Goal: Information Seeking & Learning: Learn about a topic

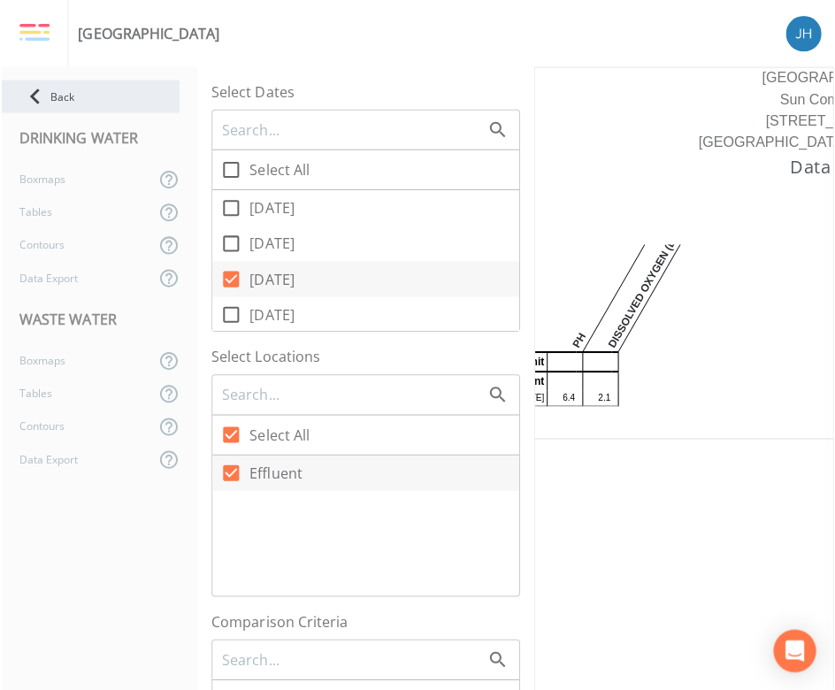
scroll to position [943, 0]
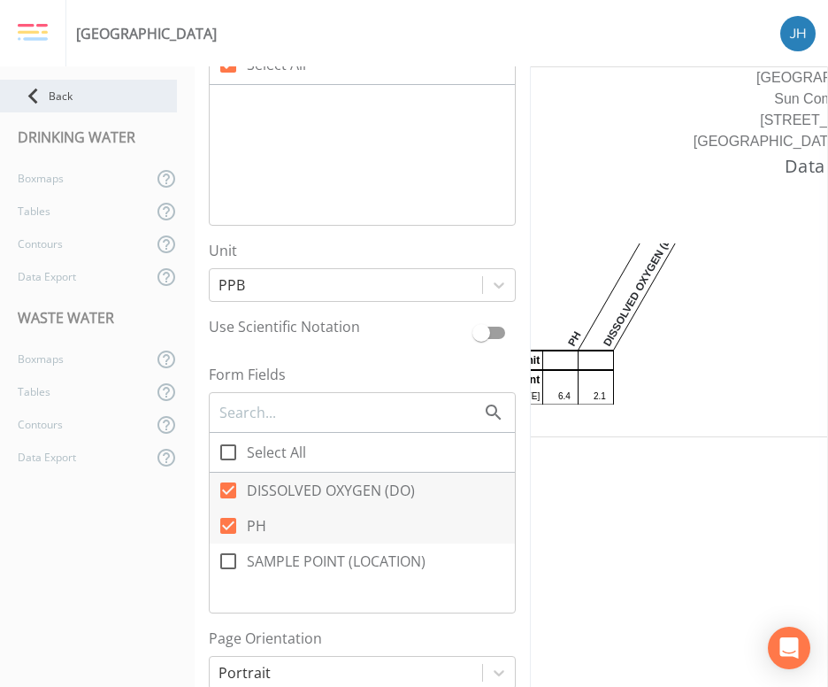
click at [40, 92] on icon at bounding box center [33, 96] width 31 height 31
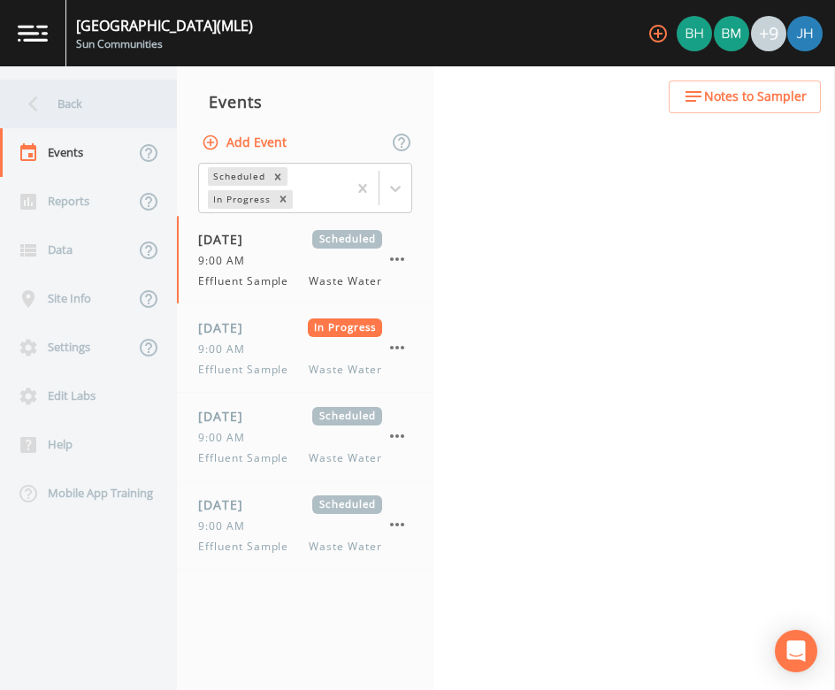
click at [52, 103] on div "Back" at bounding box center [79, 104] width 159 height 49
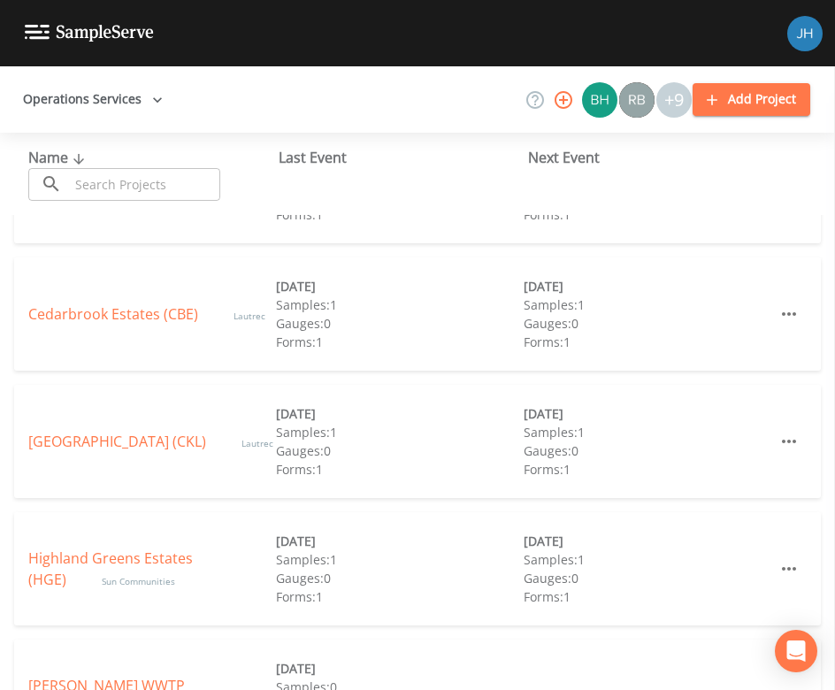
scroll to position [118, 0]
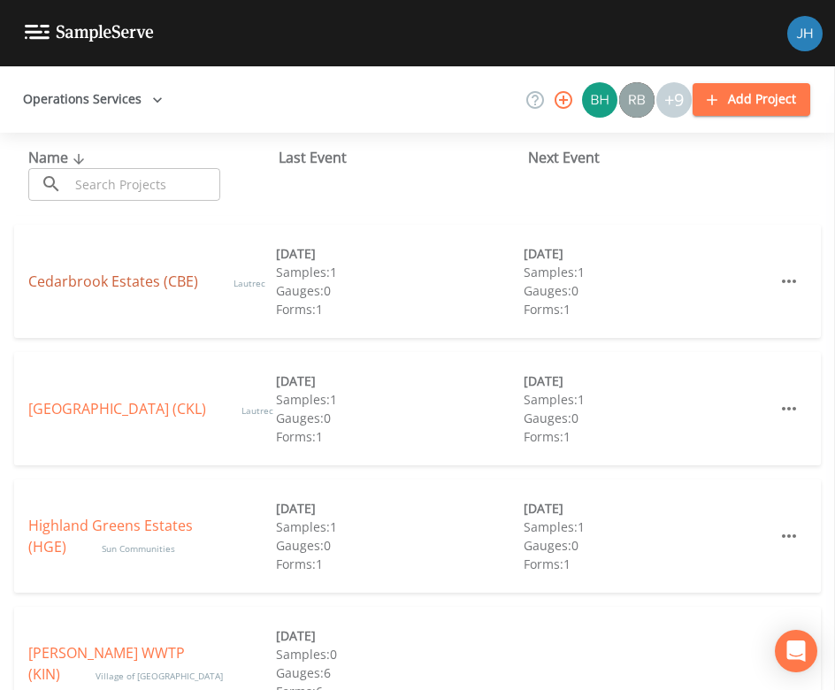
click at [102, 285] on link "Cedarbrook Estates (CBE)" at bounding box center [113, 281] width 170 height 19
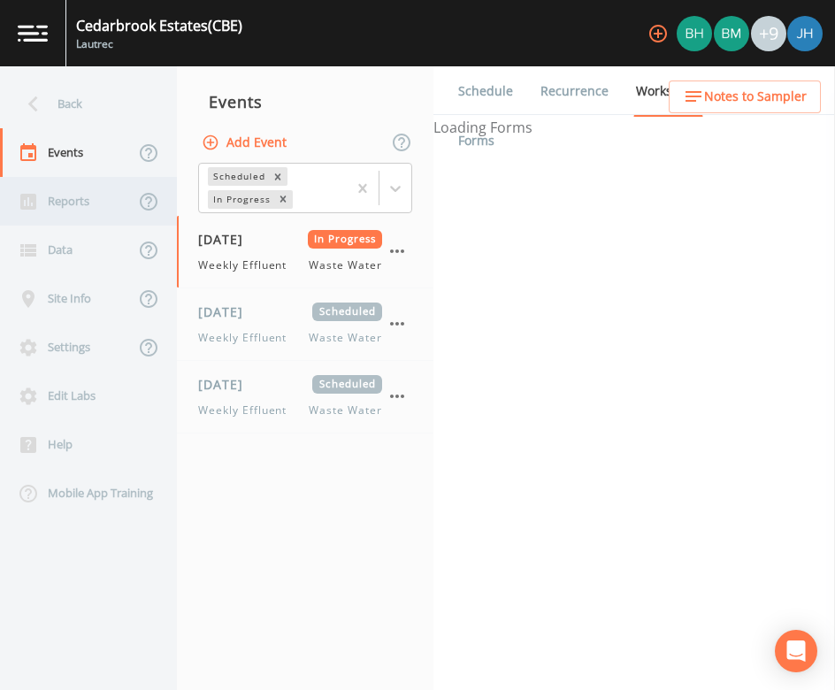
select select "092b3f94-5697-4c94-9891-da161916fdbb"
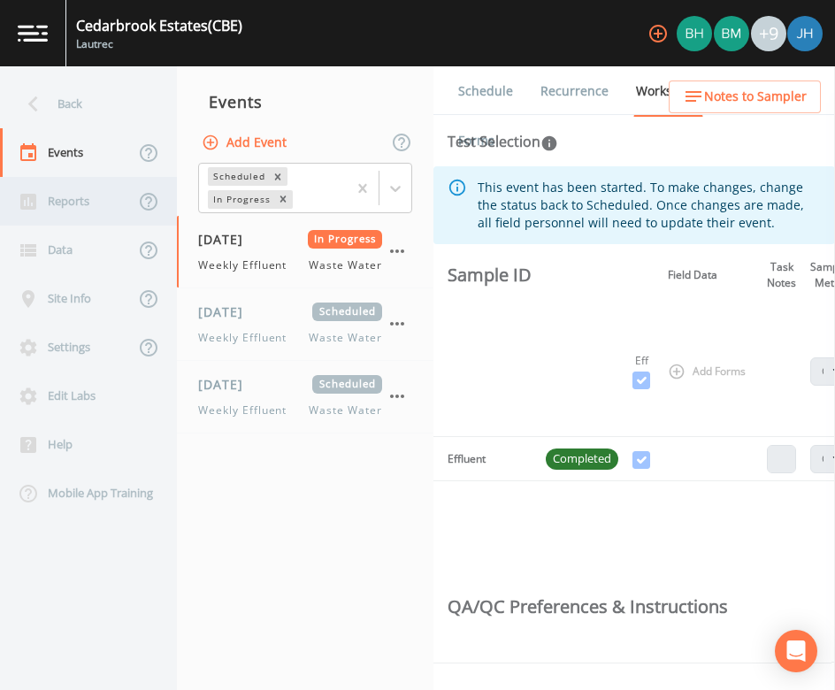
click at [62, 206] on div "Reports" at bounding box center [67, 201] width 134 height 49
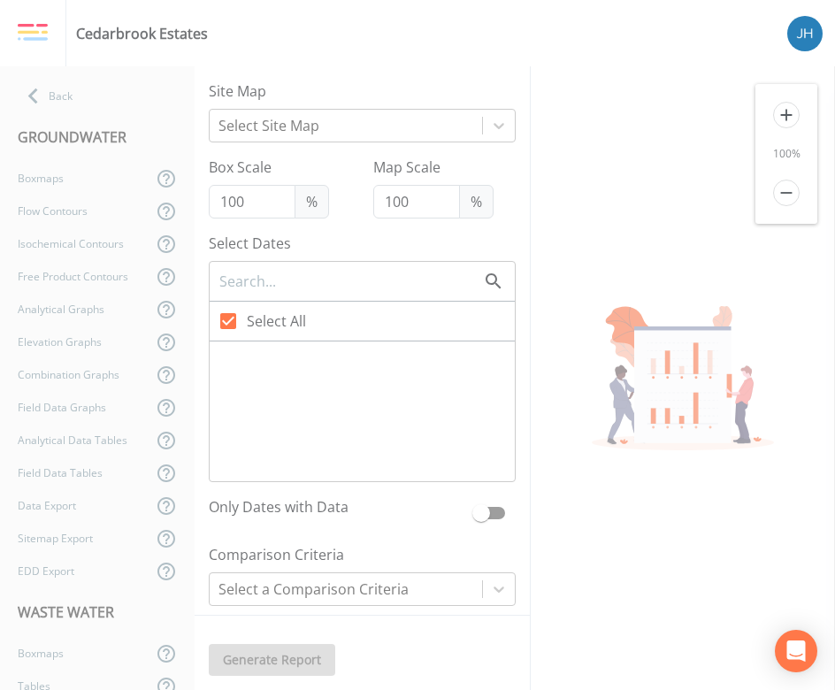
checkbox input "false"
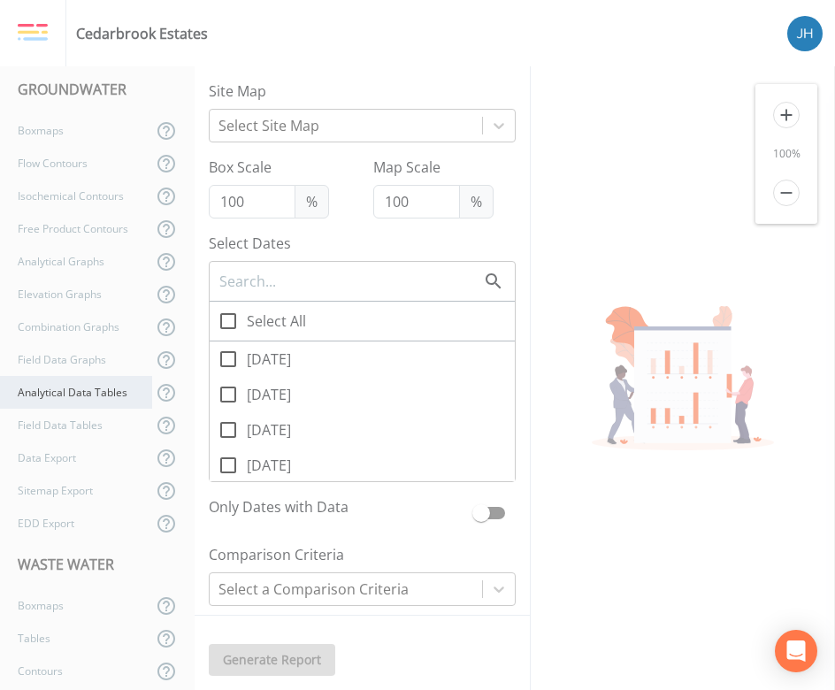
scroll to position [95, 0]
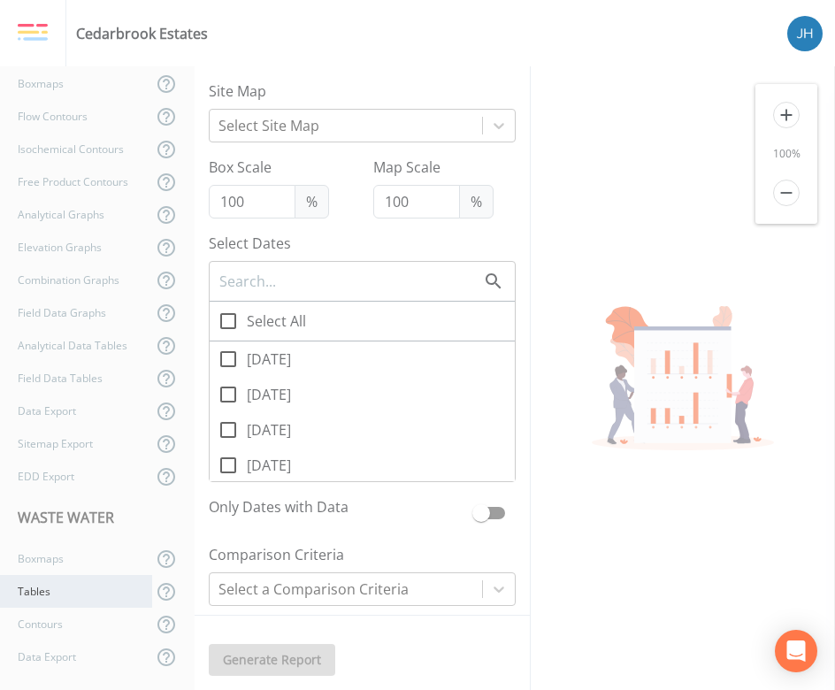
click at [57, 592] on div "Tables" at bounding box center [76, 591] width 152 height 33
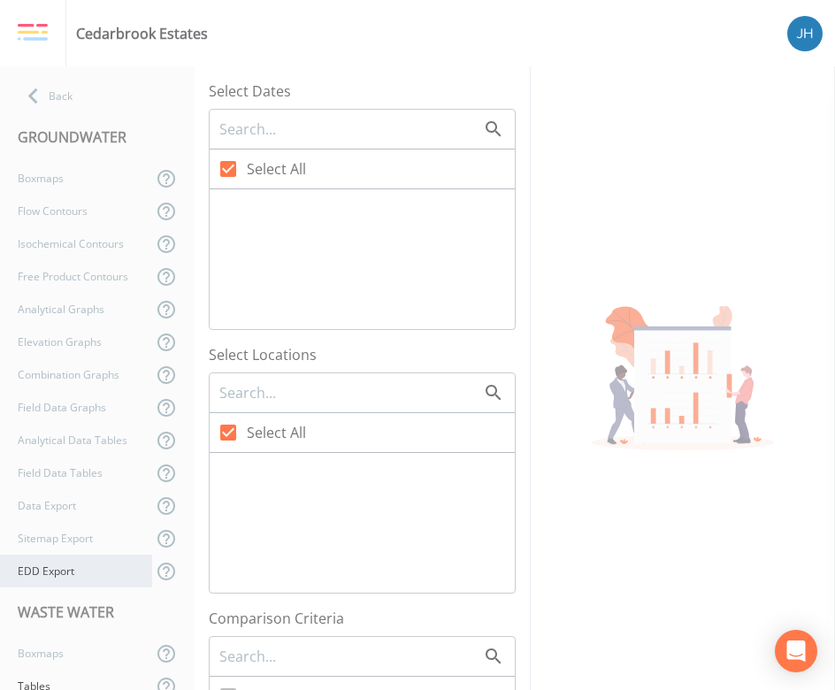
checkbox input "false"
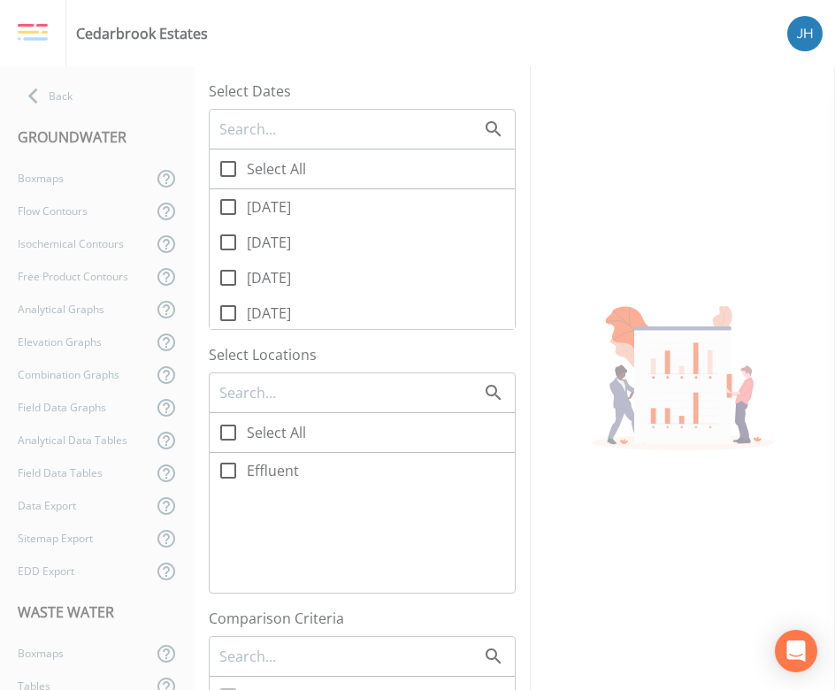
click at [222, 312] on icon at bounding box center [228, 313] width 21 height 21
click at [222, 312] on input "[DATE]" at bounding box center [219, 304] width 18 height 18
checkbox input "true"
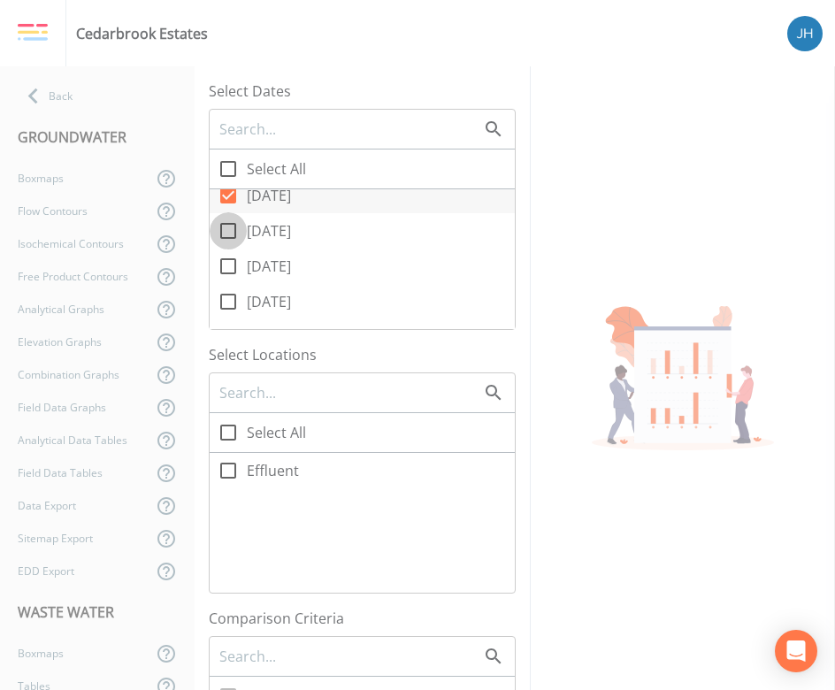
click at [226, 232] on icon at bounding box center [228, 230] width 21 height 21
click at [226, 230] on input "[DATE]" at bounding box center [219, 221] width 18 height 18
checkbox input "true"
click at [227, 258] on icon at bounding box center [228, 266] width 16 height 16
click at [227, 258] on input "[DATE]" at bounding box center [219, 257] width 18 height 18
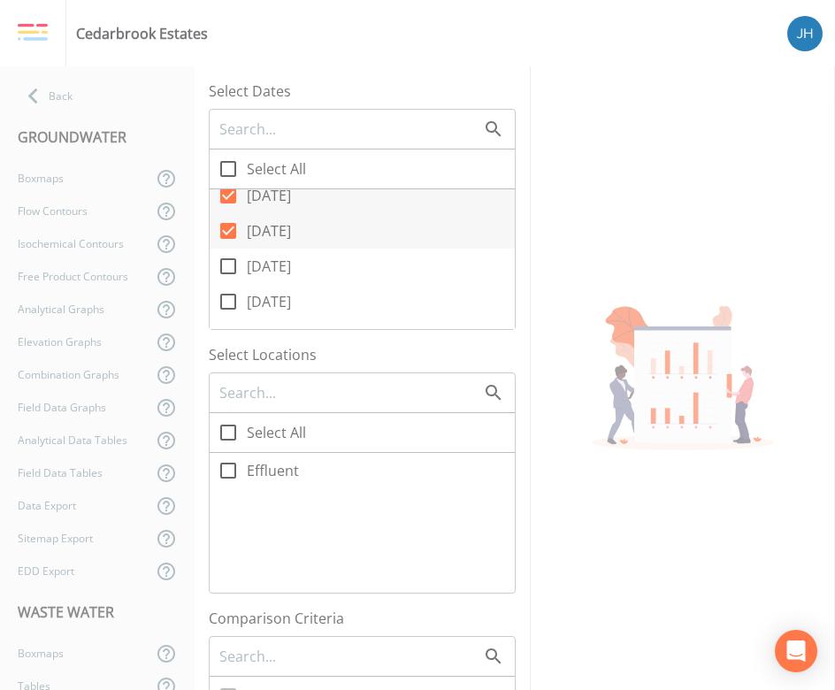
checkbox input "true"
click at [223, 295] on input "[DATE]" at bounding box center [219, 292] width 18 height 18
checkbox input "true"
click at [219, 471] on icon at bounding box center [228, 470] width 21 height 21
click at [219, 470] on input "Effluent" at bounding box center [219, 461] width 18 height 18
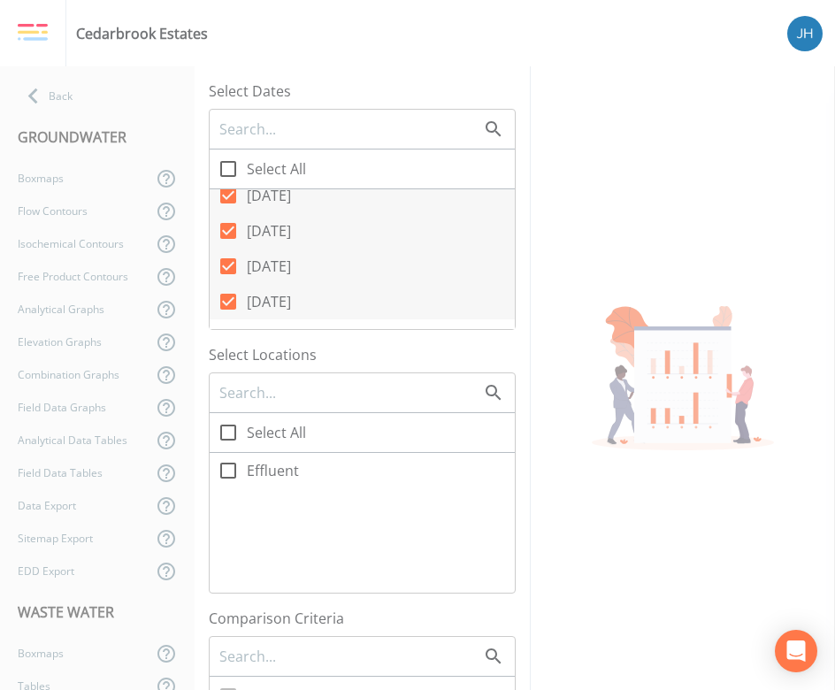
checkbox input "true"
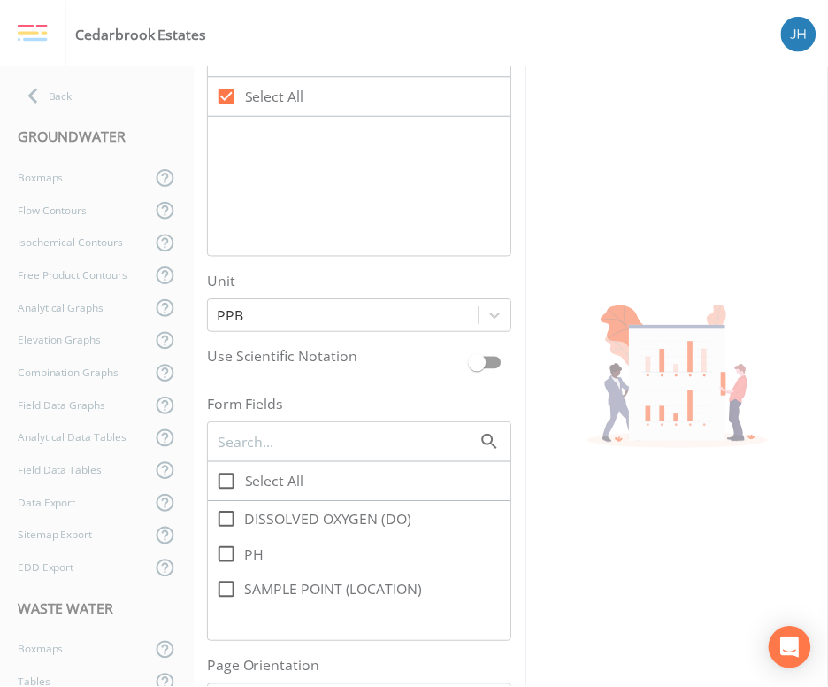
scroll to position [1062, 0]
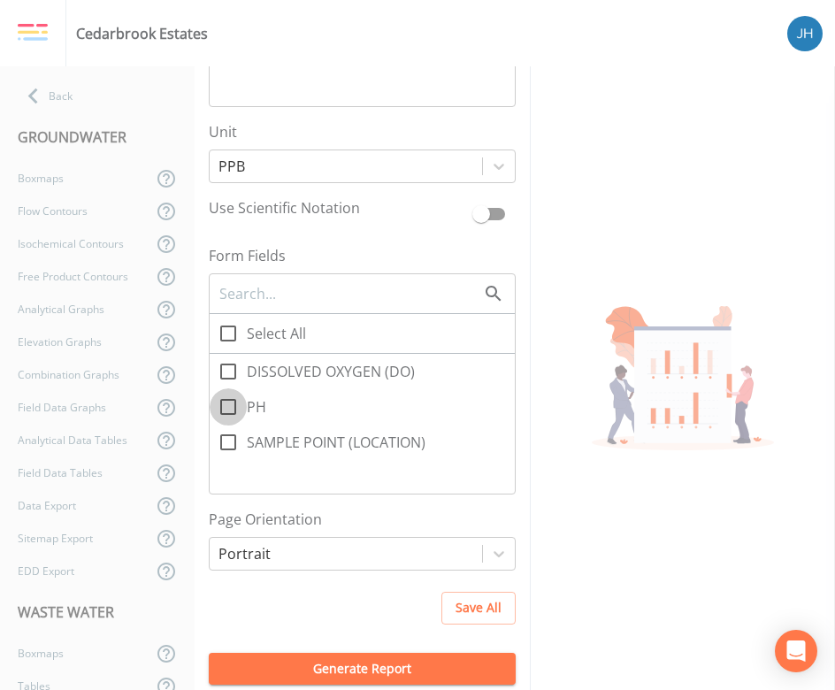
click at [236, 403] on icon at bounding box center [228, 406] width 21 height 21
click at [227, 403] on input "PH" at bounding box center [219, 397] width 18 height 18
checkbox input "true"
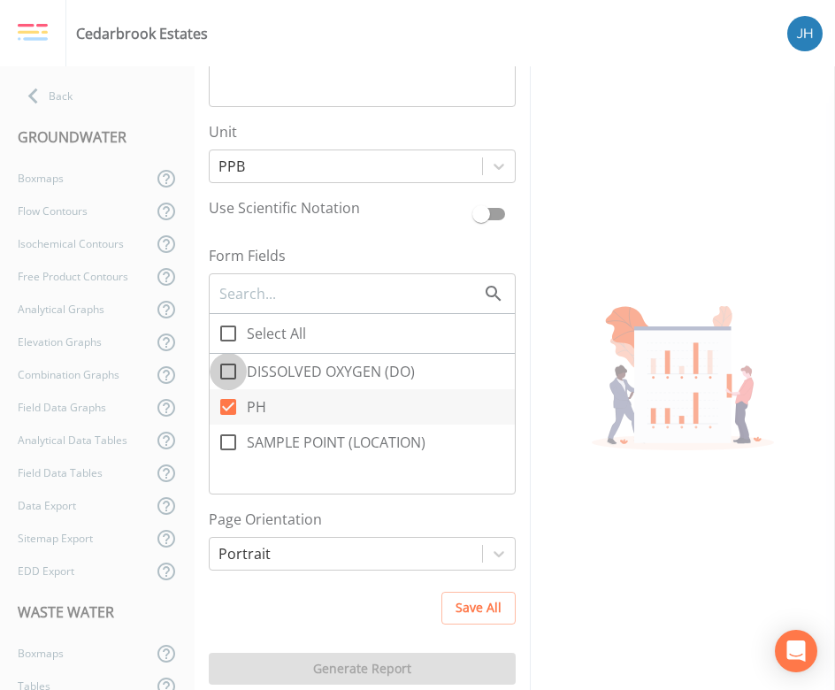
click at [227, 372] on icon at bounding box center [228, 371] width 21 height 21
click at [227, 371] on input "DISSOLVED OXYGEN (DO)" at bounding box center [219, 362] width 18 height 18
checkbox input "true"
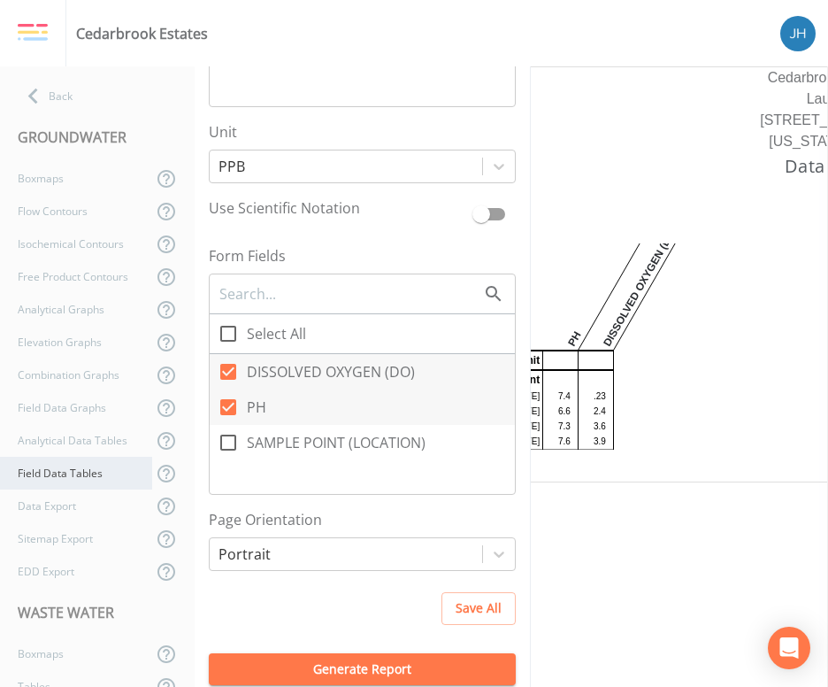
click at [69, 471] on div "Field Data Tables" at bounding box center [76, 473] width 152 height 33
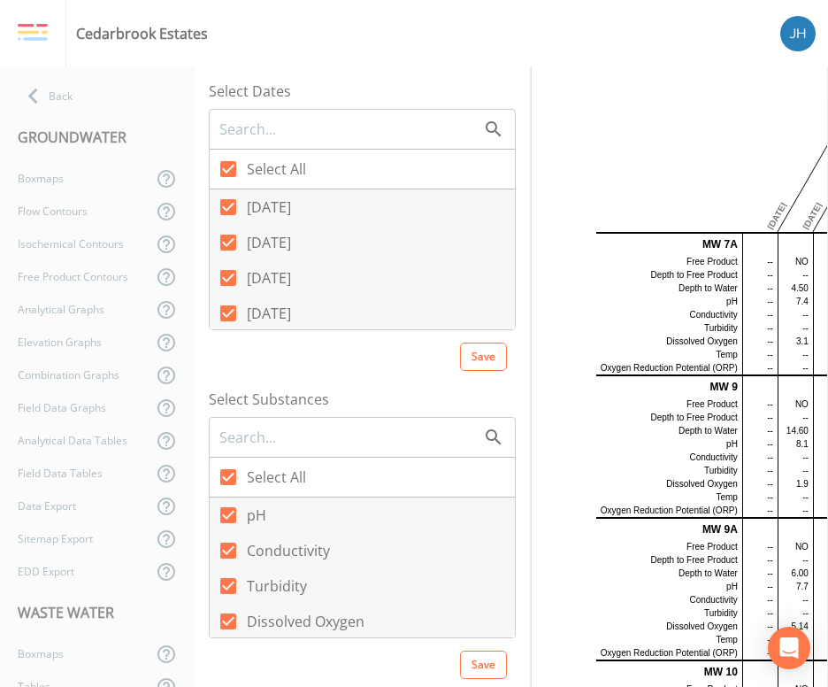
click at [241, 162] on span at bounding box center [228, 168] width 37 height 37
click at [227, 162] on input "Select All" at bounding box center [219, 159] width 18 height 18
checkbox input "false"
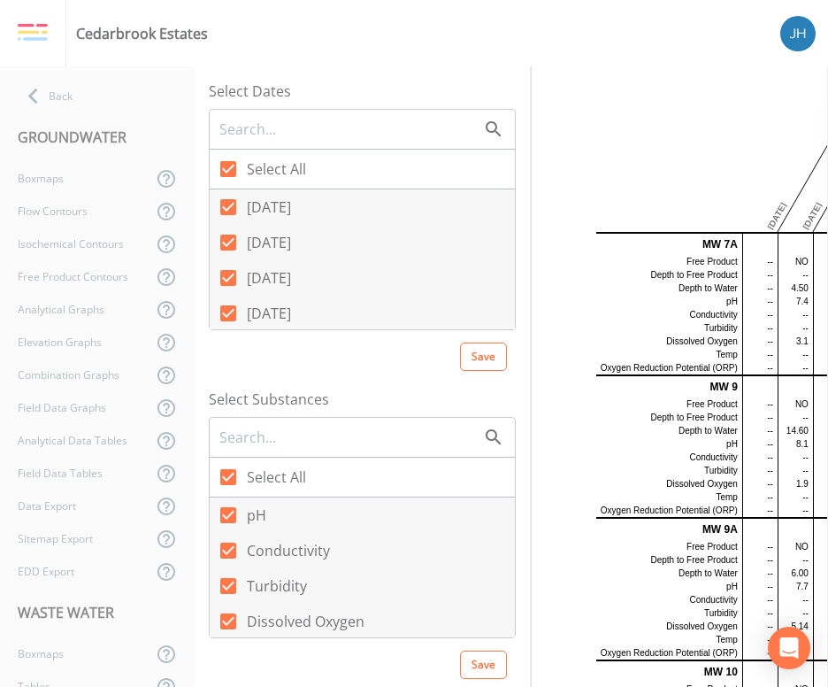
checkbox input "false"
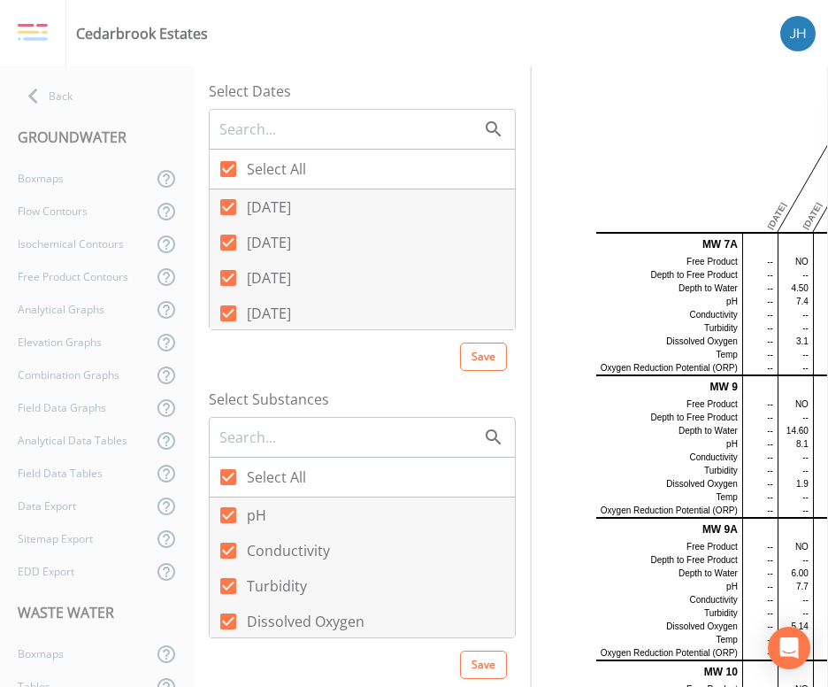
checkbox input "false"
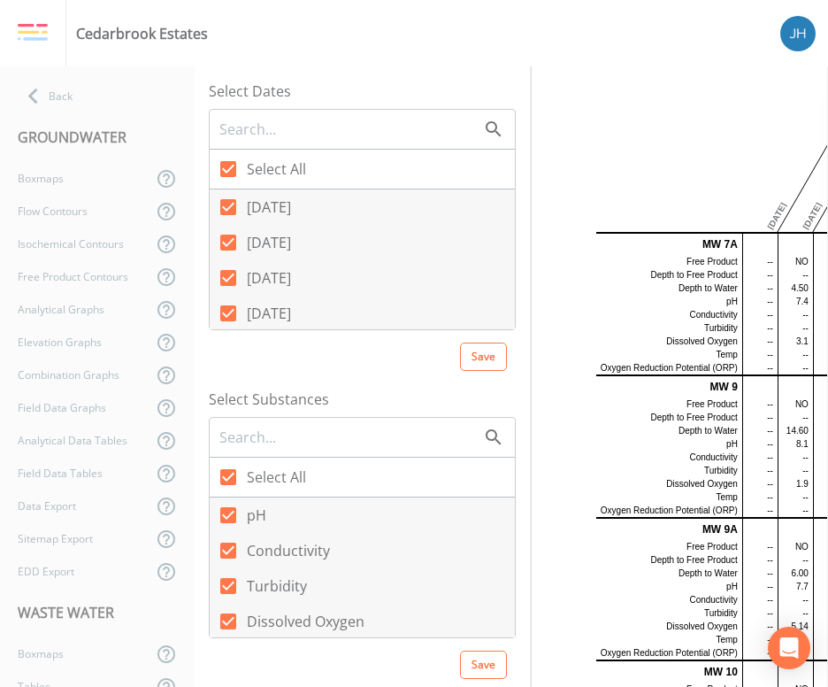
checkbox input "false"
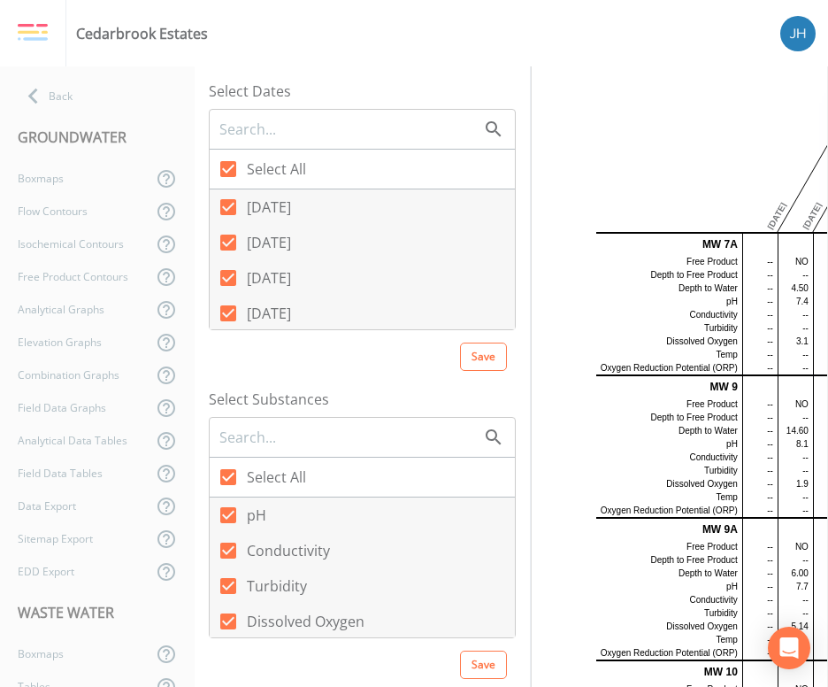
checkbox input "false"
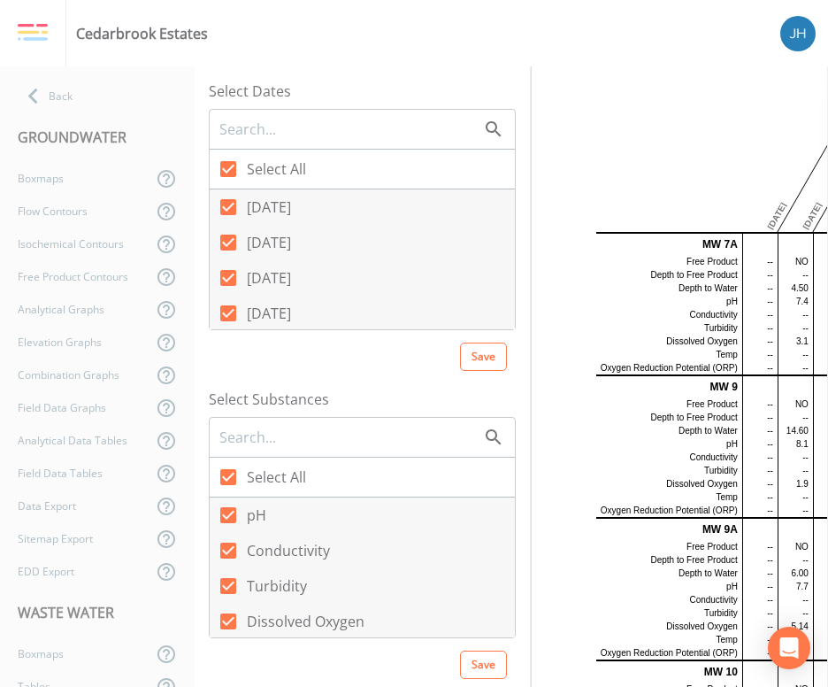
checkbox input "false"
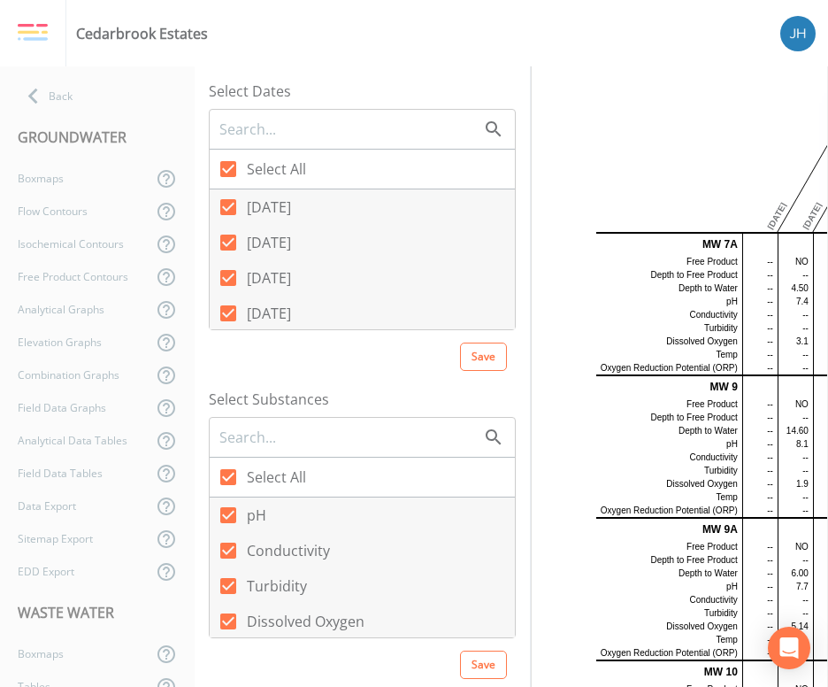
checkbox input "false"
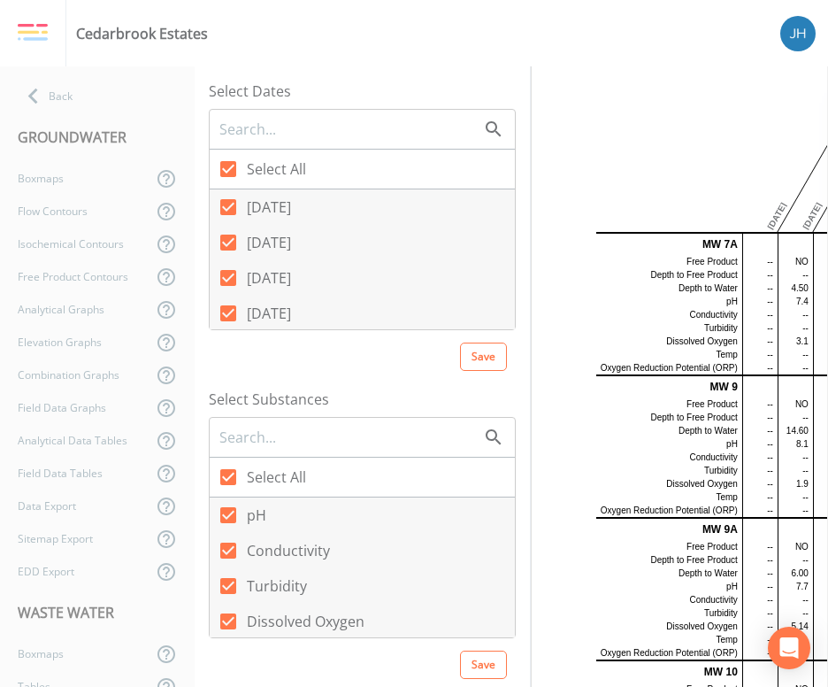
checkbox input "false"
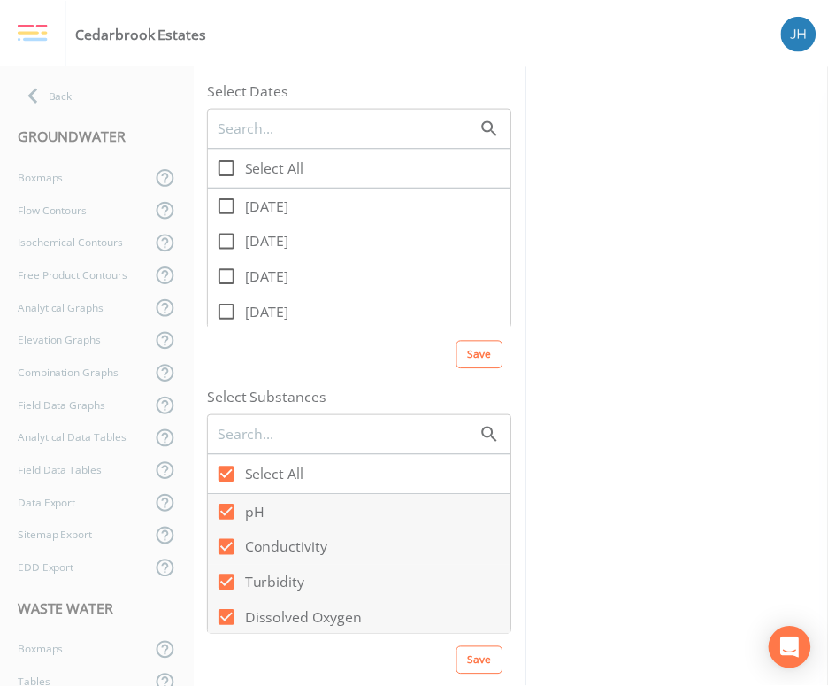
scroll to position [118, 0]
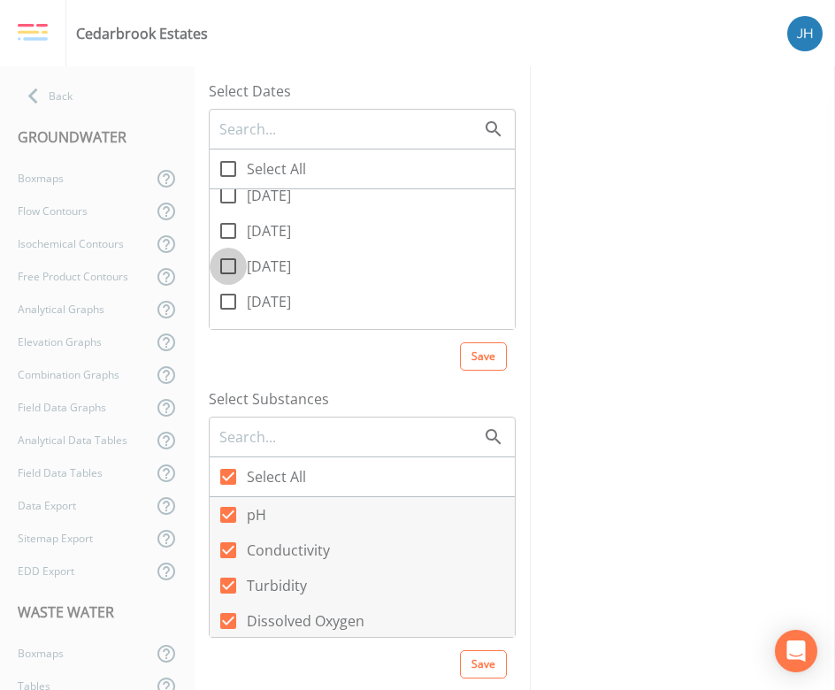
click at [231, 265] on icon at bounding box center [228, 266] width 21 height 21
click at [227, 265] on input "[DATE]" at bounding box center [219, 257] width 18 height 18
checkbox input "true"
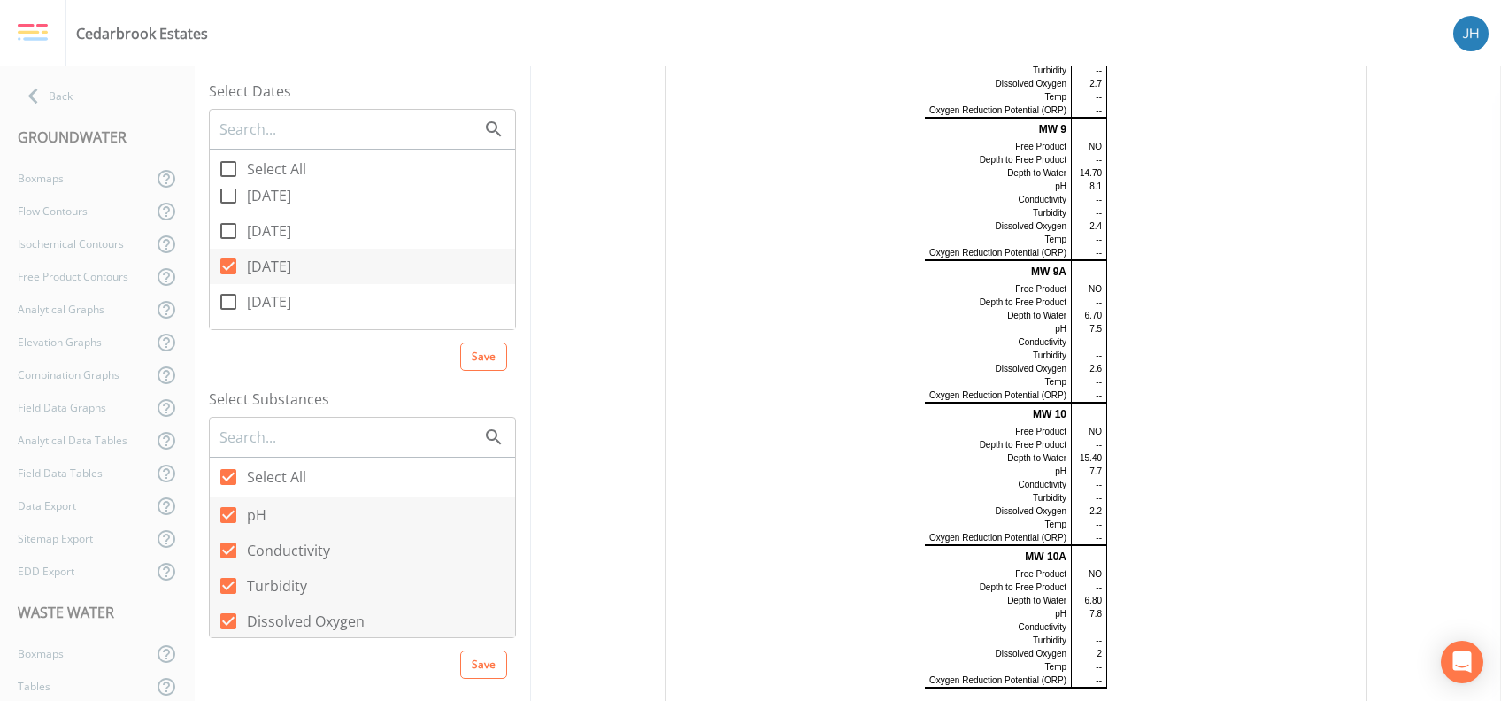
scroll to position [380, 0]
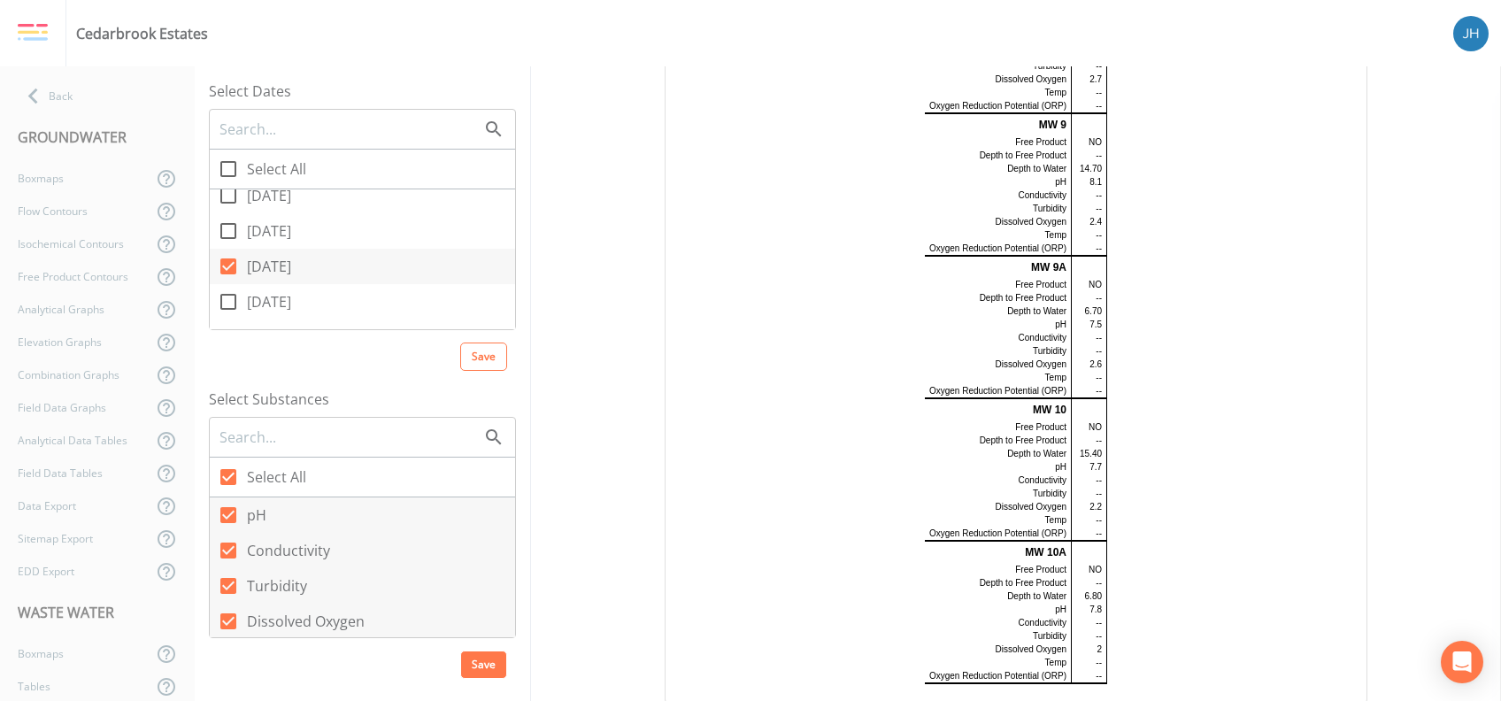
drag, startPoint x: 842, startPoint y: 361, endPoint x: 486, endPoint y: 665, distance: 468.8
click at [486, 665] on button "Save" at bounding box center [483, 664] width 47 height 28
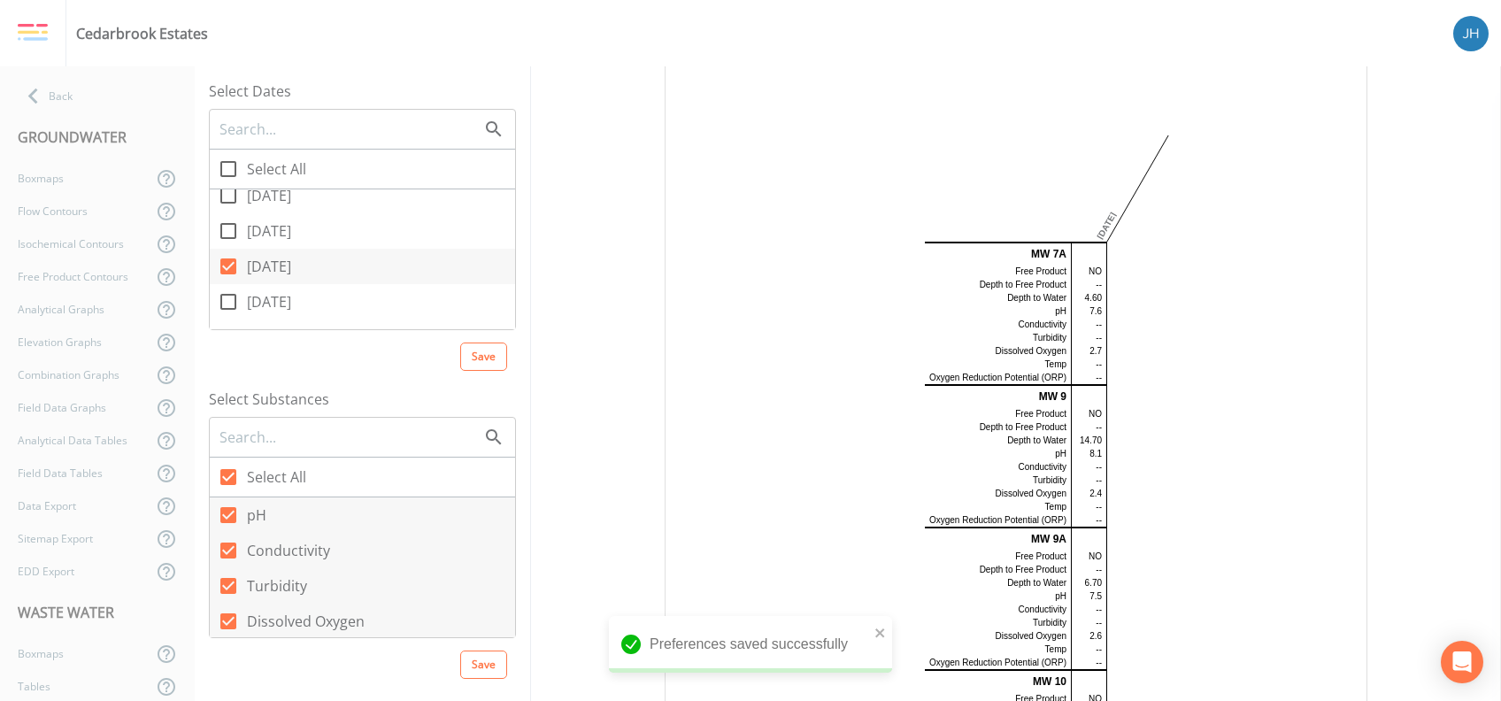
scroll to position [0, 0]
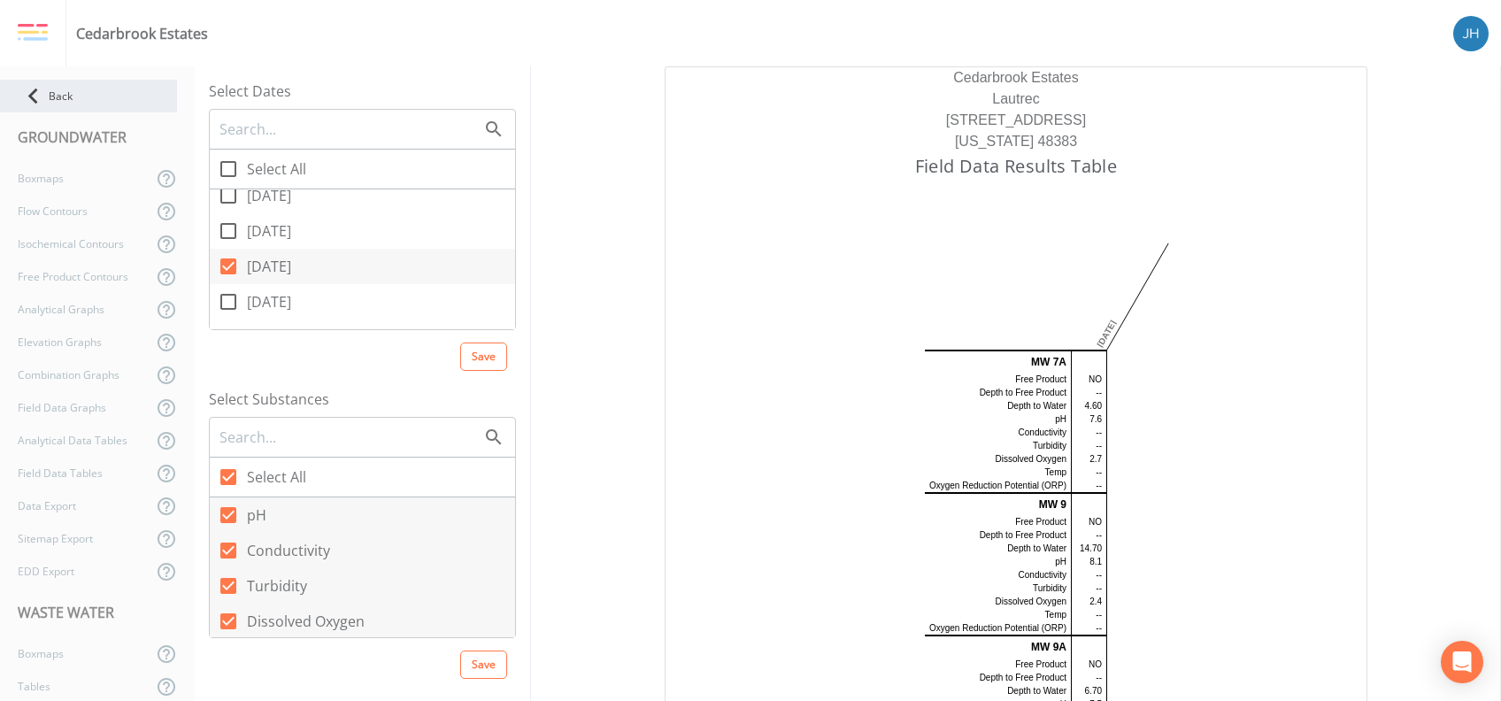
click at [29, 86] on icon at bounding box center [33, 96] width 31 height 31
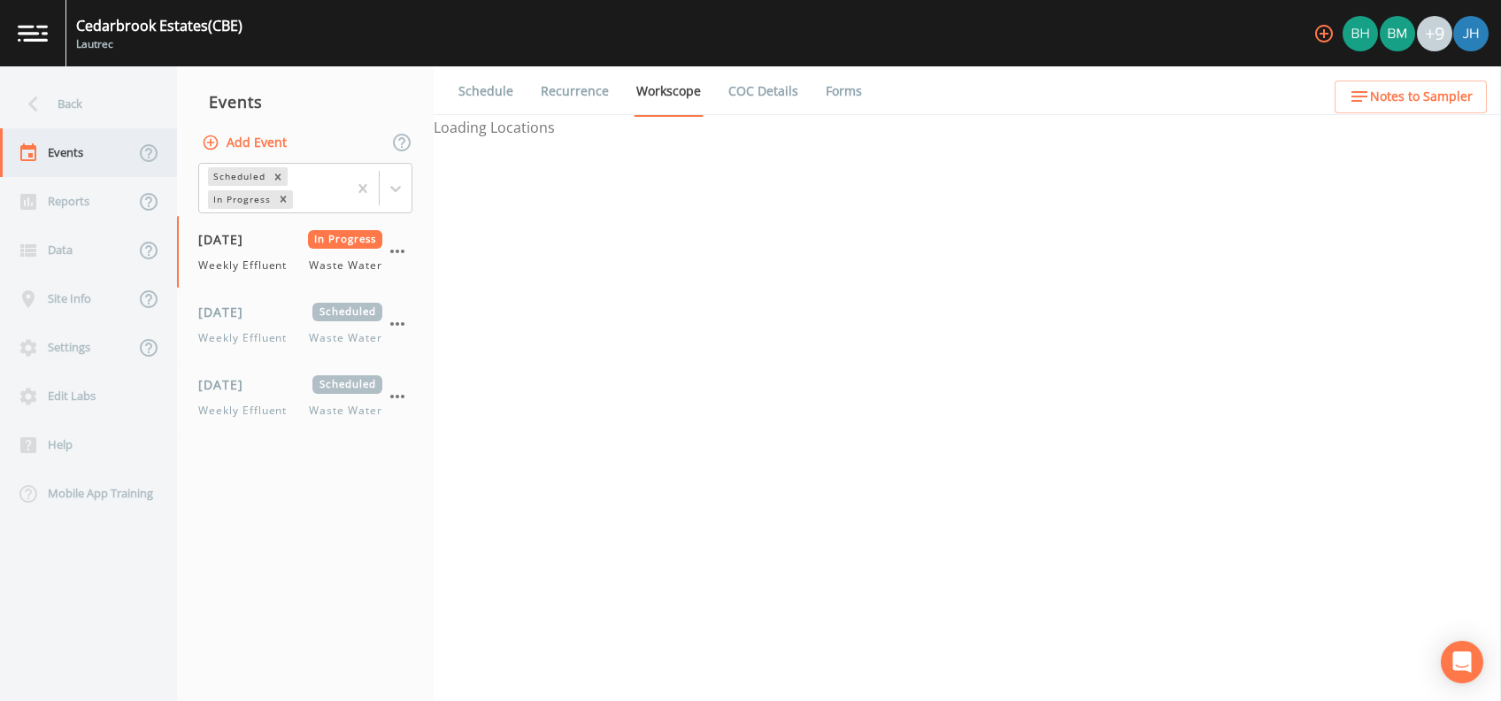
select select "092b3f94-5697-4c94-9891-da161916fdbb"
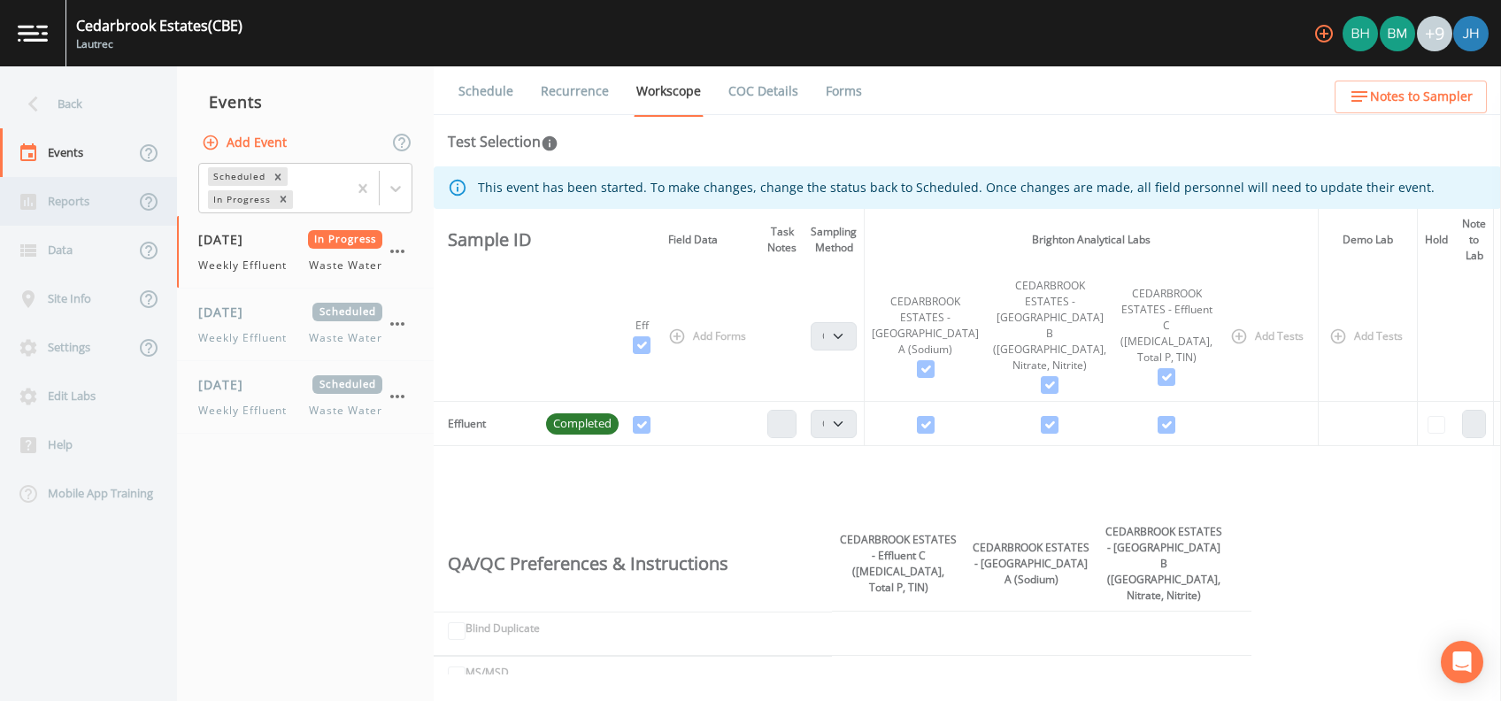
click at [62, 193] on div "Reports" at bounding box center [67, 201] width 134 height 49
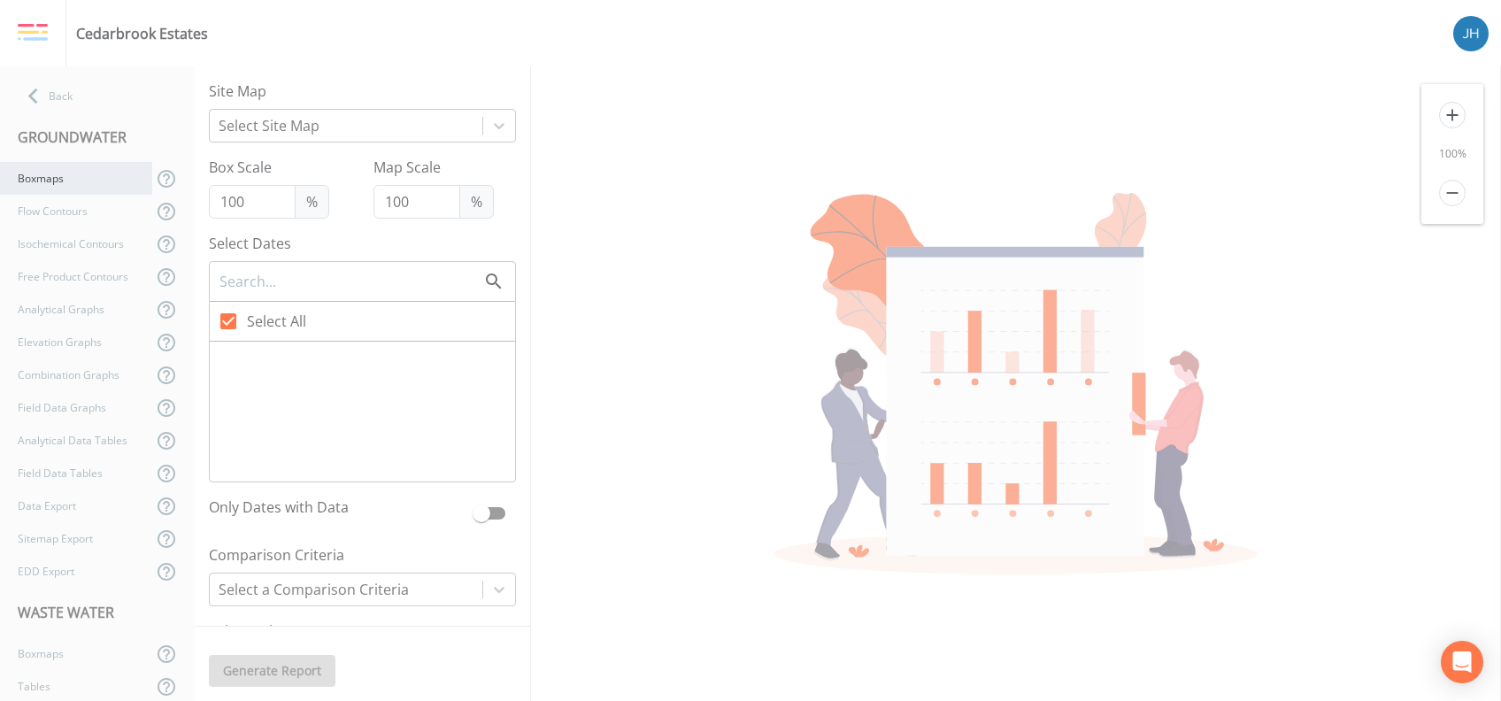
checkbox input "false"
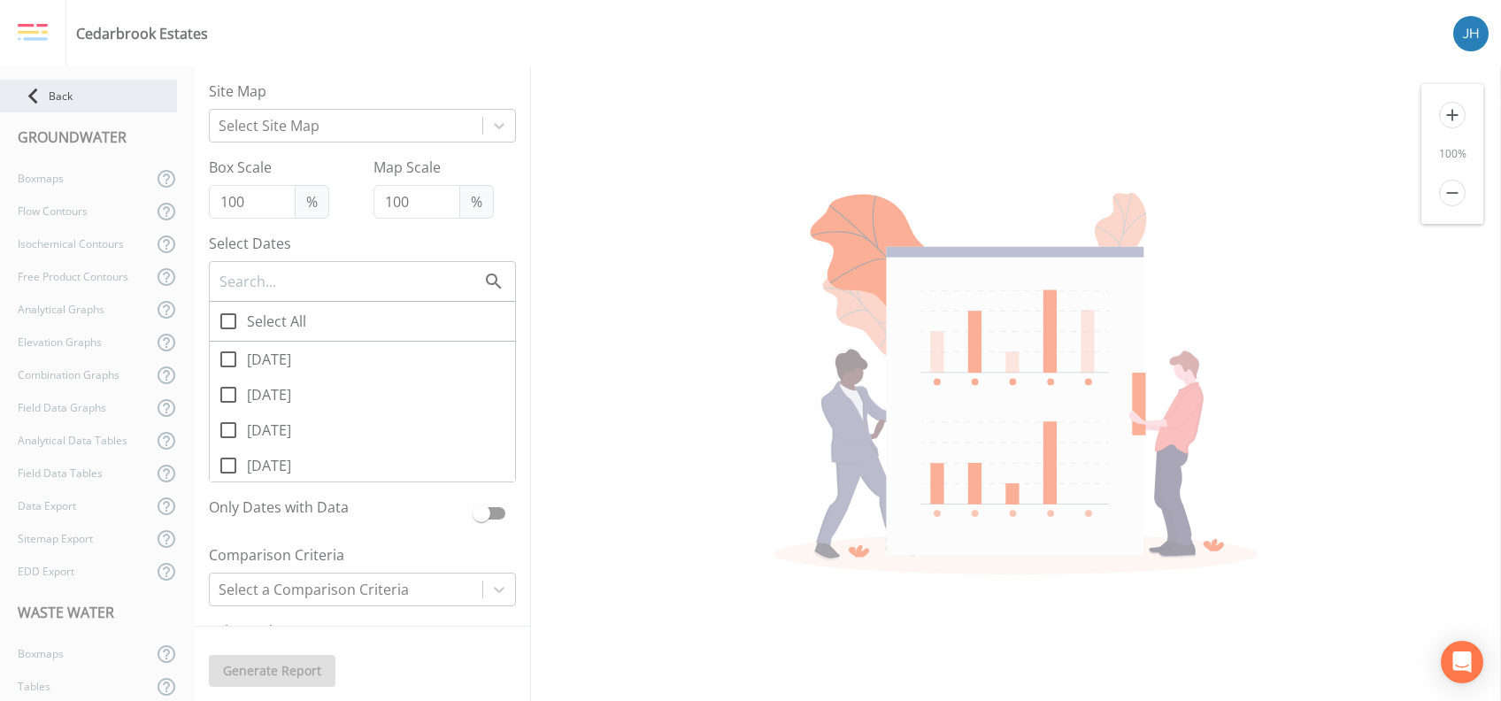
click at [50, 88] on div "Back" at bounding box center [88, 96] width 177 height 33
select select "092b3f94-5697-4c94-9891-da161916fdbb"
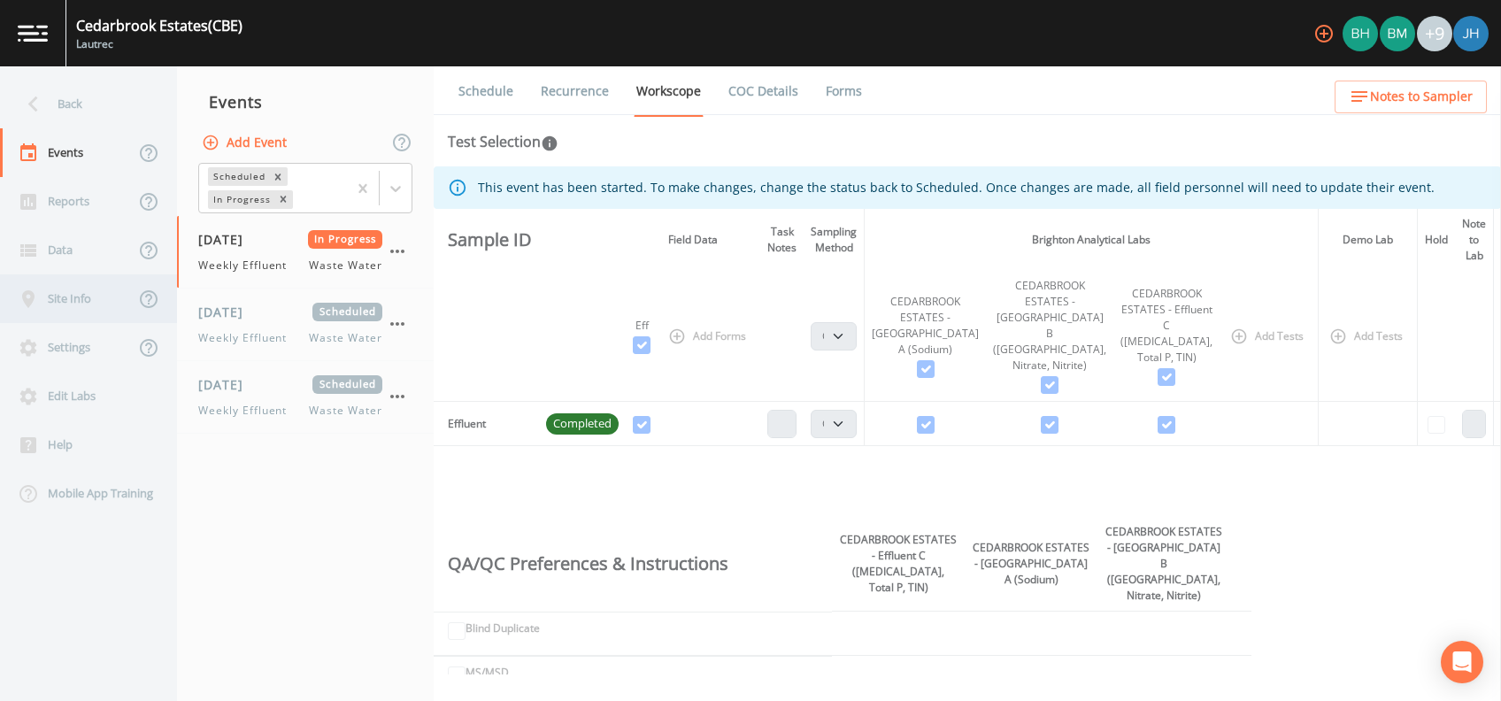
click at [91, 299] on div "Site Info" at bounding box center [67, 298] width 134 height 49
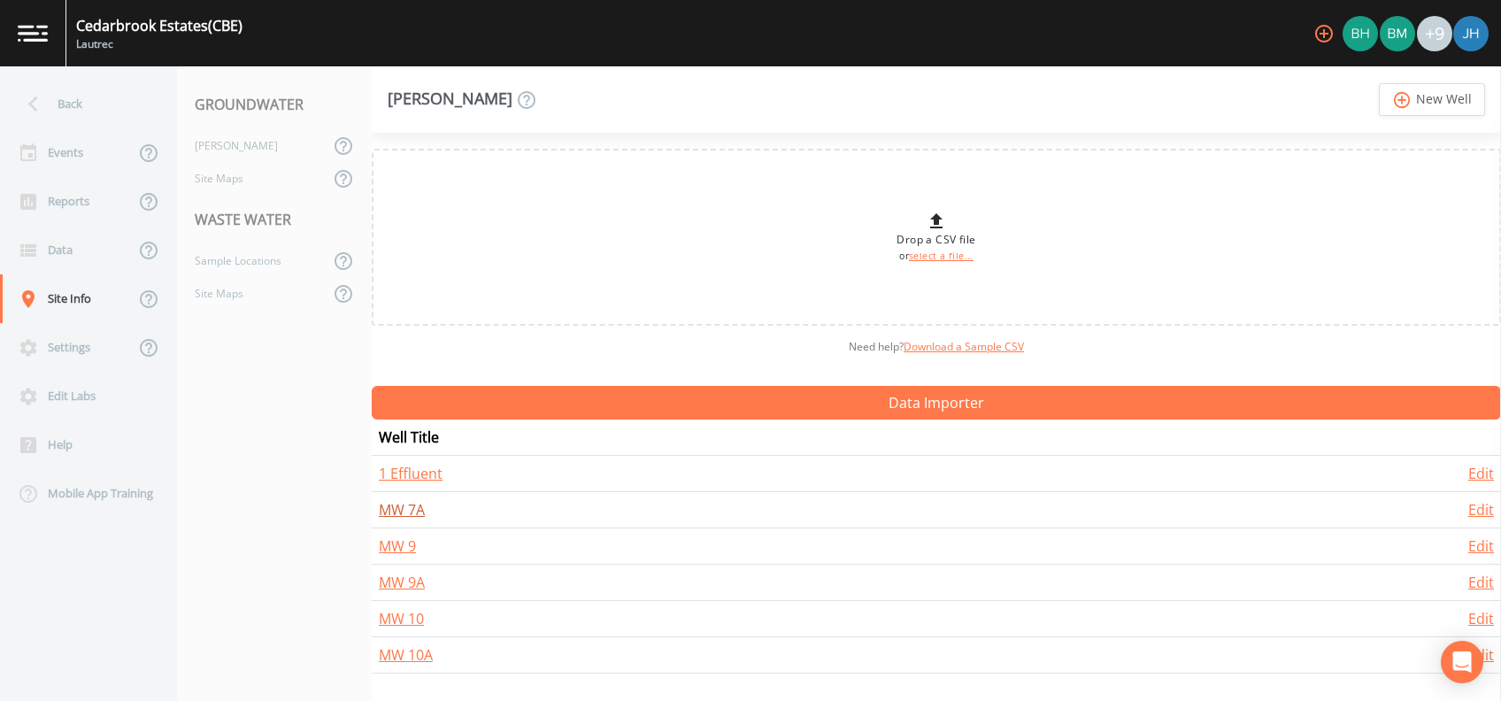
click at [411, 514] on link "MW 7A" at bounding box center [402, 509] width 46 height 19
select select "Pour on ground"
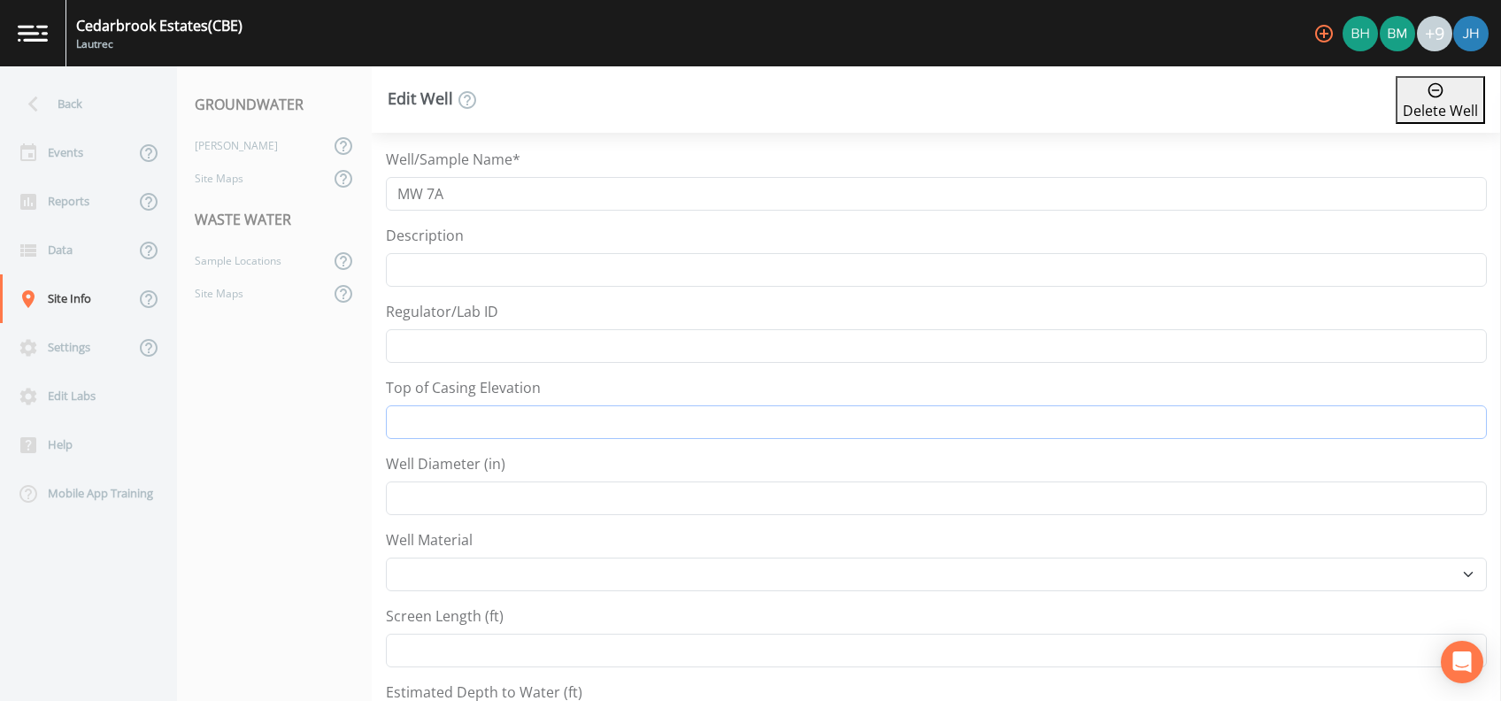
click at [449, 408] on input "Top of Casing Elevation" at bounding box center [936, 422] width 1101 height 34
click at [296, 389] on nav "GROUNDWATER [PERSON_NAME] Site Maps WASTE WATER Sample Locations Site Maps" at bounding box center [274, 383] width 195 height 634
click at [522, 419] on input "Top of Casing Elevation" at bounding box center [936, 422] width 1101 height 34
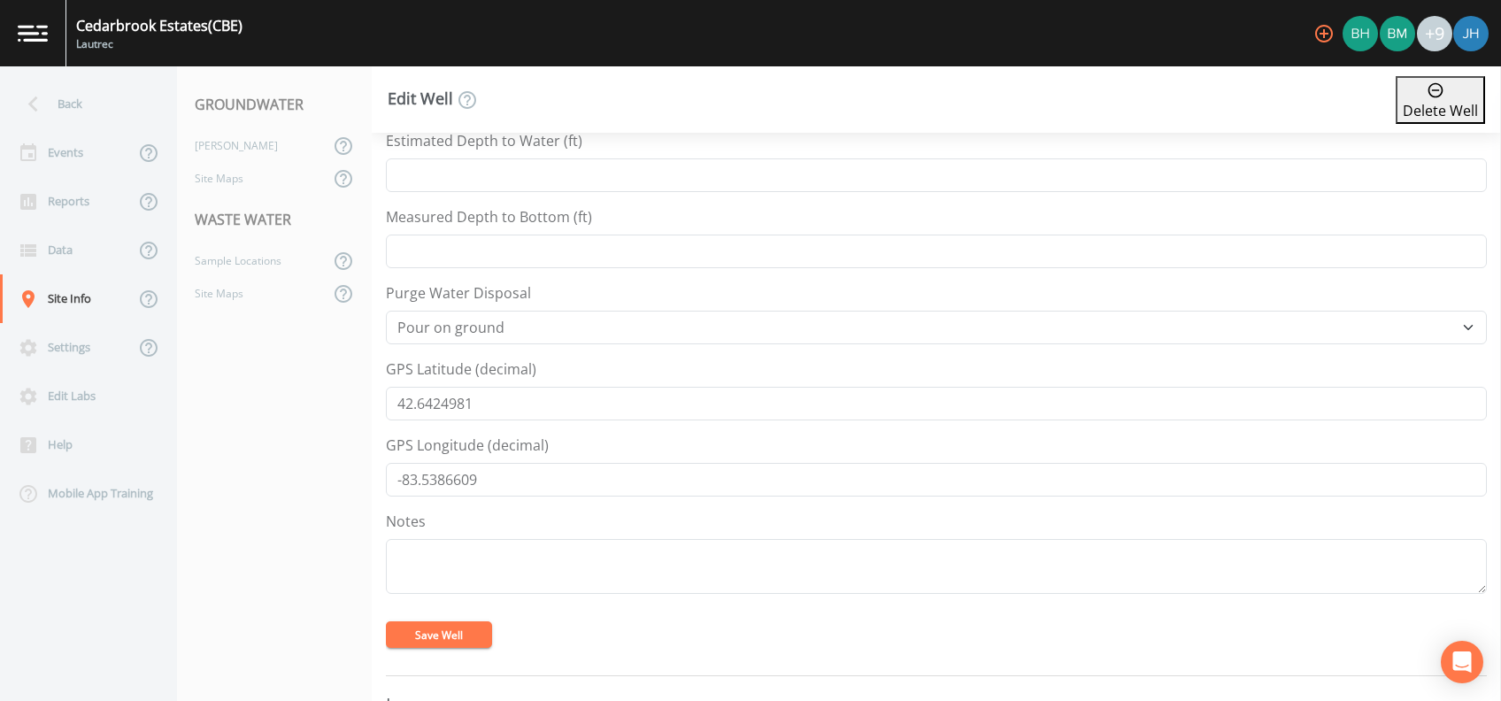
scroll to position [708, 0]
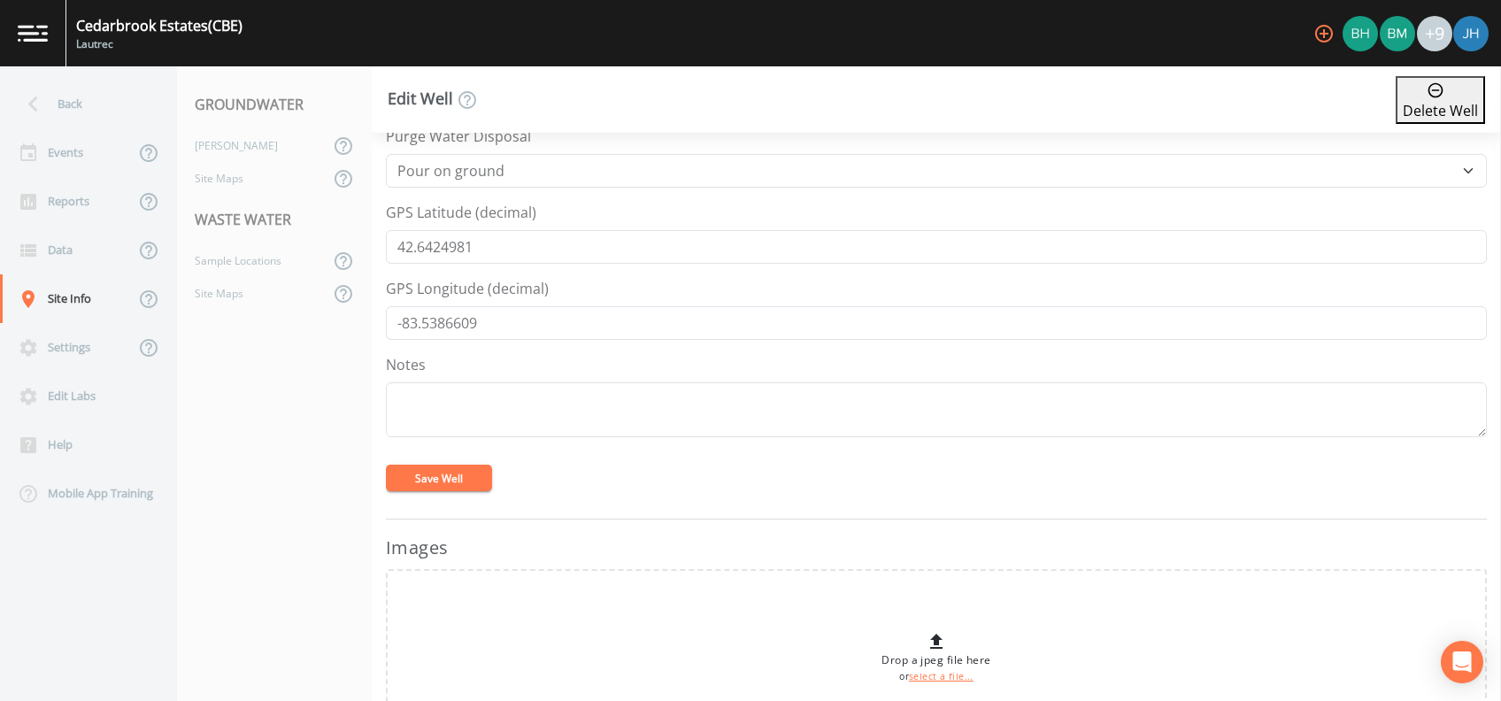
type input "949.5"
click at [439, 481] on button "Save Well" at bounding box center [439, 478] width 106 height 27
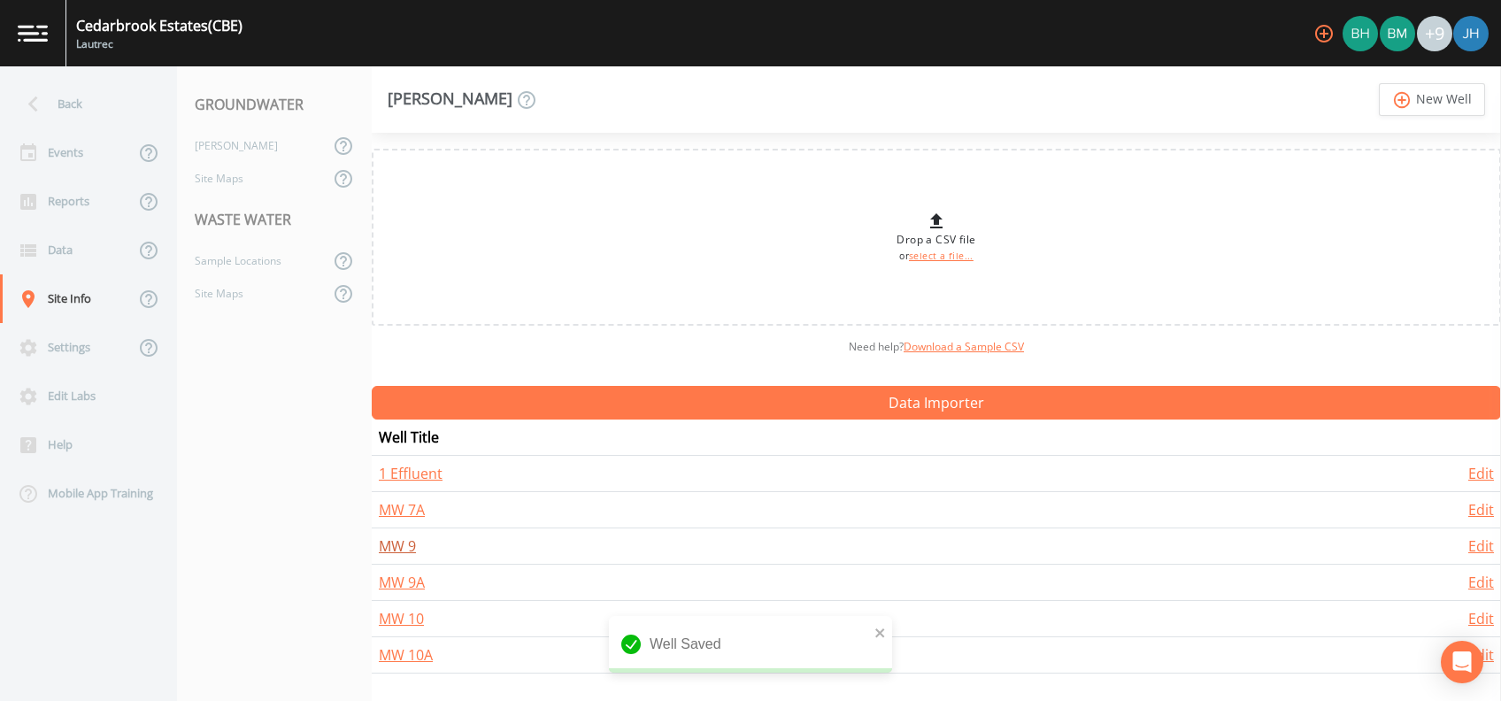
click at [391, 538] on link "MW 9" at bounding box center [397, 545] width 37 height 19
select select "Pour on ground"
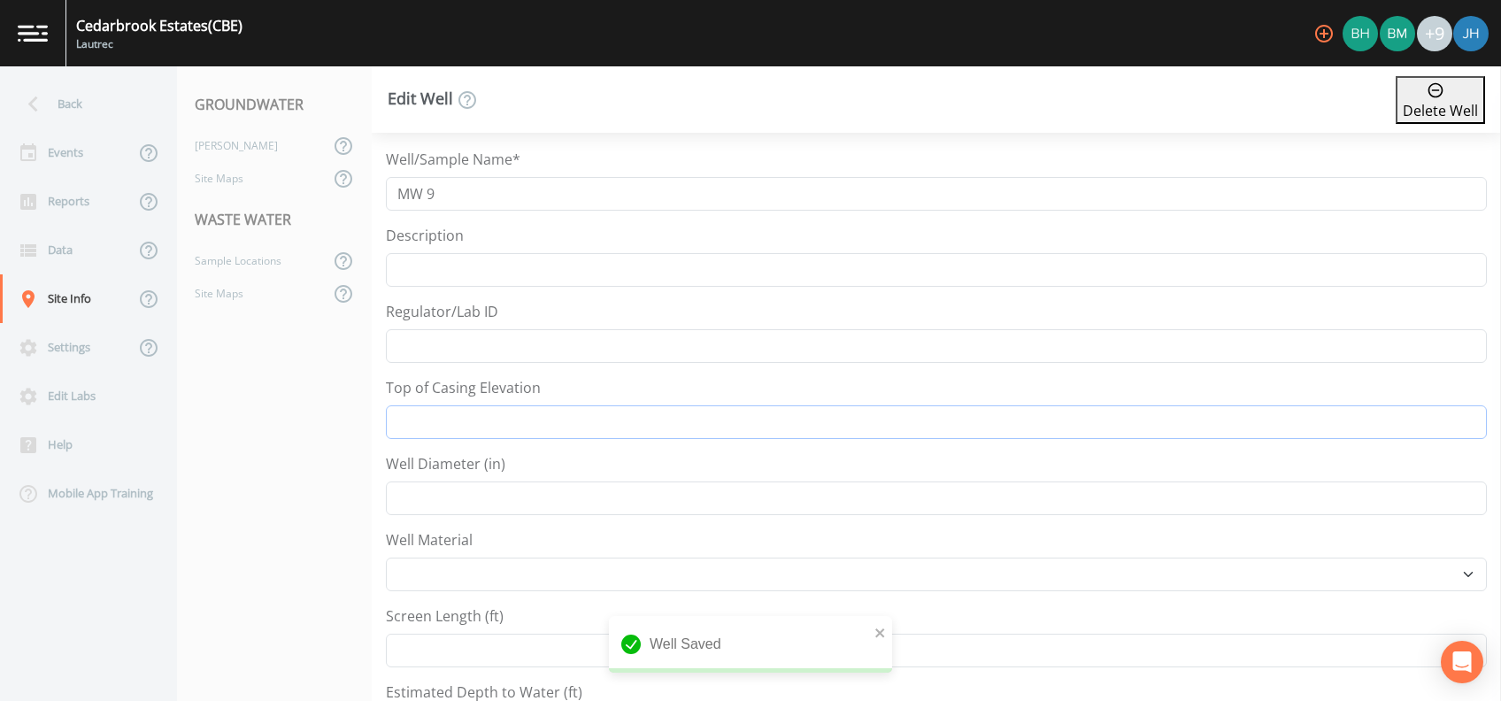
click at [463, 421] on input "Top of Casing Elevation" at bounding box center [936, 422] width 1101 height 34
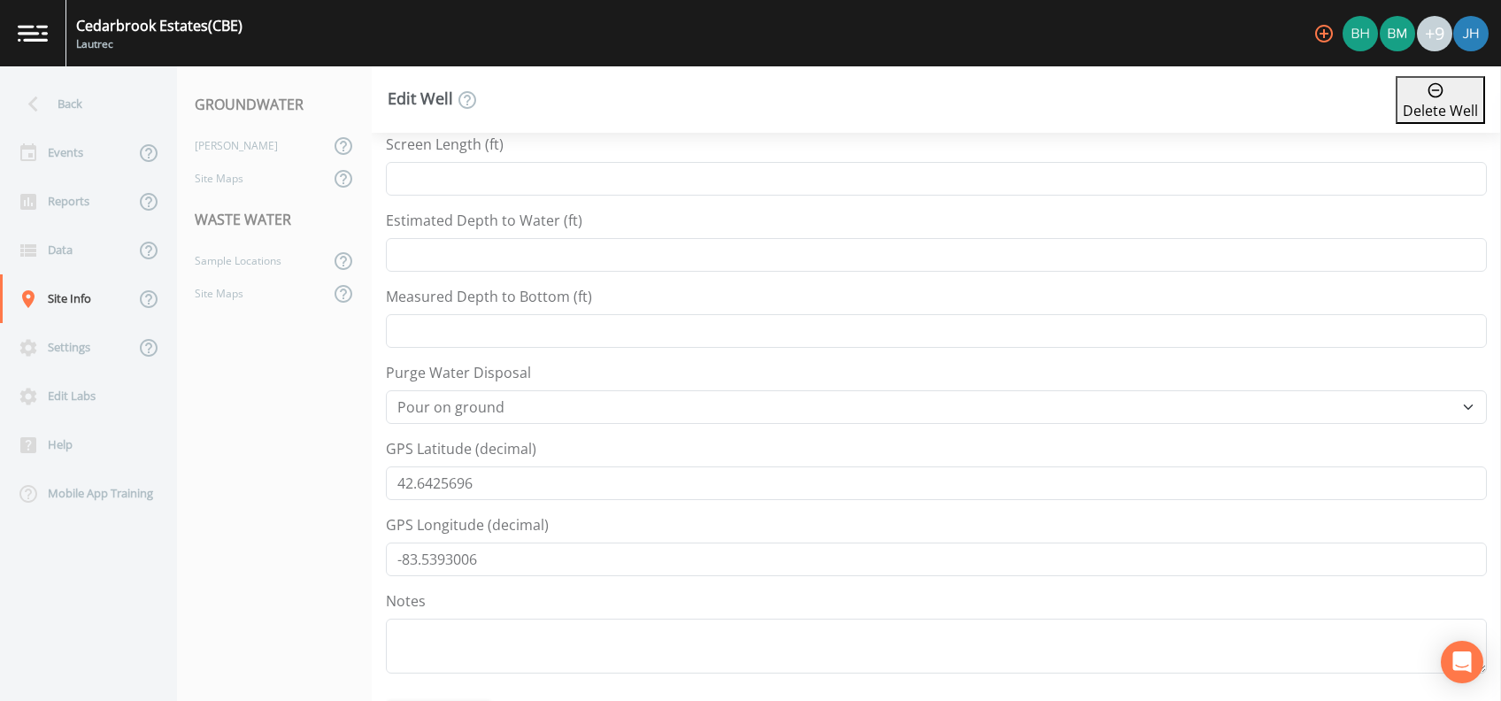
scroll to position [826, 0]
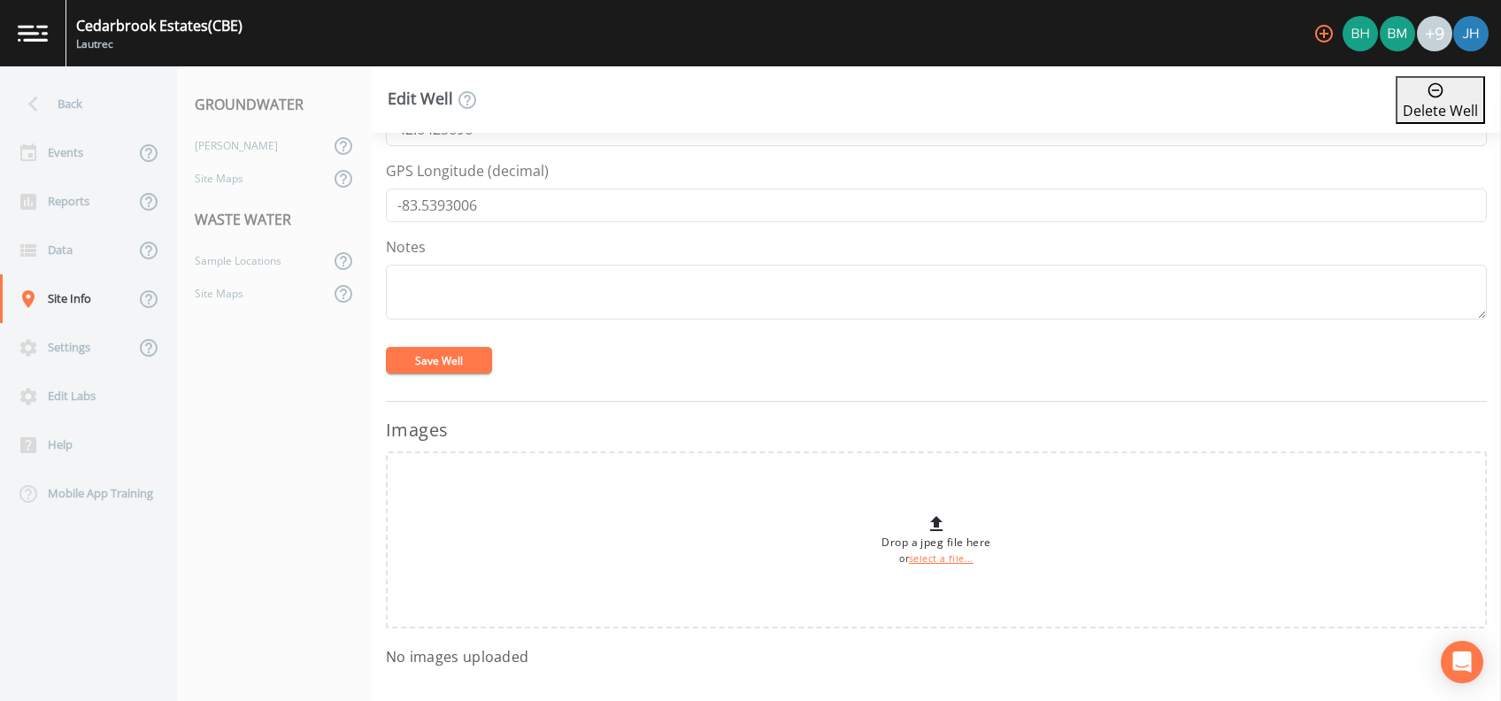
type input "960.12"
click at [403, 355] on button "Save Well" at bounding box center [439, 360] width 106 height 27
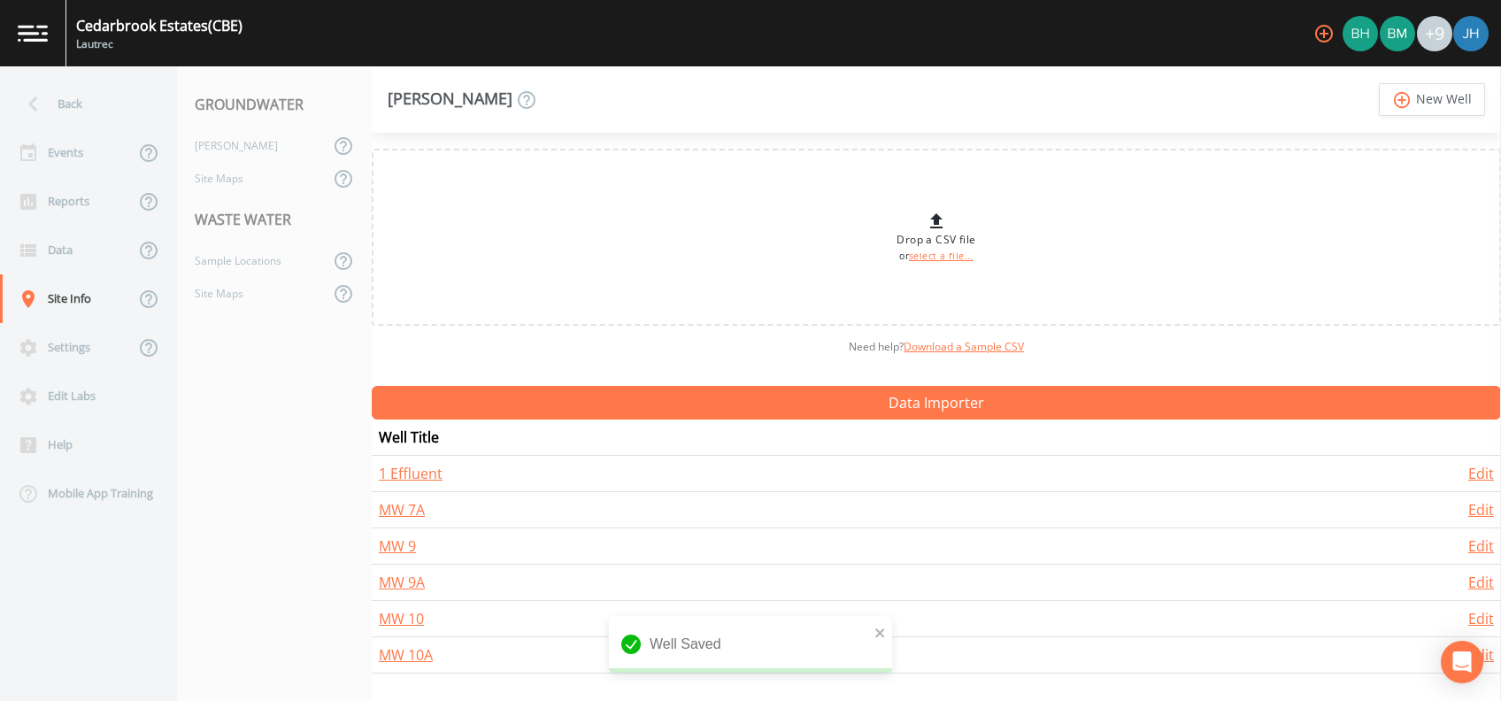
click at [290, 393] on nav "GROUNDWATER [PERSON_NAME] Site Maps WASTE WATER Sample Locations Site Maps" at bounding box center [274, 383] width 195 height 634
click at [61, 198] on div "Reports" at bounding box center [67, 201] width 134 height 49
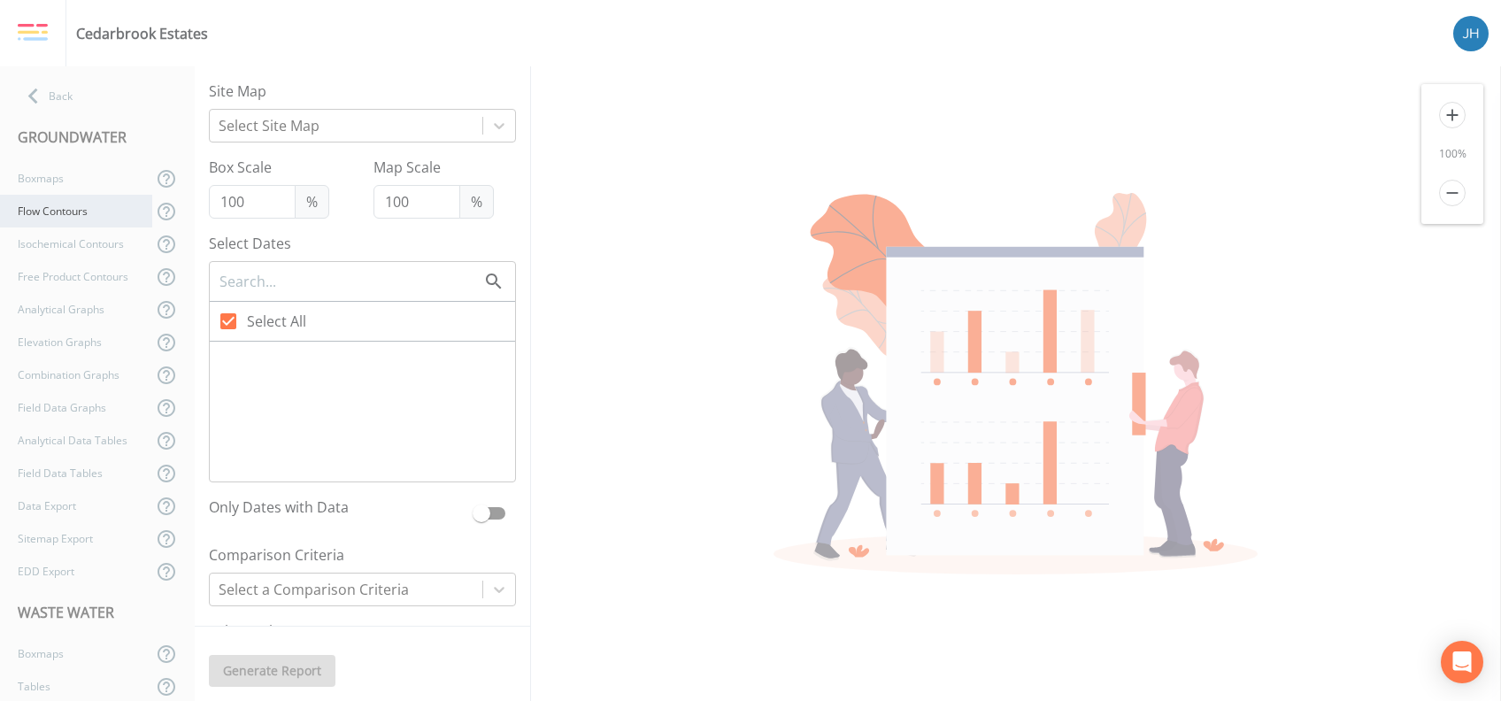
checkbox input "false"
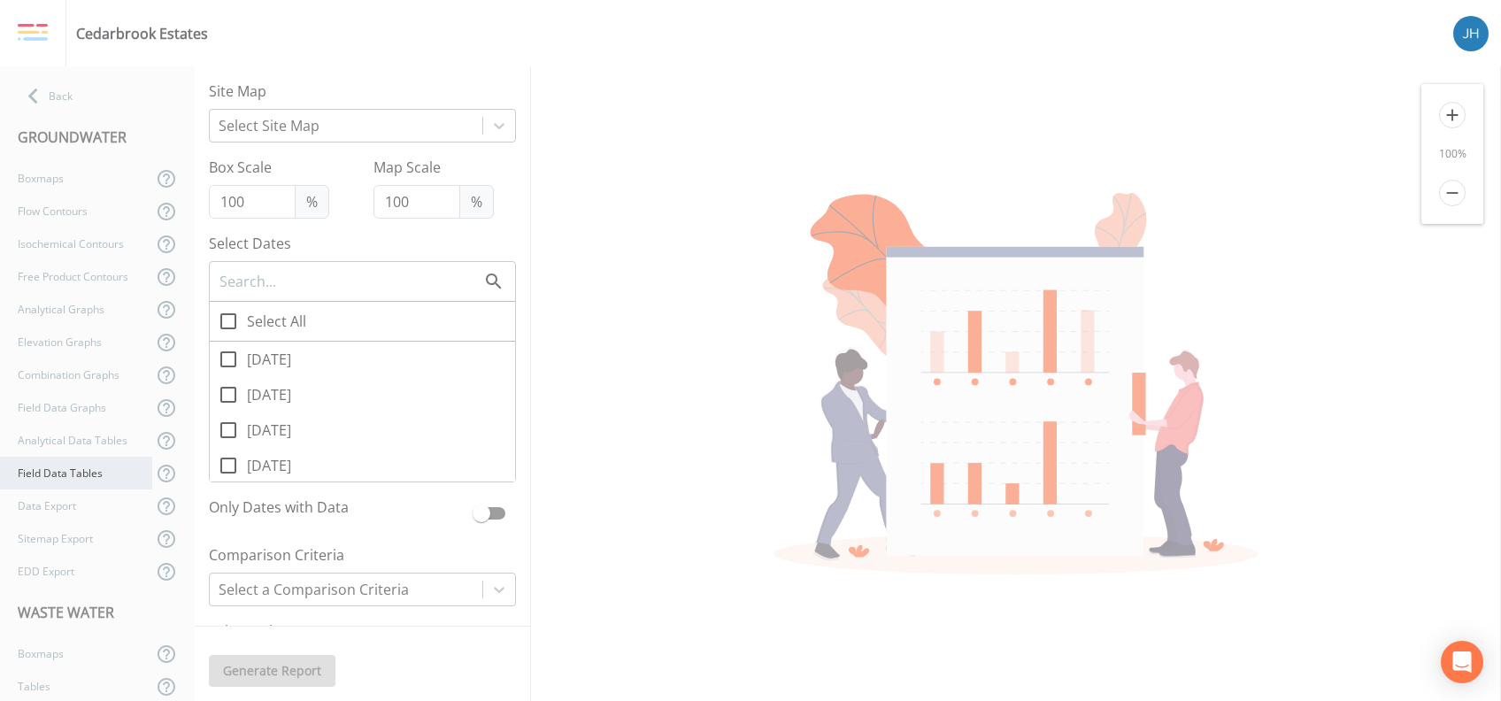
click at [54, 472] on div "Field Data Tables" at bounding box center [76, 473] width 152 height 33
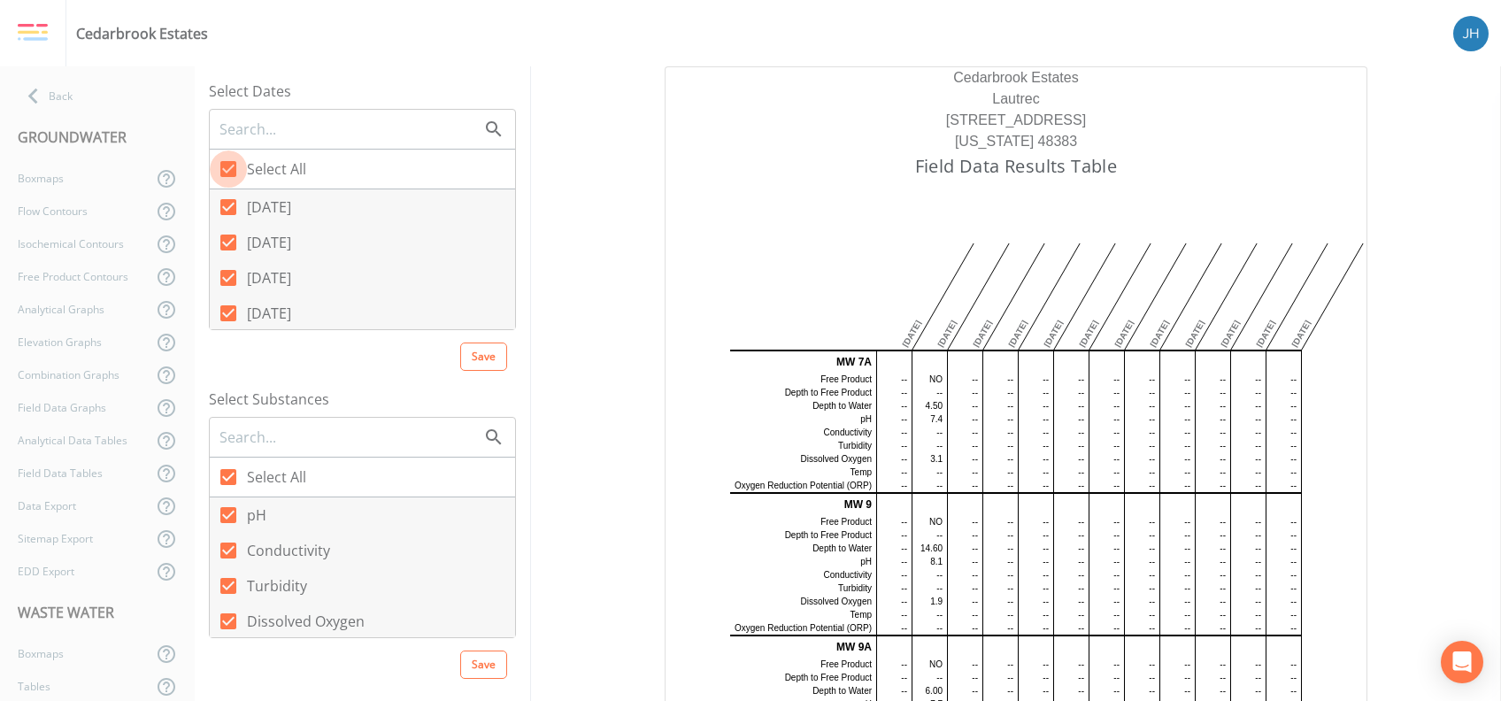
click at [236, 165] on icon at bounding box center [228, 168] width 21 height 21
click at [227, 165] on input "Select All" at bounding box center [219, 159] width 18 height 18
checkbox input "false"
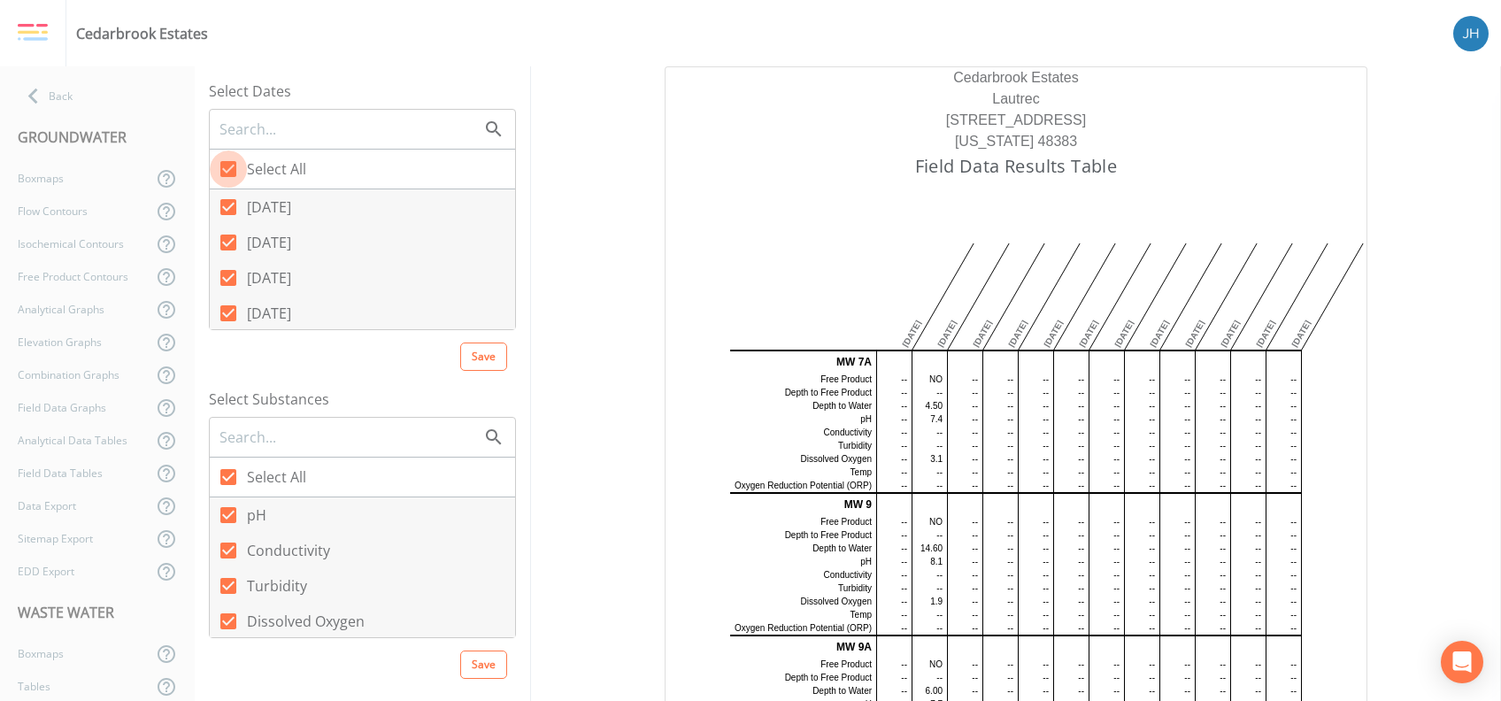
checkbox input "false"
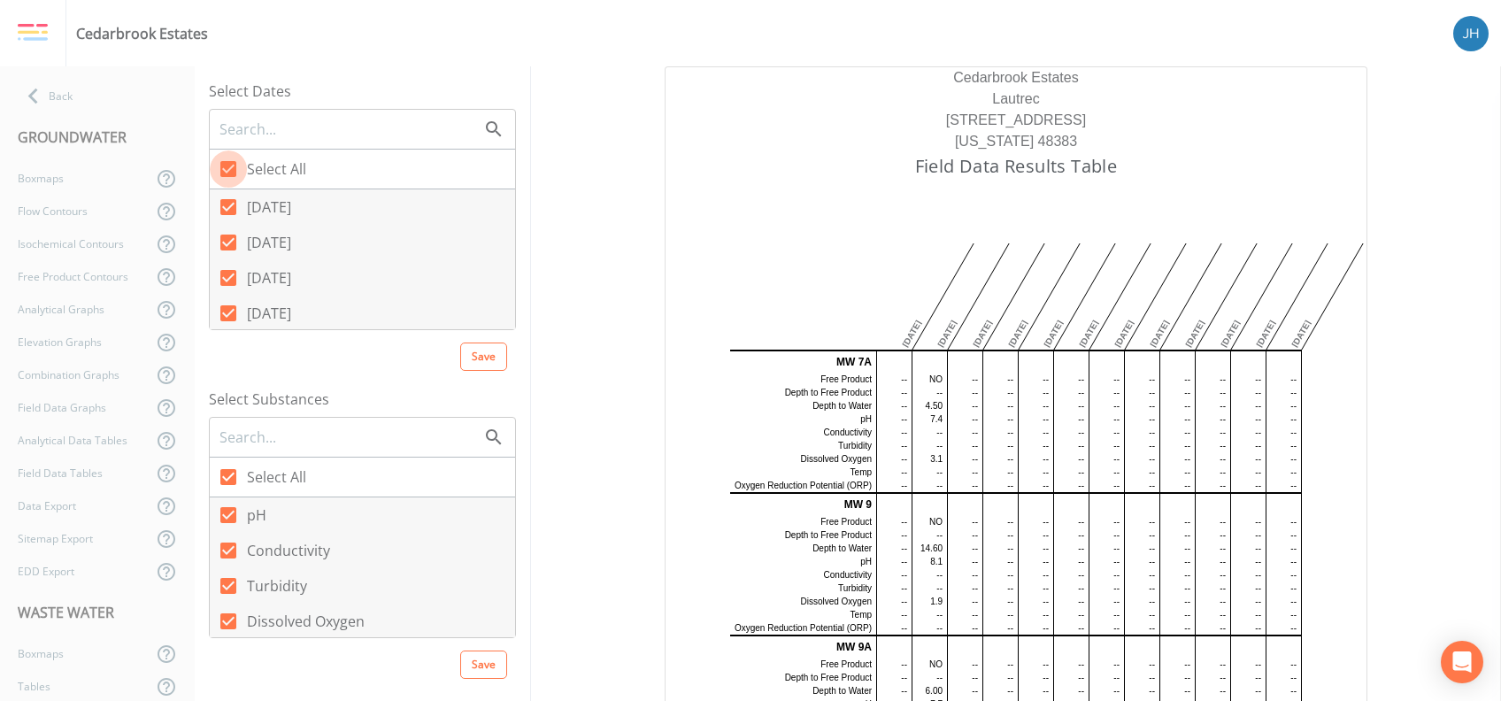
checkbox input "false"
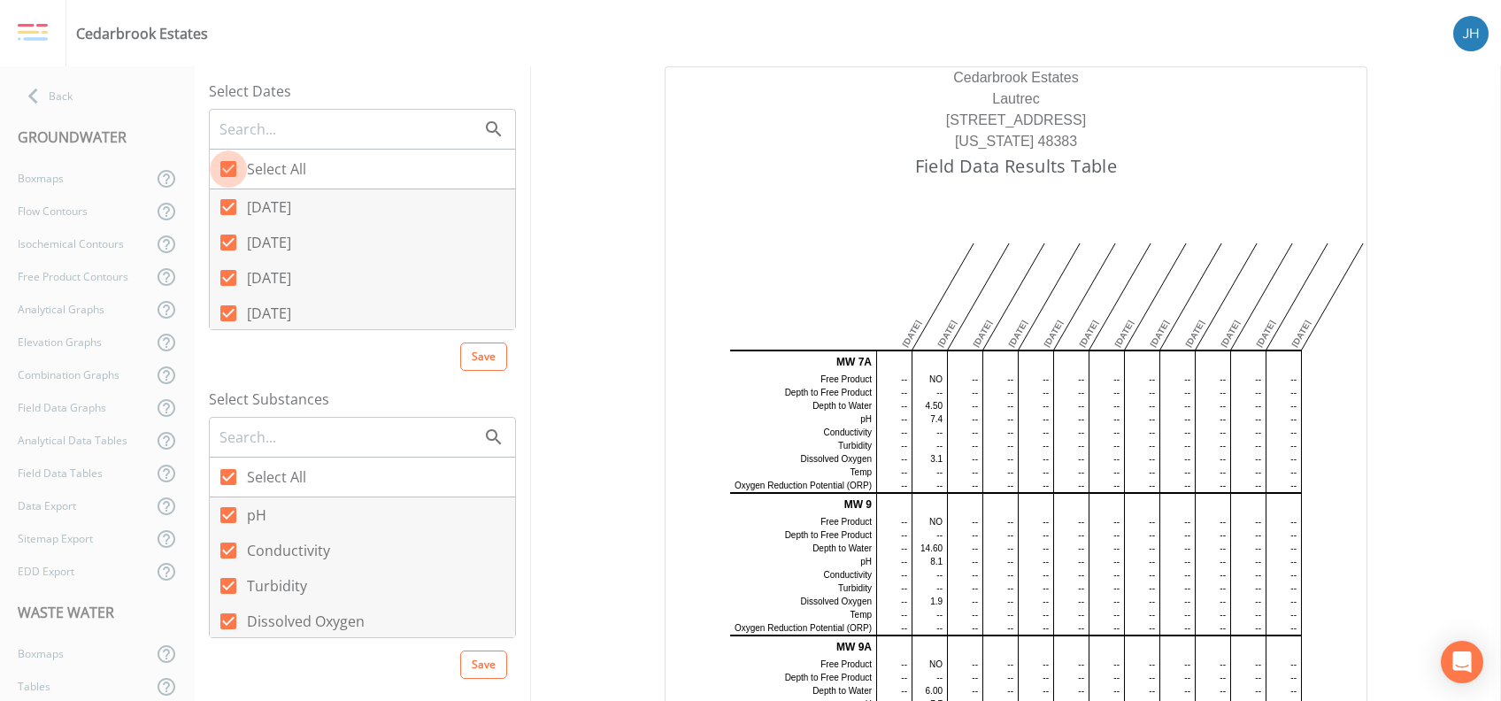
checkbox input "false"
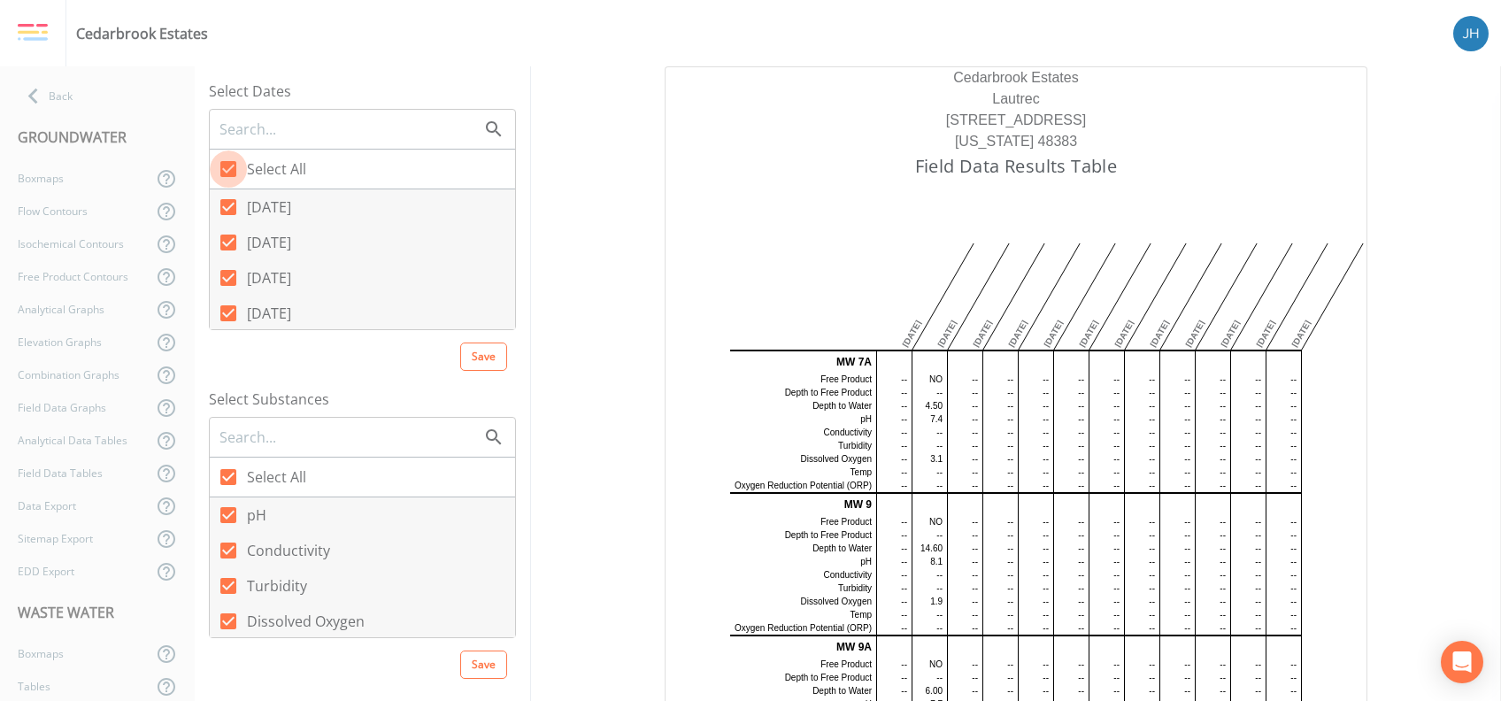
checkbox input "false"
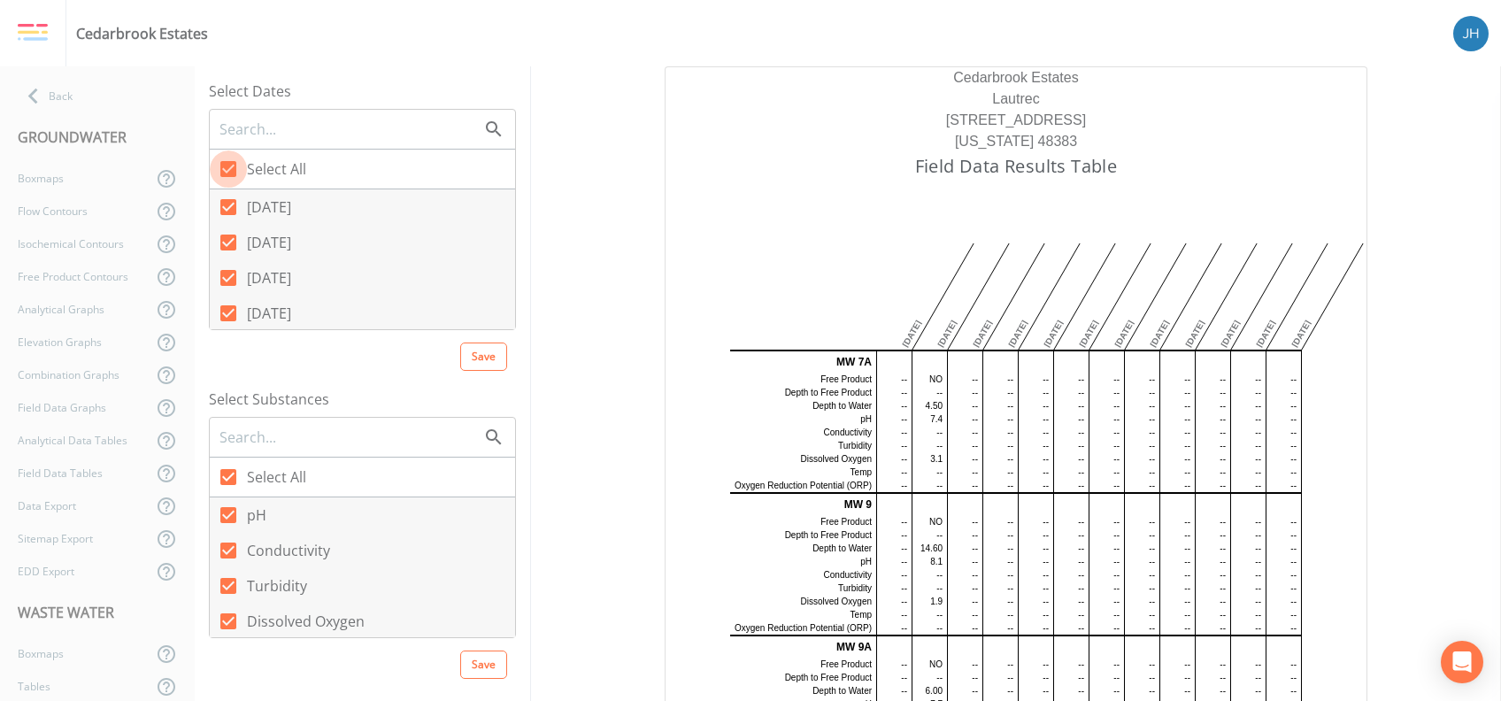
checkbox input "false"
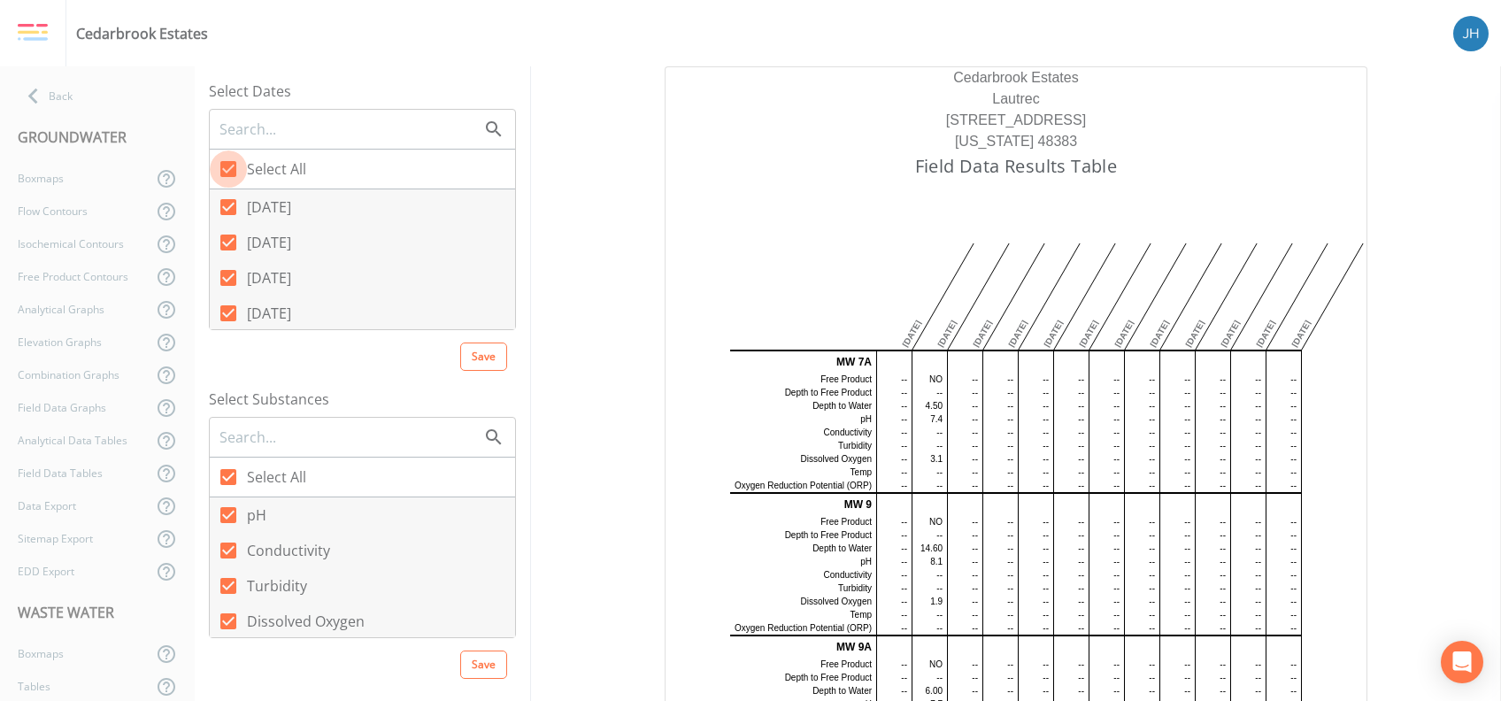
checkbox input "false"
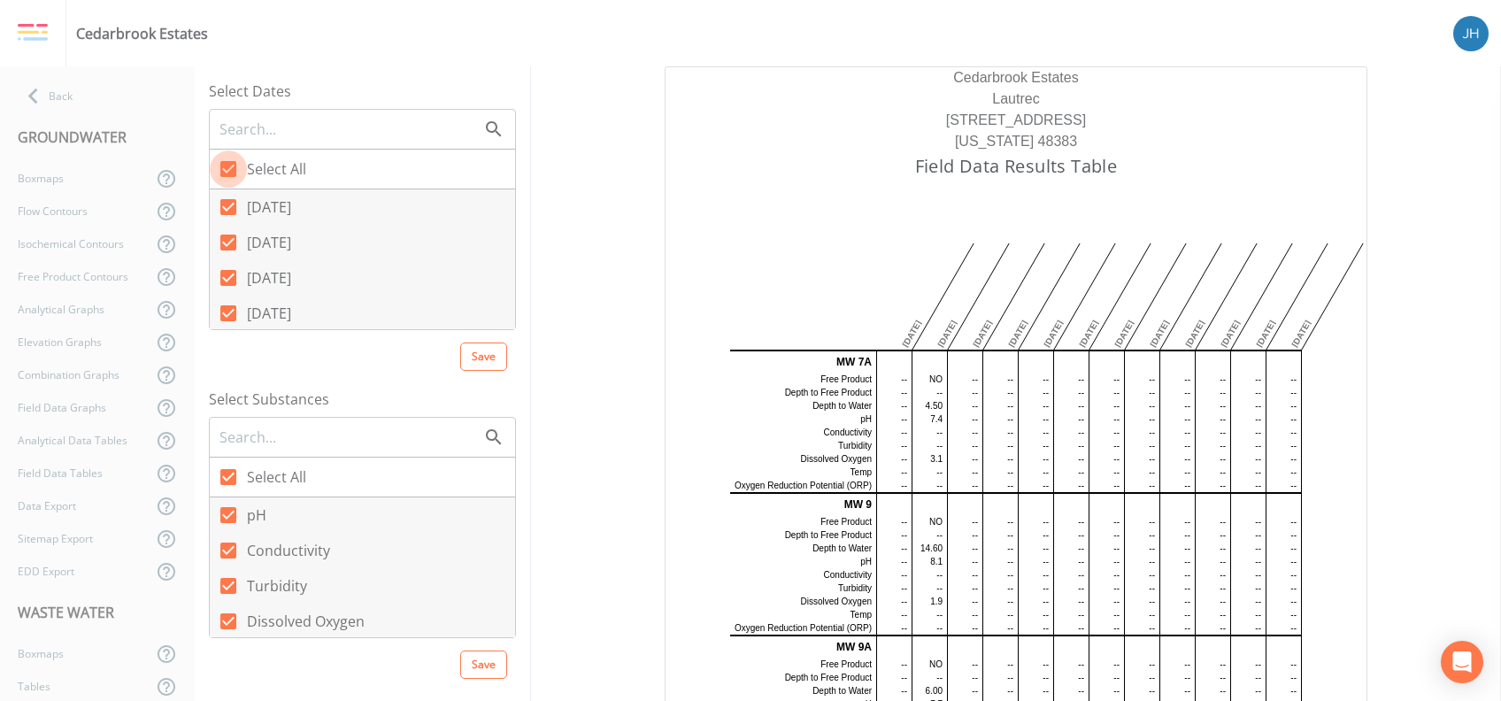
checkbox input "false"
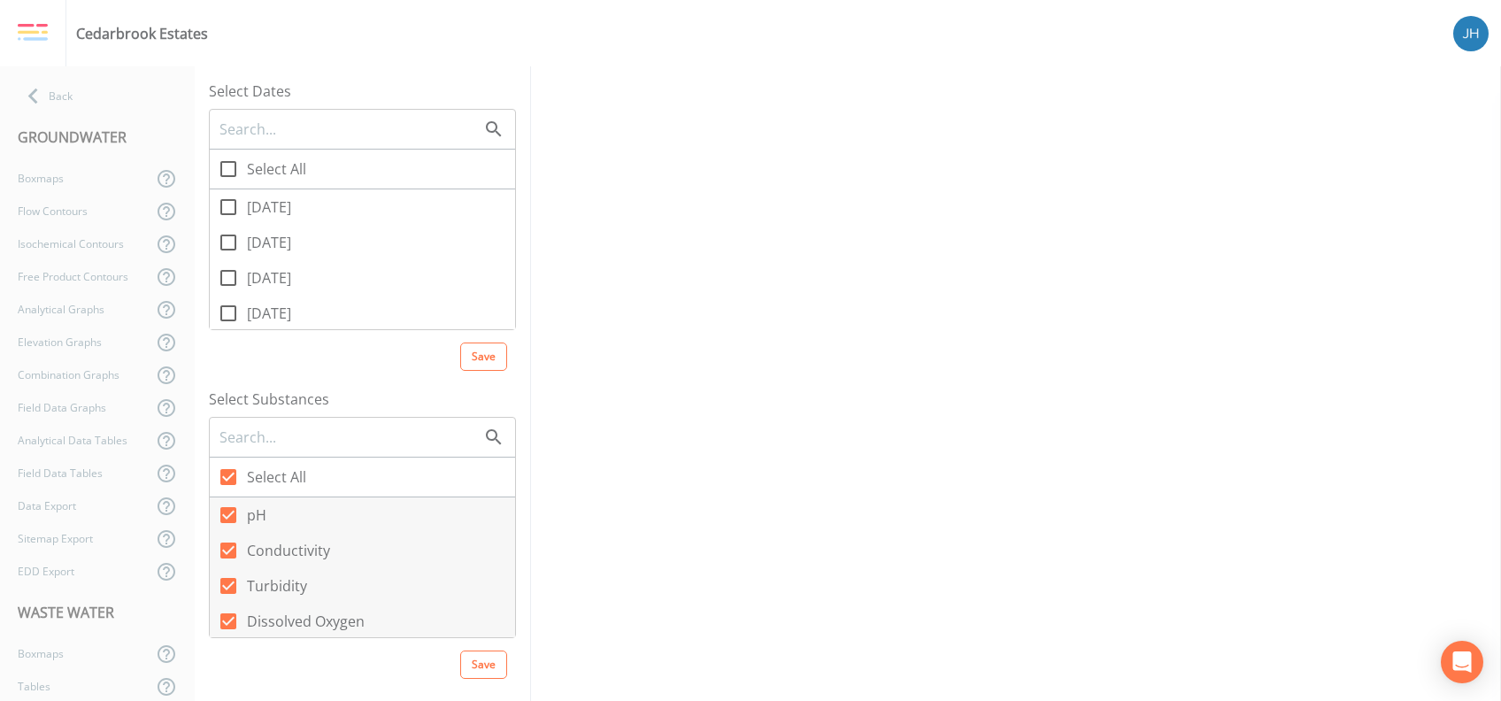
click at [229, 311] on icon at bounding box center [228, 313] width 21 height 21
click at [227, 311] on input "[DATE]" at bounding box center [219, 304] width 18 height 18
checkbox input "true"
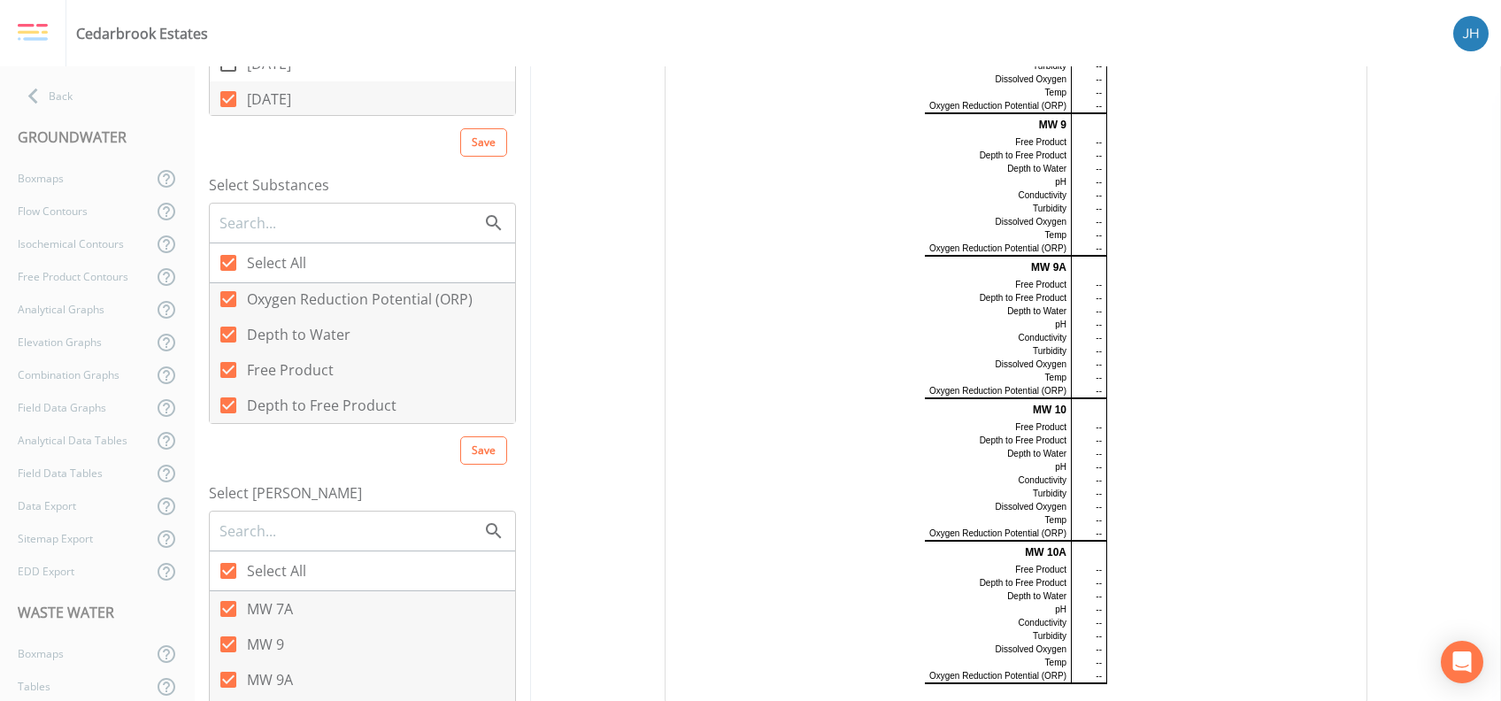
scroll to position [469, 0]
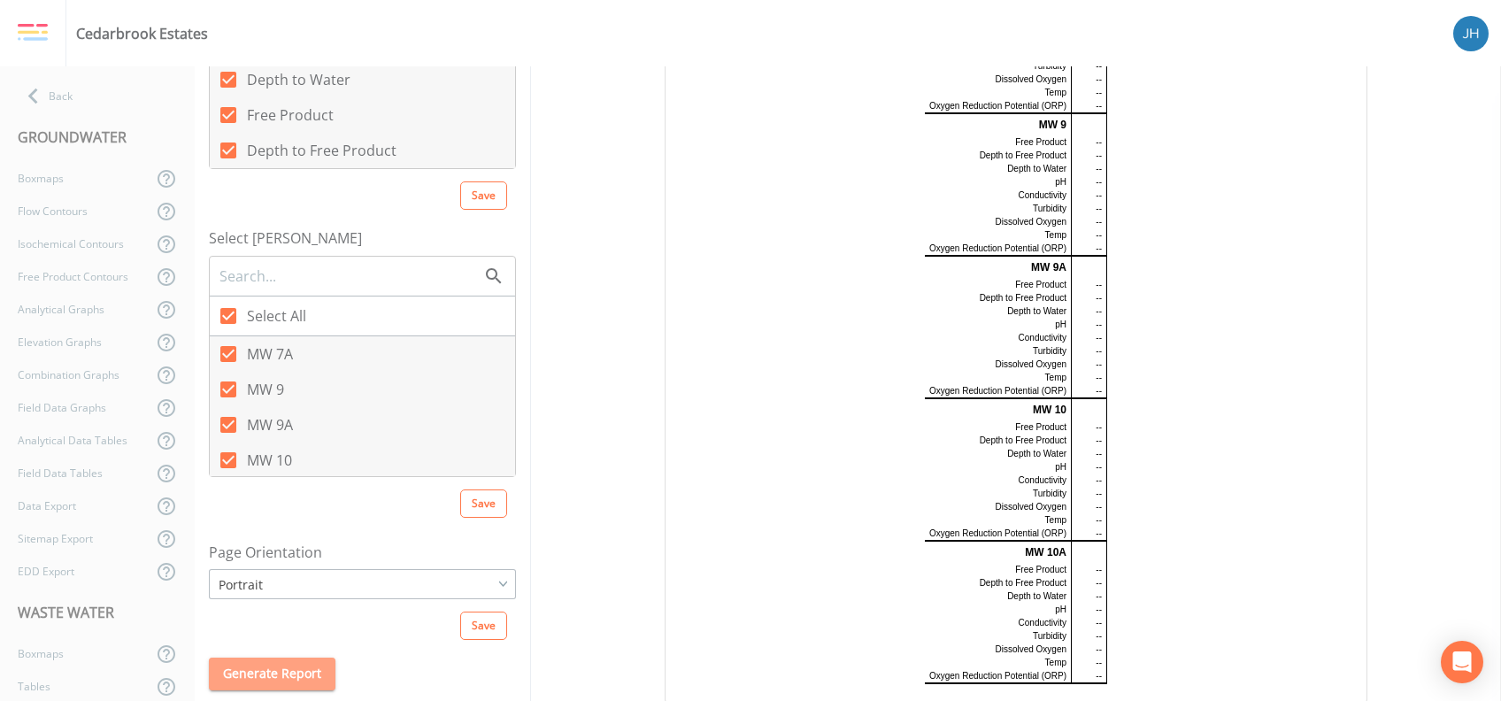
click at [317, 683] on button "Generate Report" at bounding box center [272, 673] width 127 height 33
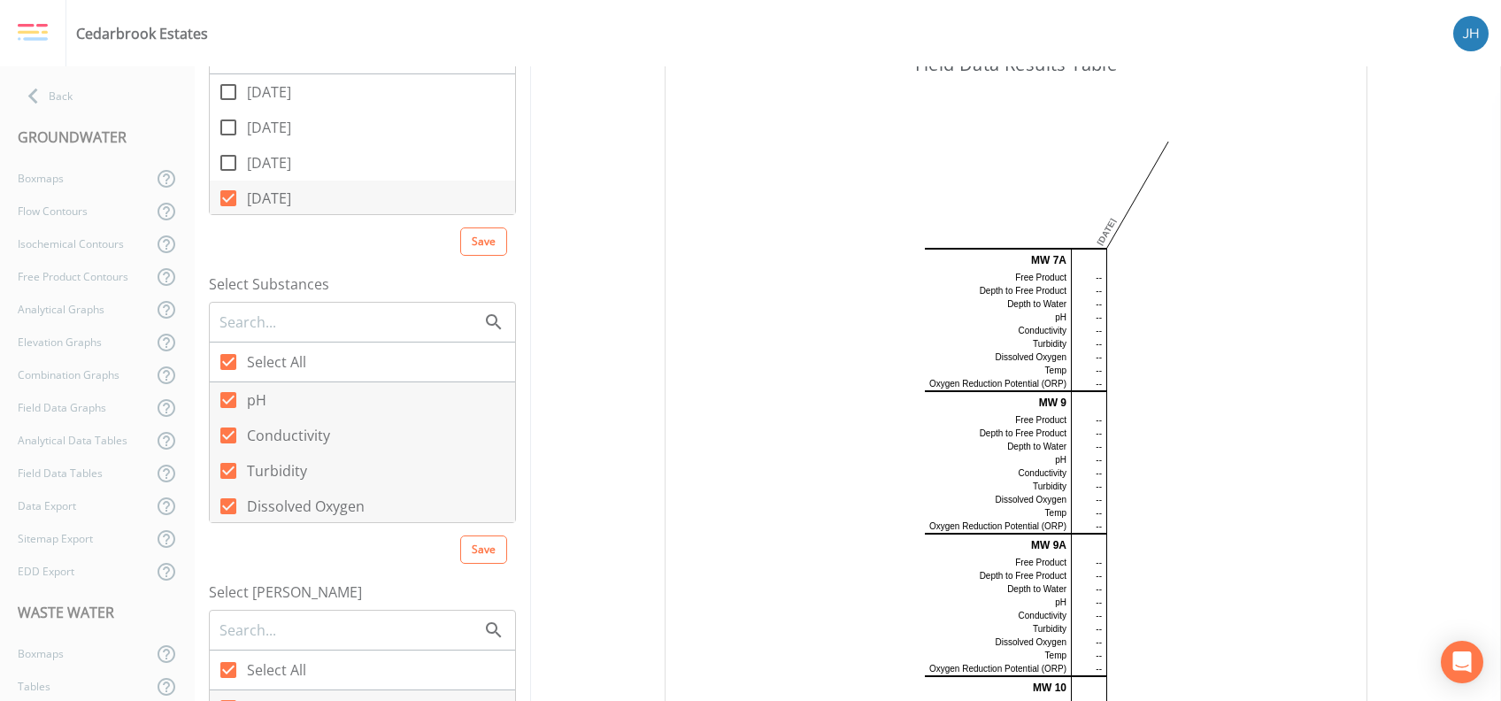
scroll to position [0, 0]
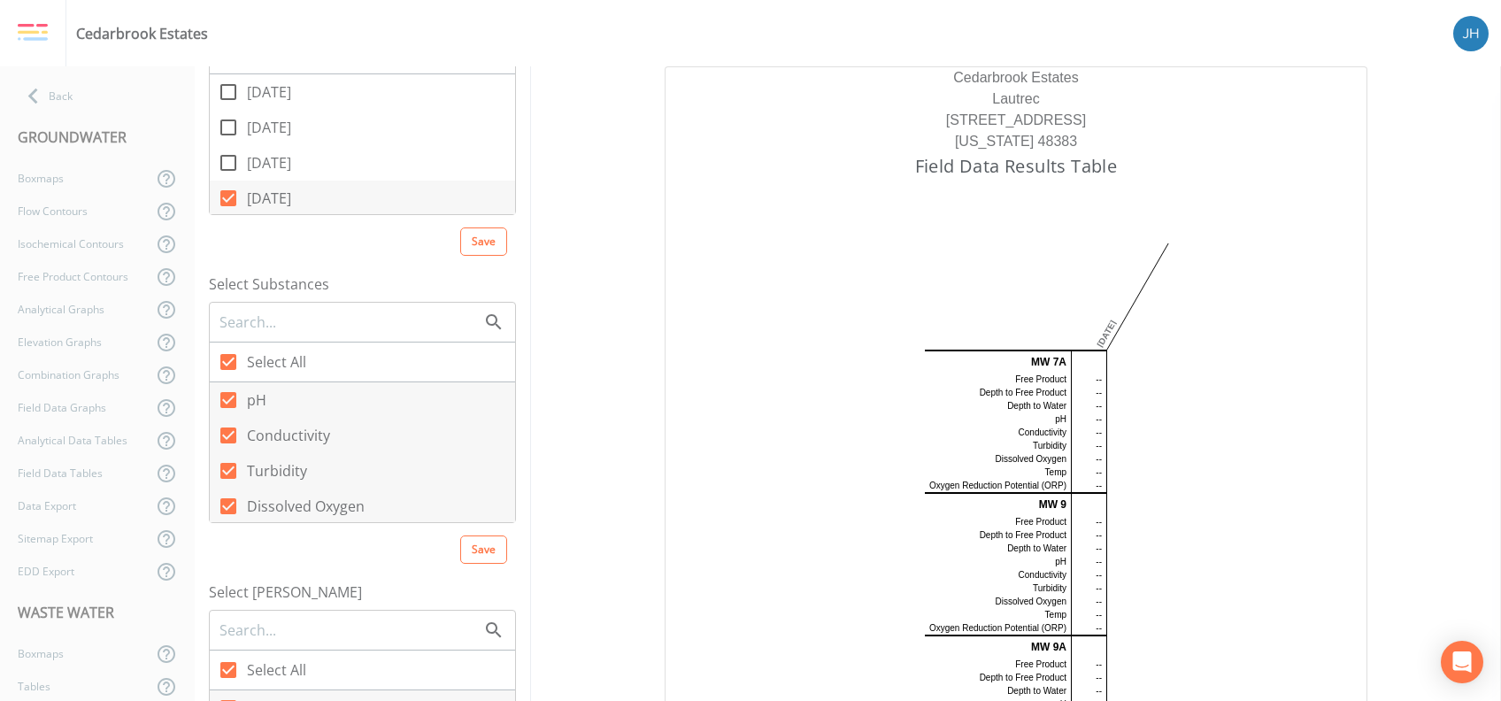
click at [827, 140] on div "Cedarbrook Estates Lautrec [STREET_ADDRESS][US_STATE] Field Data Results Table …" at bounding box center [1016, 574] width 970 height 1016
click at [827, 409] on td "--" at bounding box center [1088, 405] width 35 height 13
click at [827, 418] on td "--" at bounding box center [1088, 418] width 35 height 13
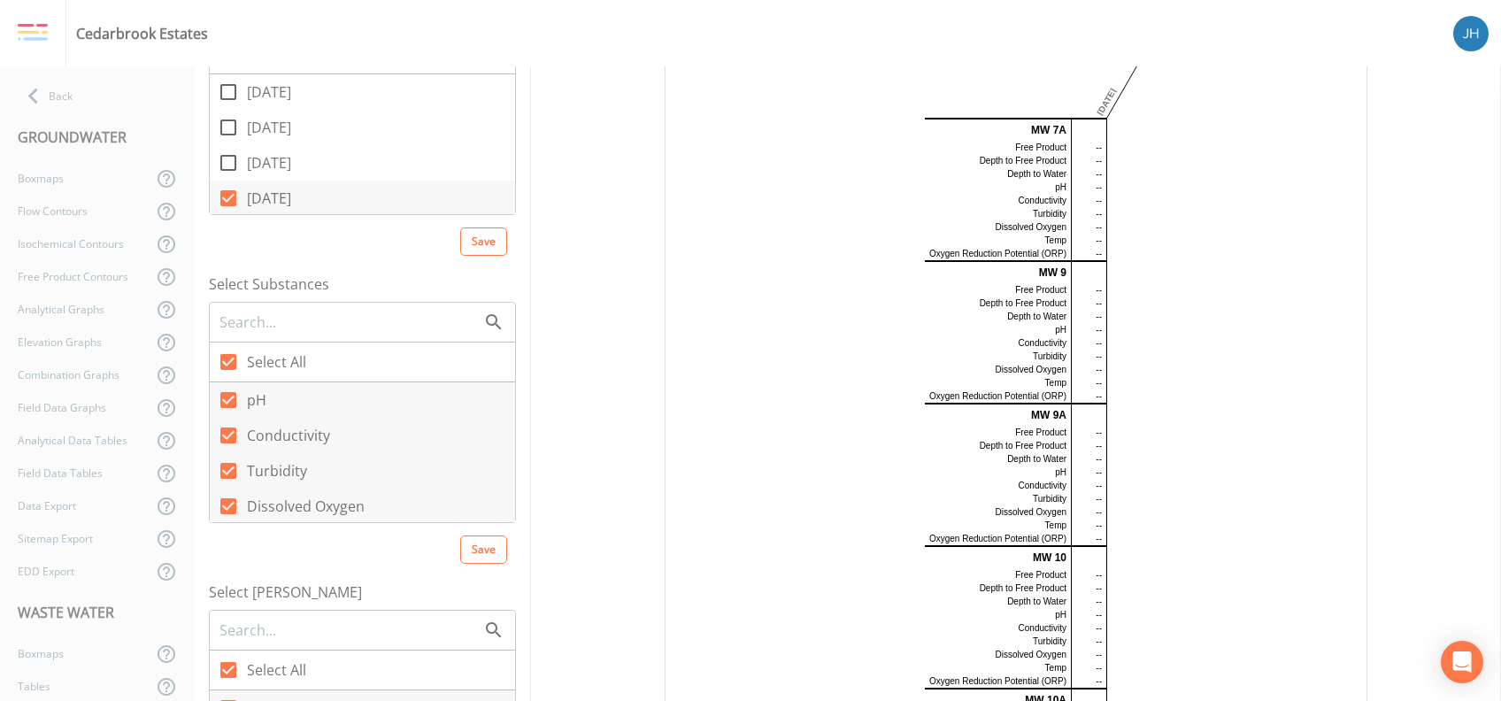
scroll to position [380, 0]
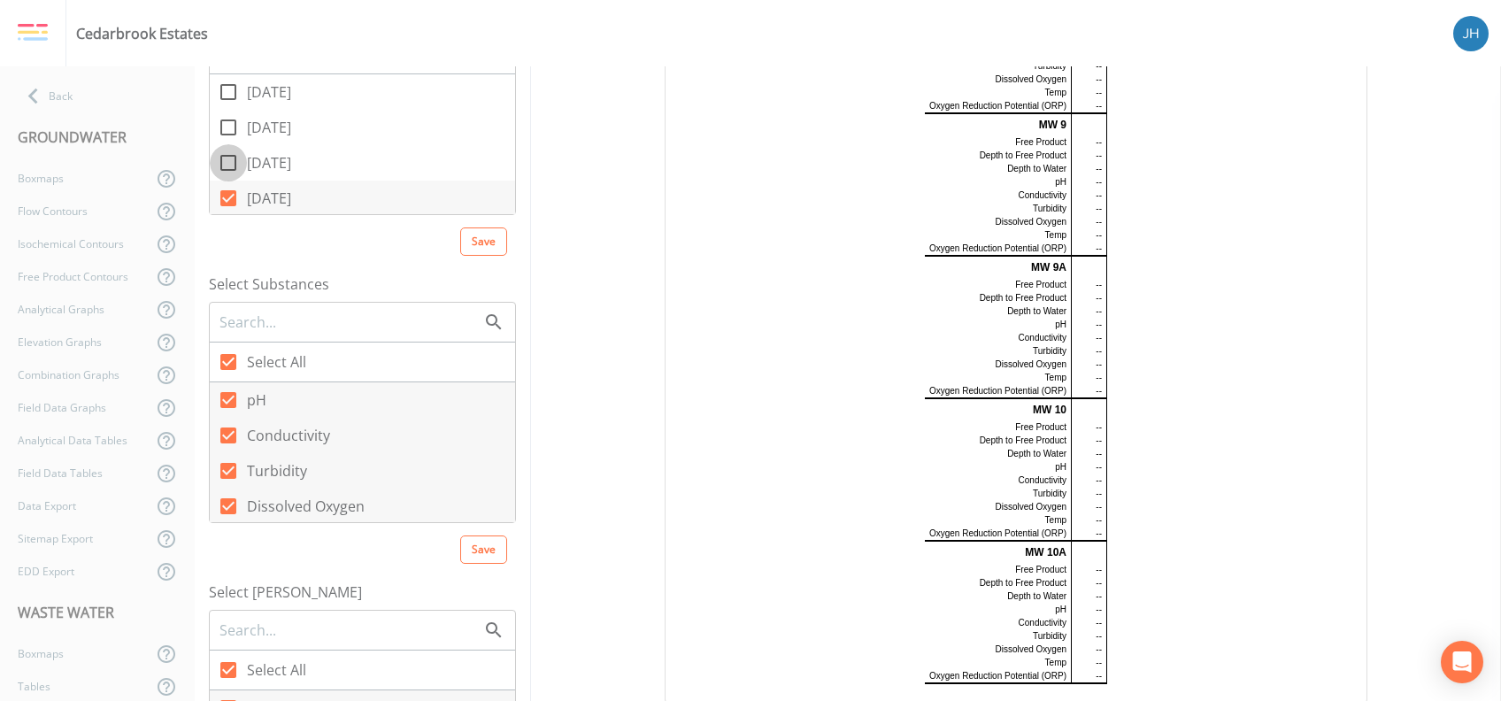
click at [236, 161] on icon at bounding box center [228, 162] width 21 height 21
click at [227, 161] on input "[DATE]" at bounding box center [219, 153] width 18 height 18
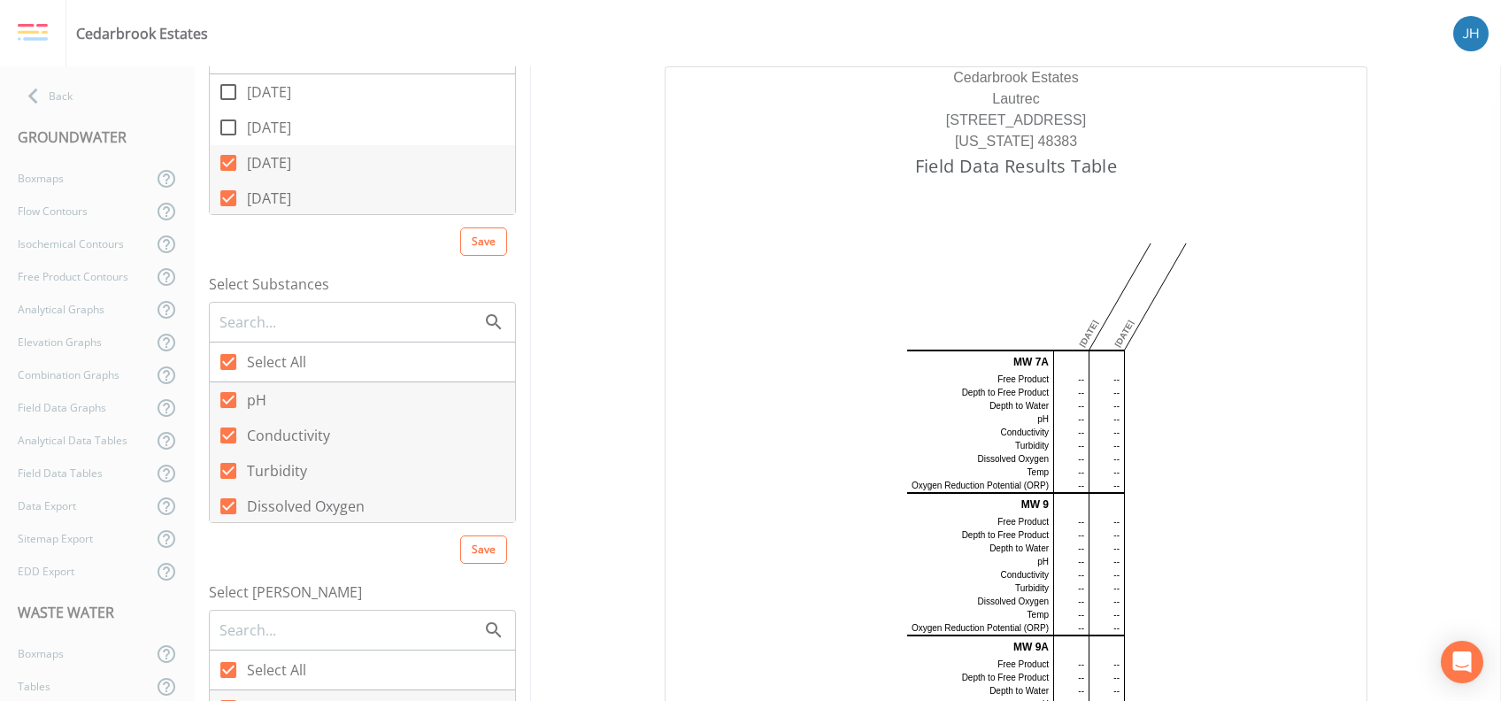
click at [227, 163] on icon at bounding box center [228, 162] width 21 height 21
click at [227, 162] on input "[DATE]" at bounding box center [219, 153] width 18 height 18
checkbox input "false"
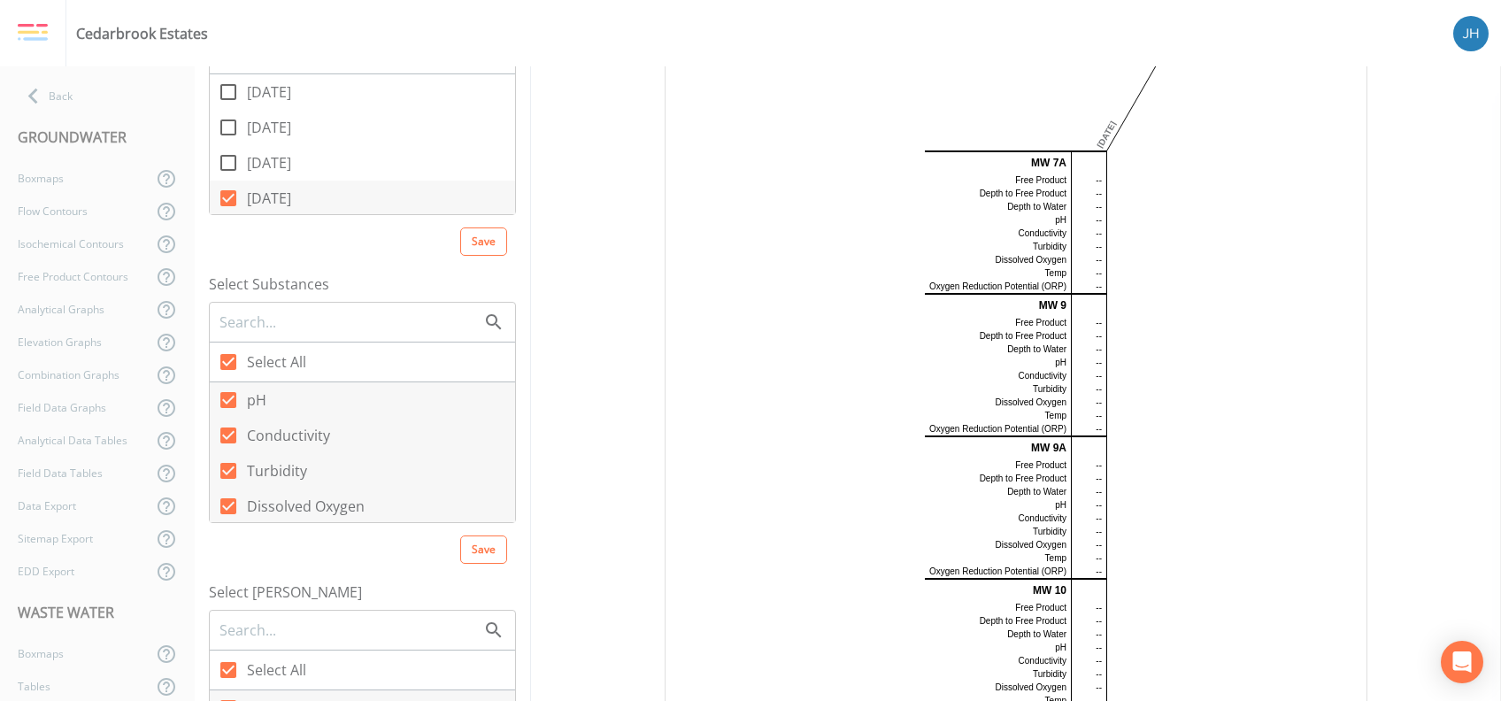
scroll to position [380, 0]
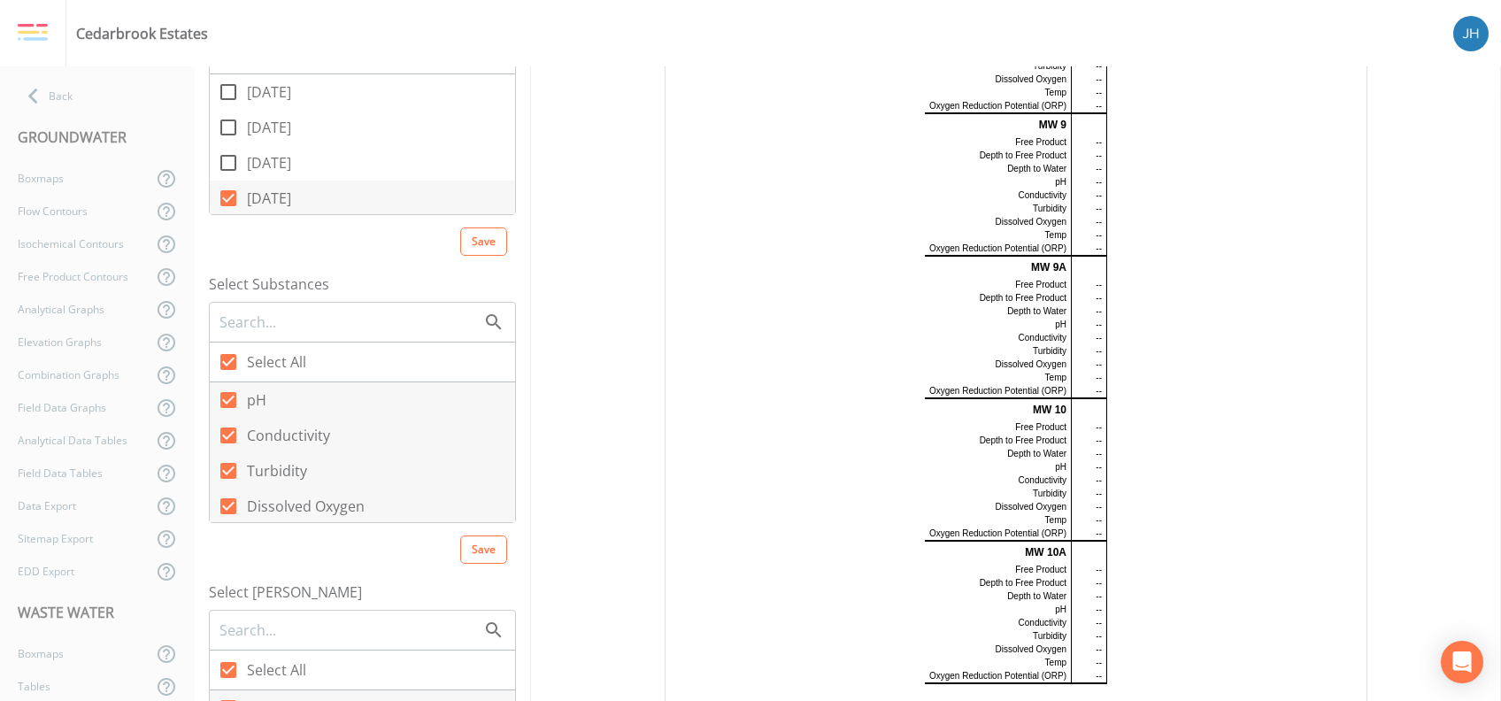
click at [827, 348] on td "Turbidity" at bounding box center [998, 350] width 147 height 13
click at [827, 375] on tbody "MW 7A Free Product -- Depth to Free Product -- Depth to Water -- pH -- Conducti…" at bounding box center [1016, 327] width 182 height 712
click at [827, 389] on td "--" at bounding box center [1088, 391] width 35 height 14
click at [827, 432] on div "[DATE] MW 7A Free Product -- Depth to Free Product -- Depth to Water -- pH -- C…" at bounding box center [1015, 265] width 665 height 837
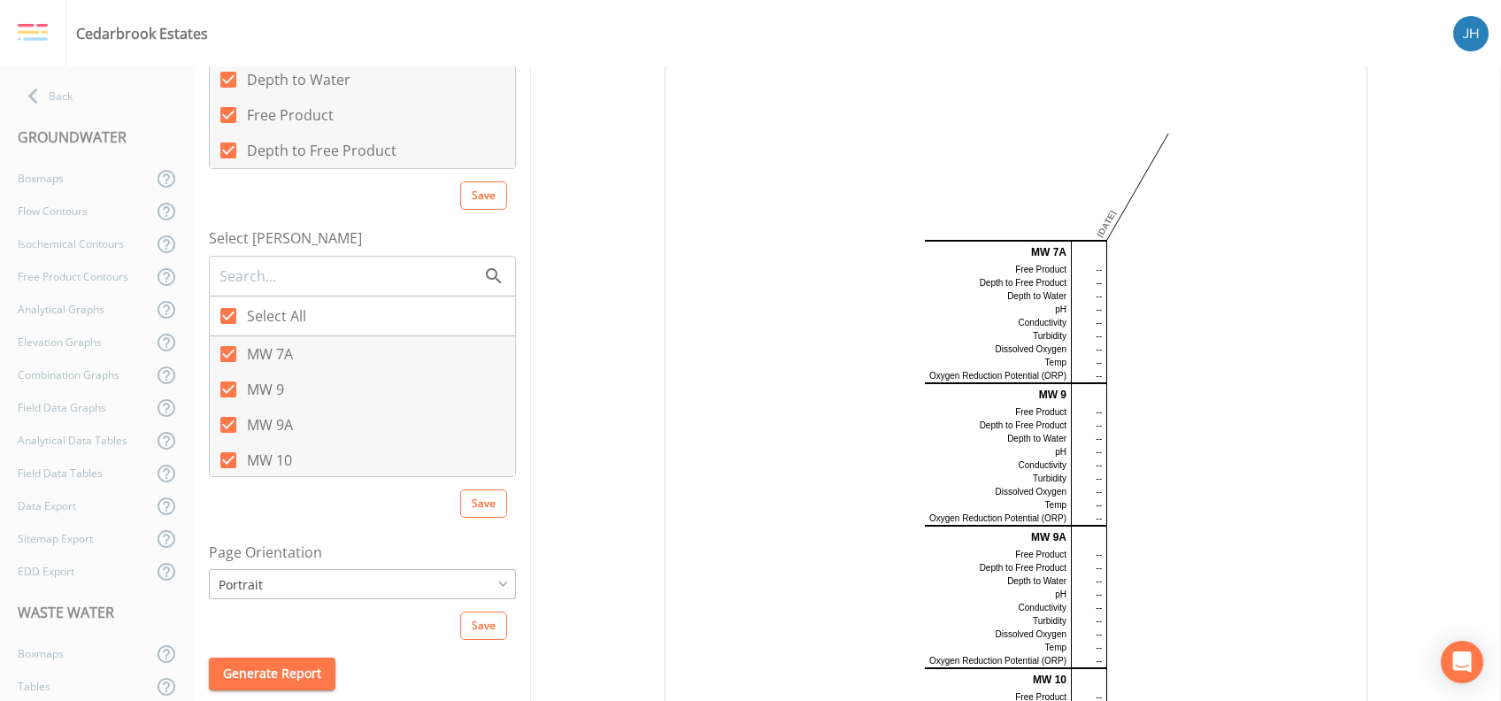
scroll to position [0, 0]
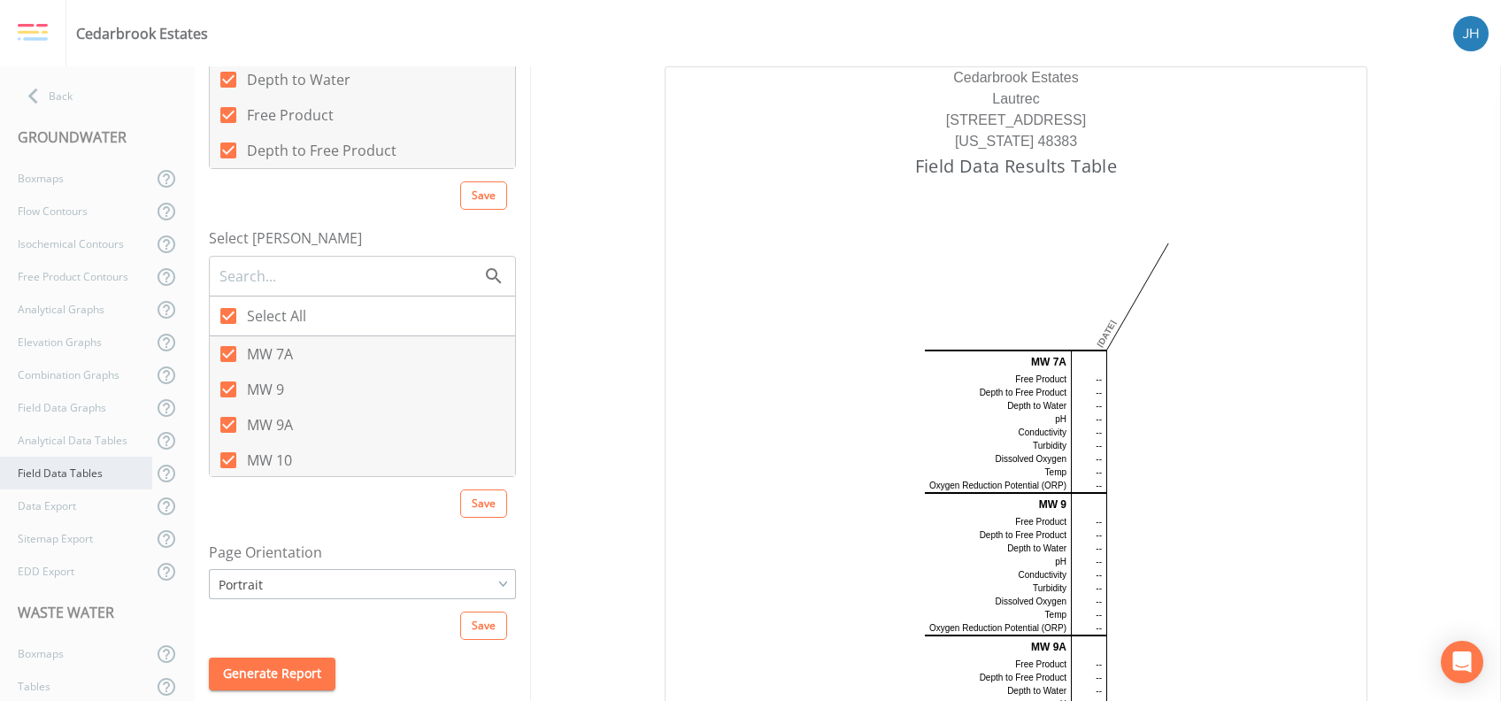
click at [51, 470] on div "Field Data Tables" at bounding box center [76, 473] width 152 height 33
click at [48, 496] on div "Data Export" at bounding box center [76, 505] width 152 height 33
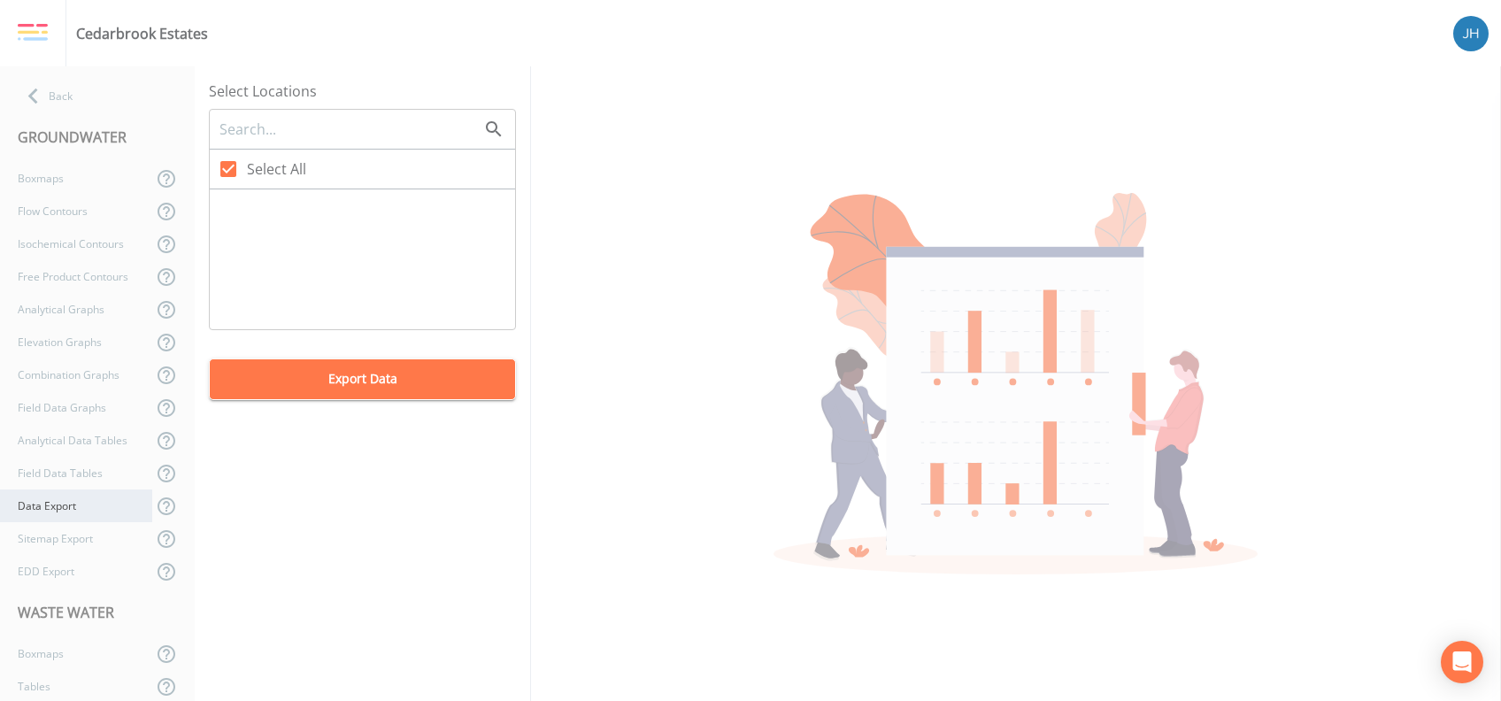
checkbox input "true"
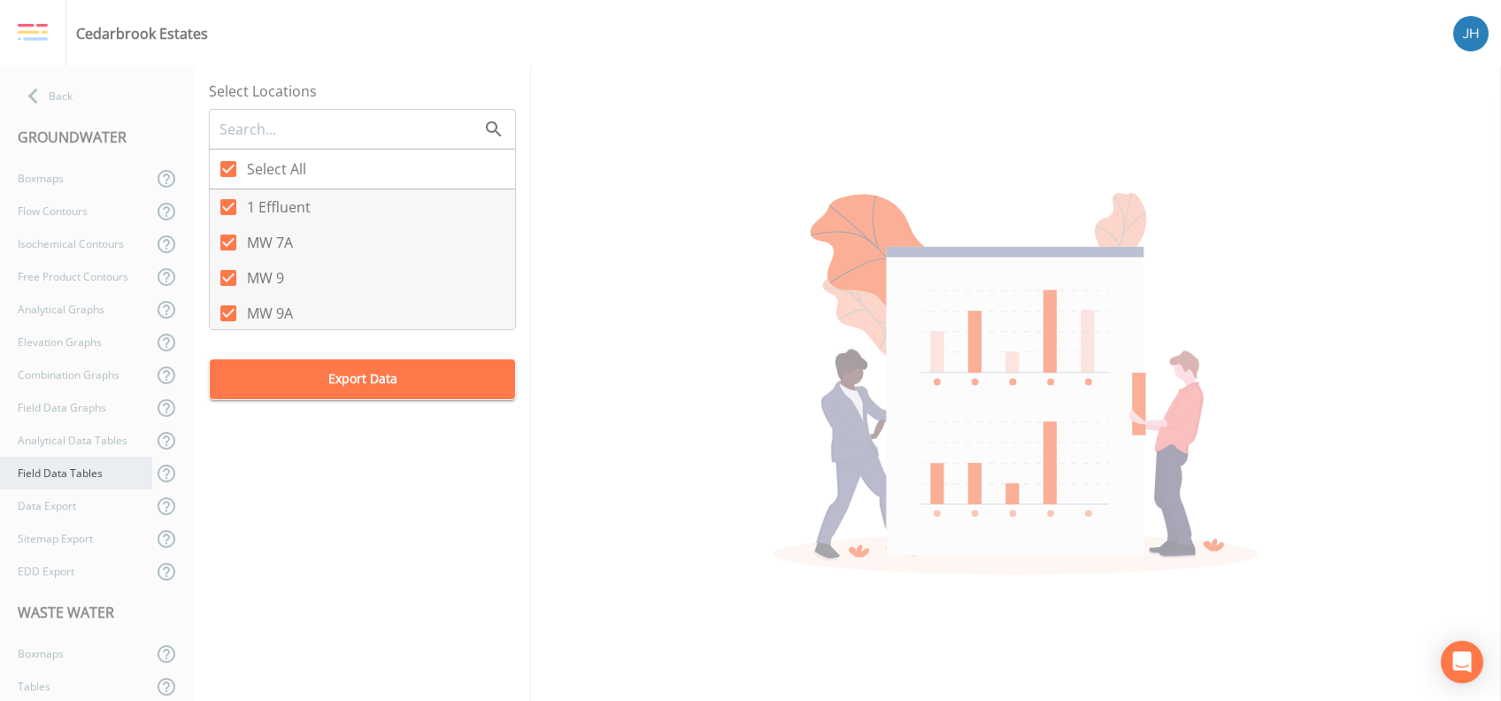
click at [57, 480] on div "Field Data Tables" at bounding box center [76, 473] width 152 height 33
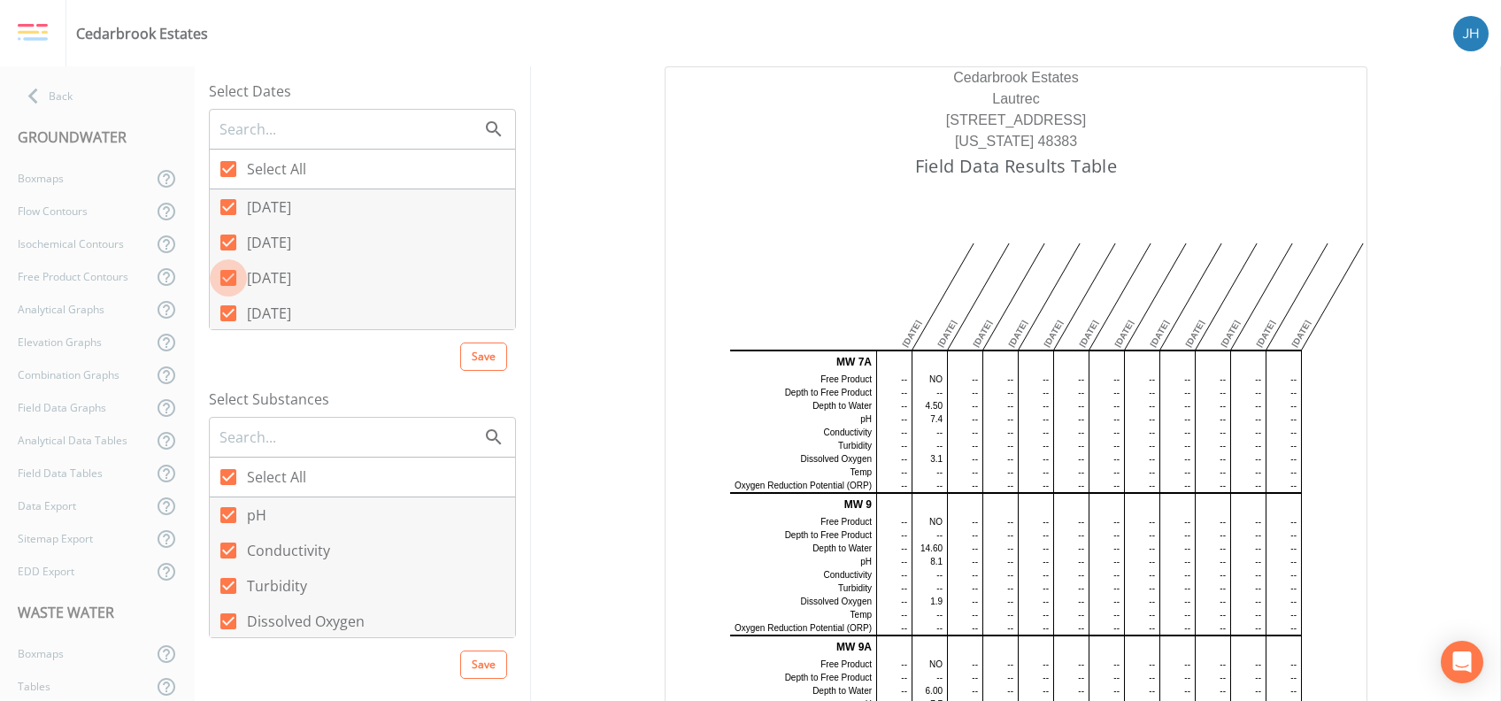
click at [233, 277] on icon at bounding box center [228, 278] width 16 height 16
click at [227, 277] on input "[DATE]" at bounding box center [219, 268] width 18 height 18
checkbox input "false"
click at [227, 165] on icon at bounding box center [228, 168] width 21 height 21
click at [227, 165] on input "Select All" at bounding box center [219, 159] width 18 height 18
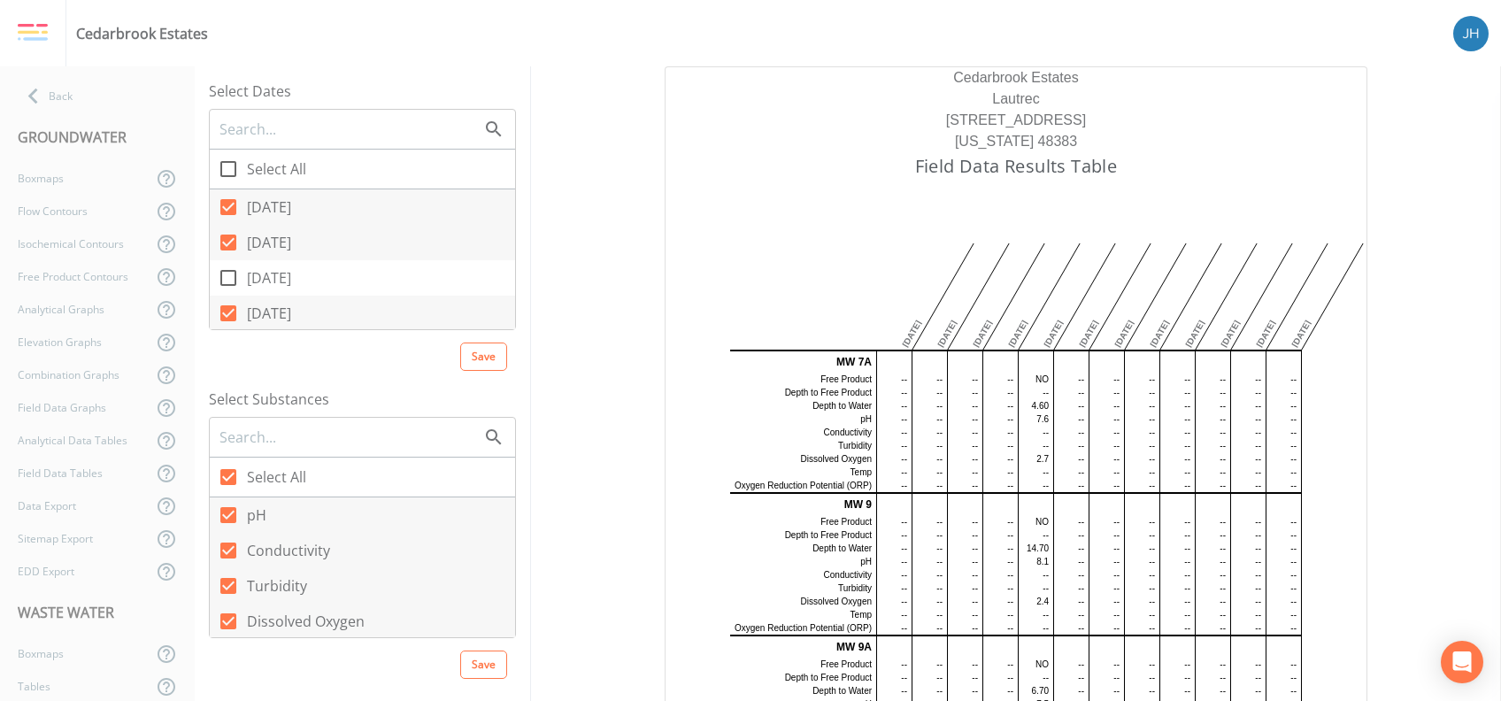
checkbox input "true"
click at [227, 165] on icon at bounding box center [228, 169] width 16 height 16
click at [227, 165] on input "Select All" at bounding box center [219, 159] width 18 height 18
checkbox input "false"
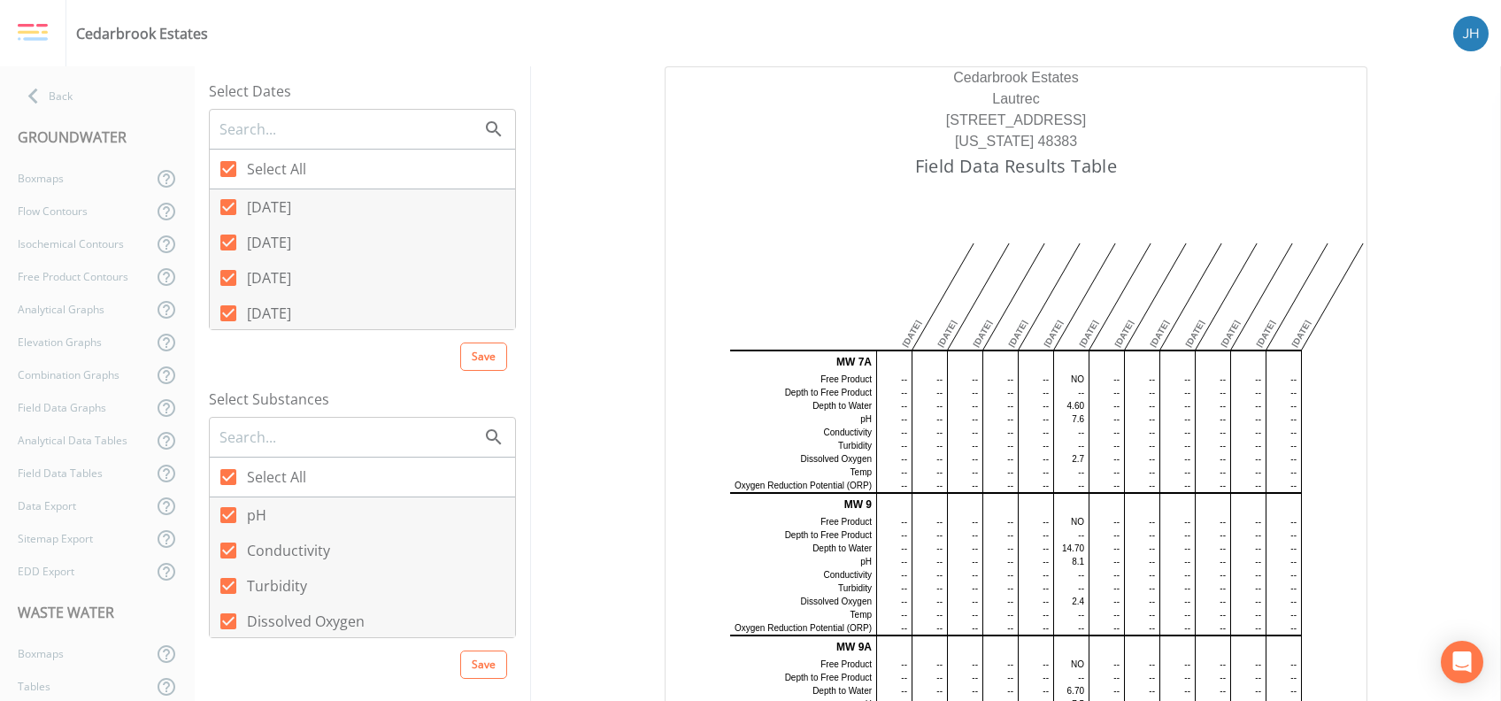
checkbox input "false"
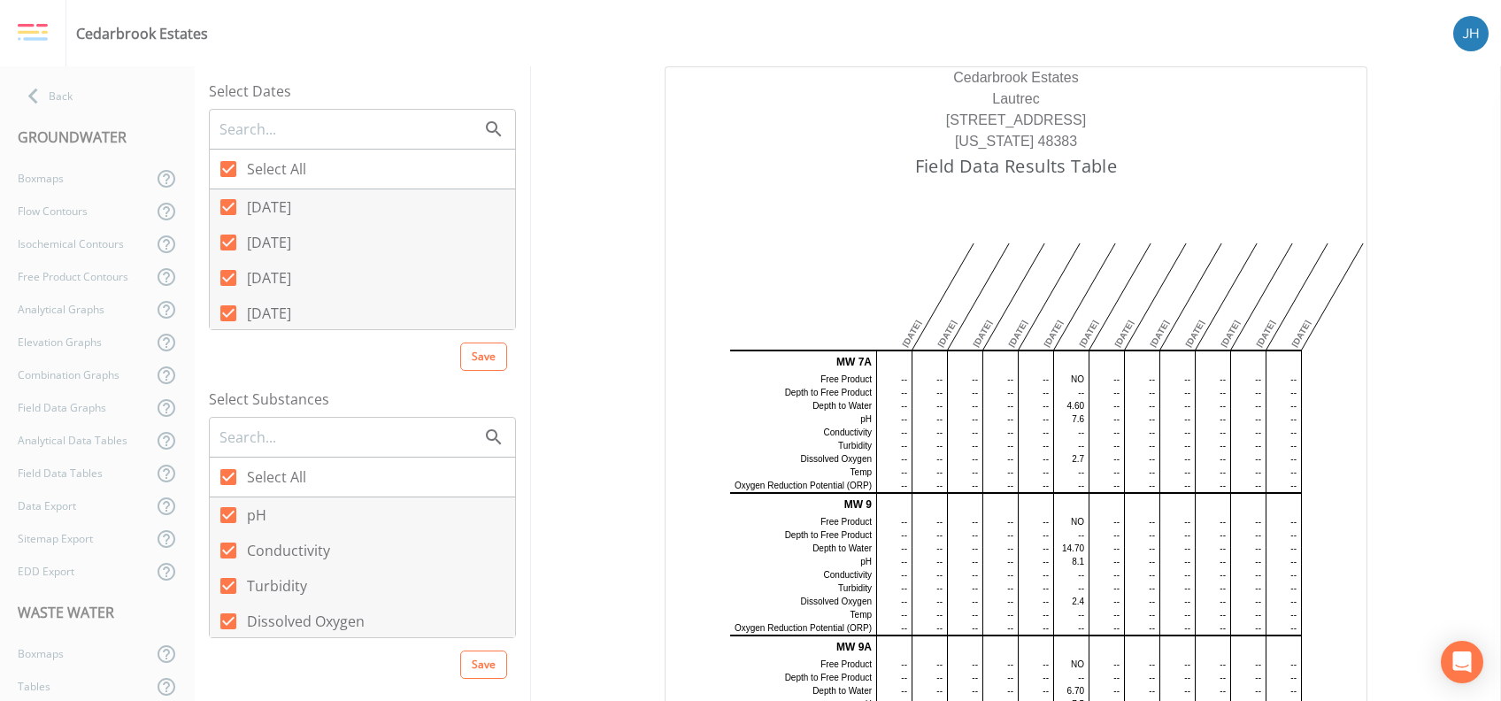
checkbox input "false"
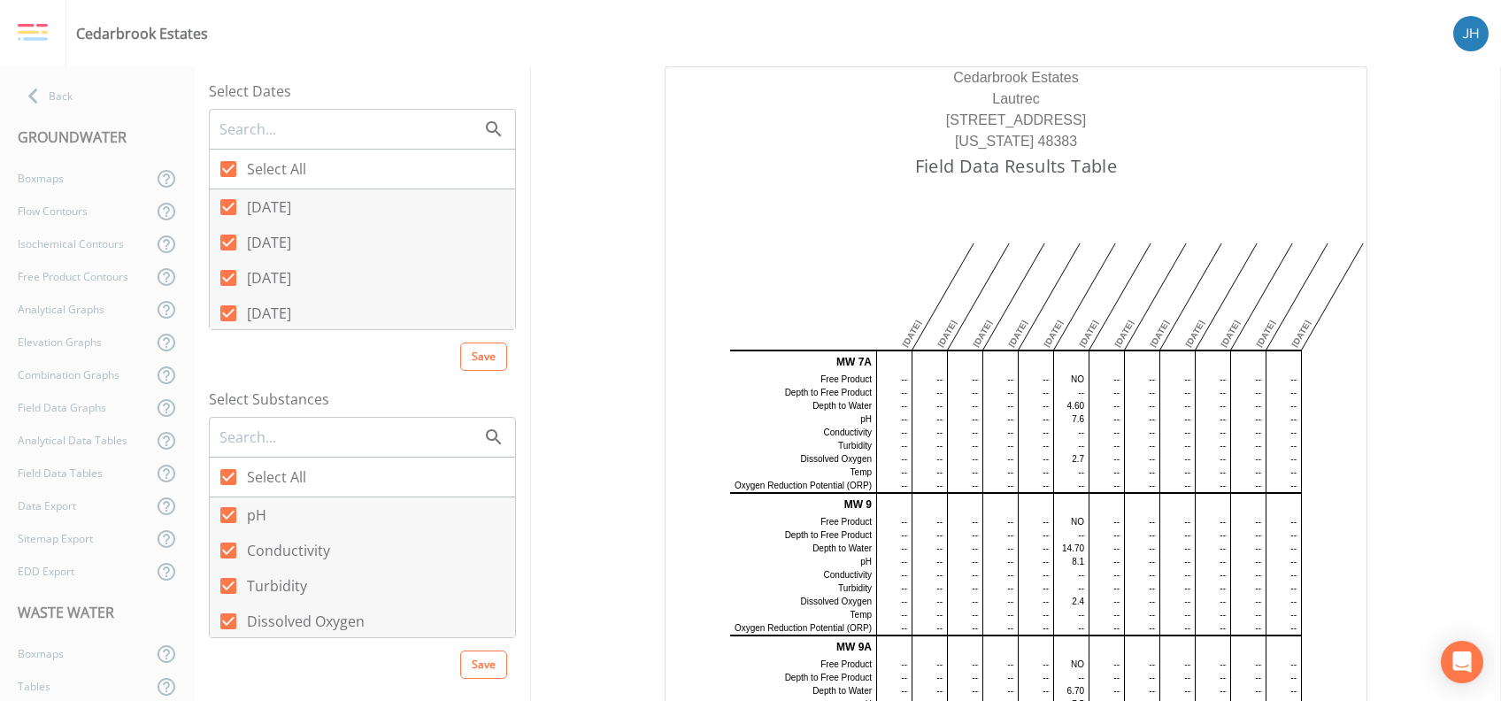
checkbox input "false"
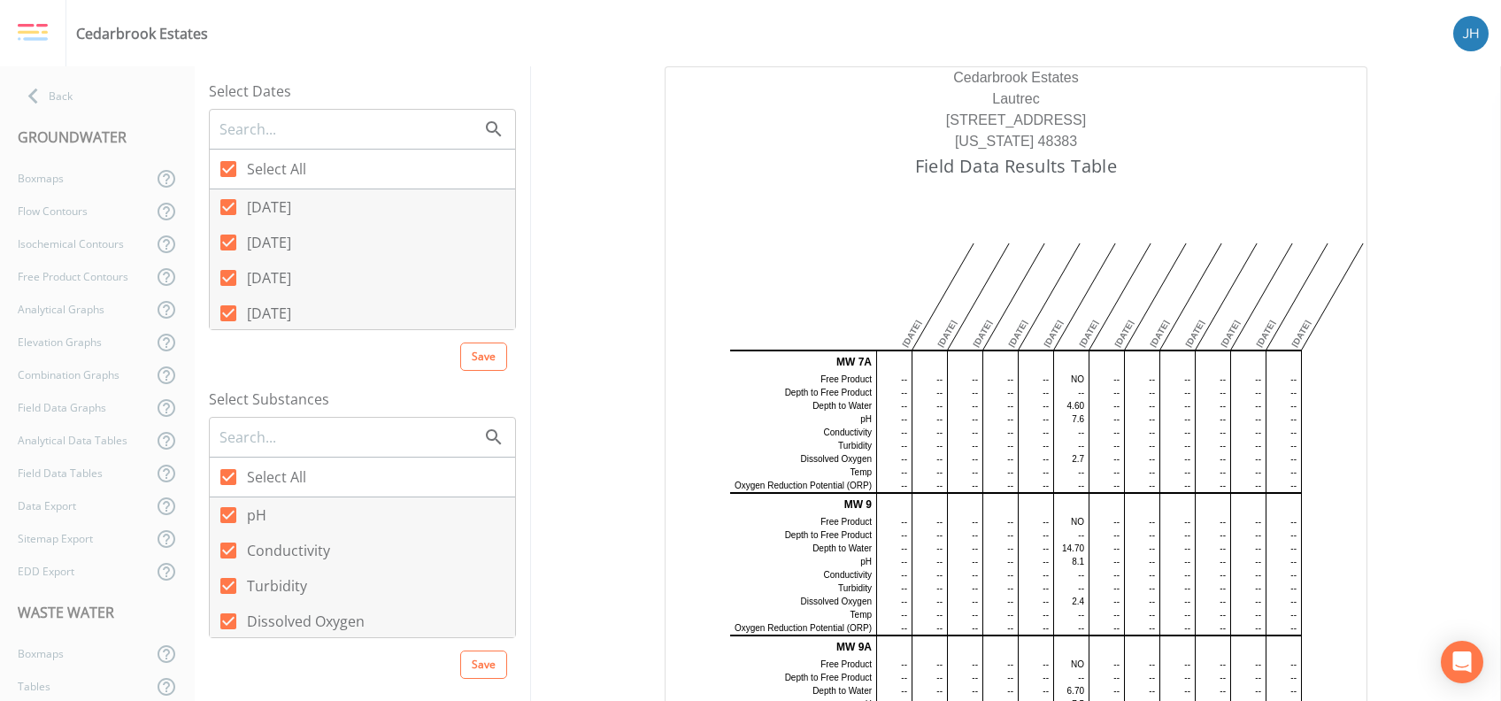
checkbox input "false"
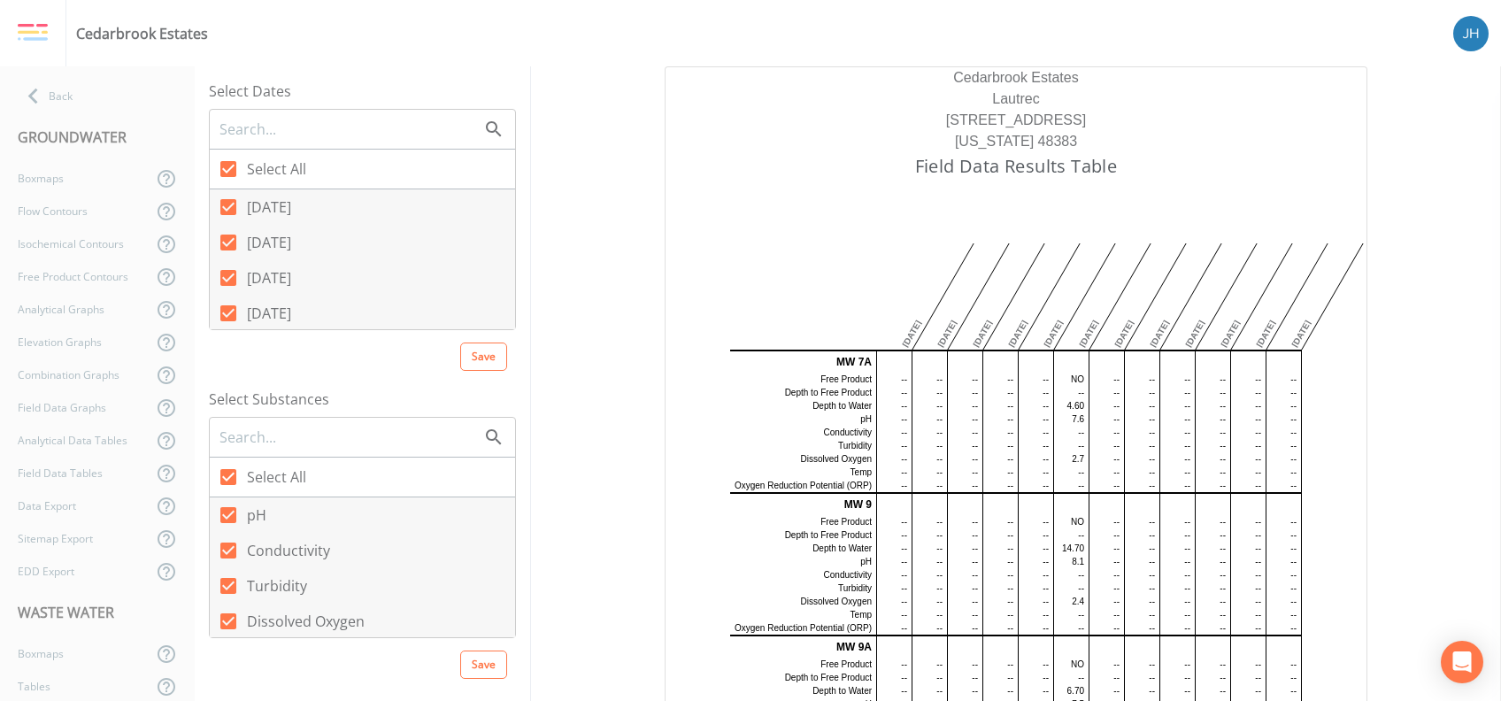
checkbox input "false"
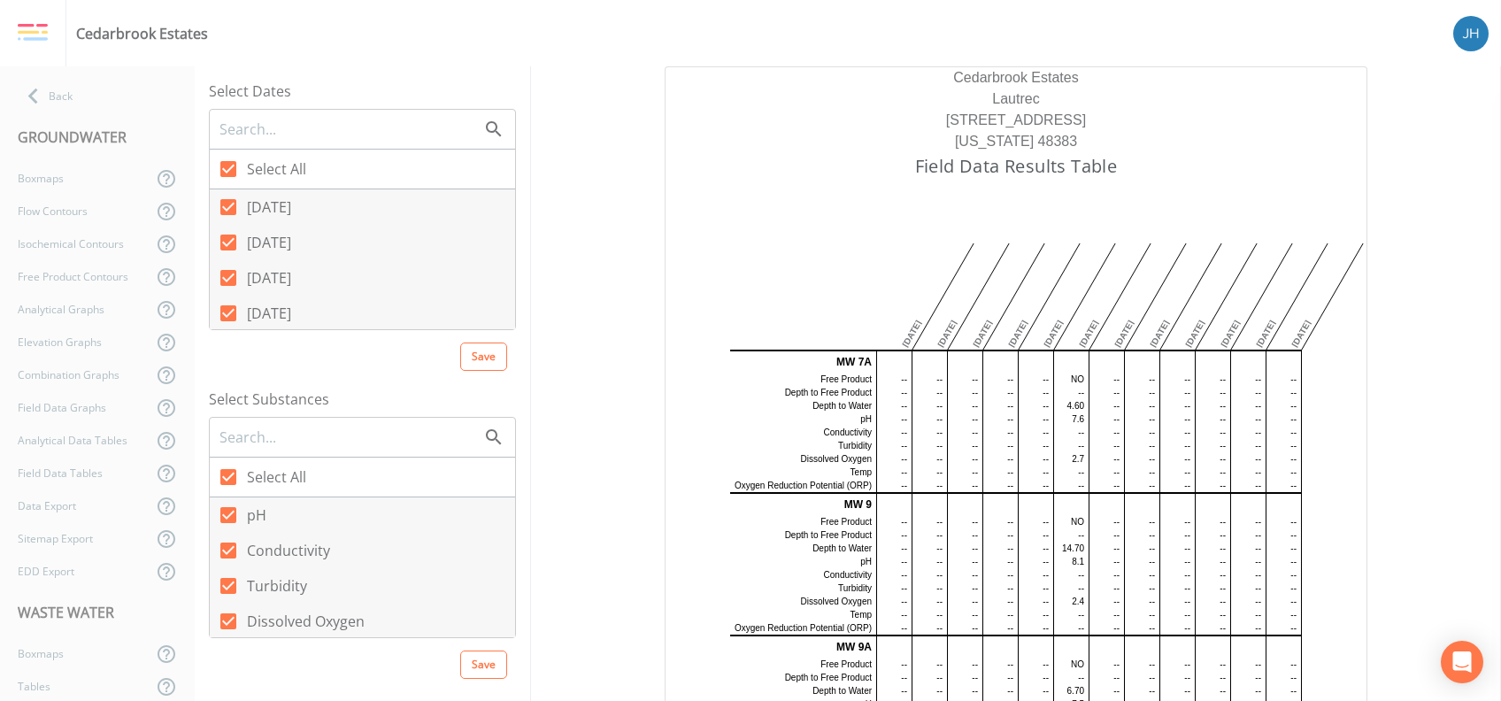
checkbox input "false"
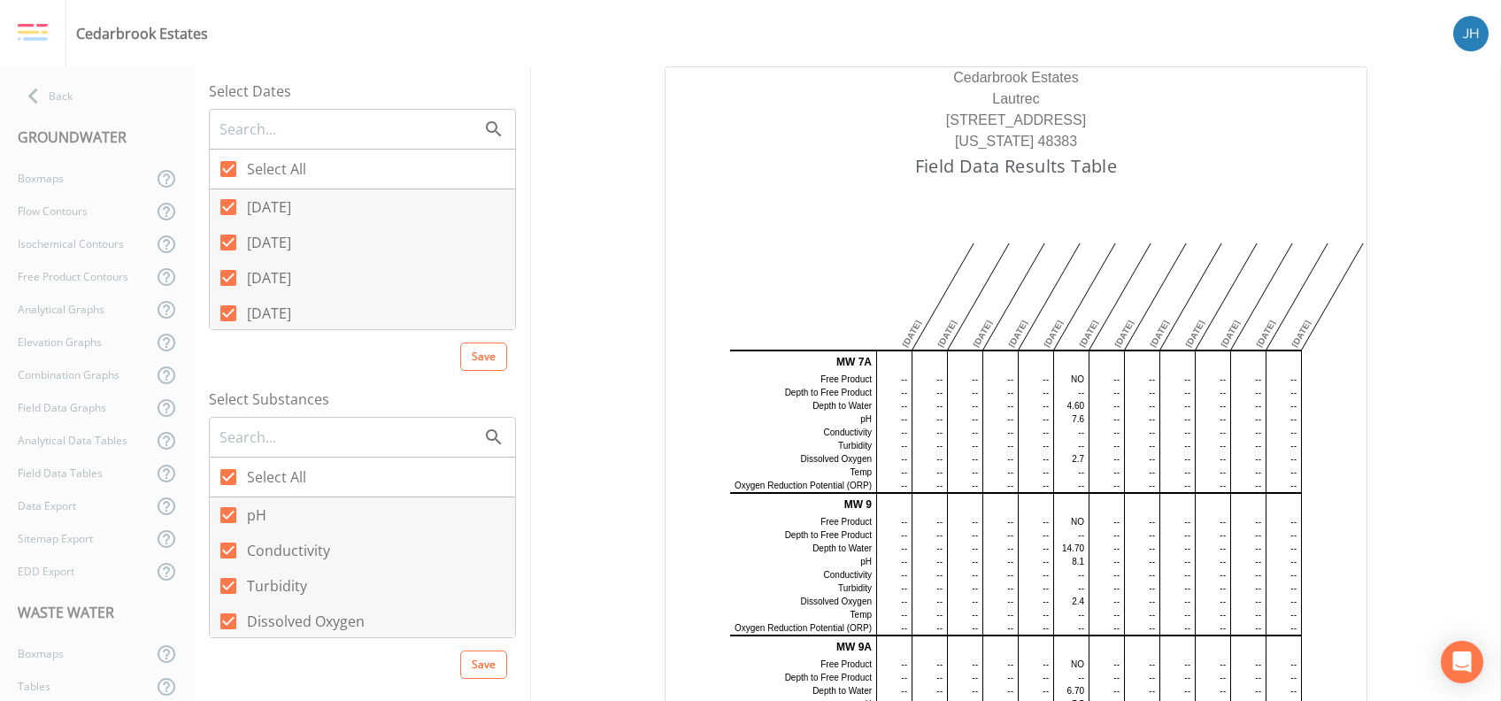
checkbox input "false"
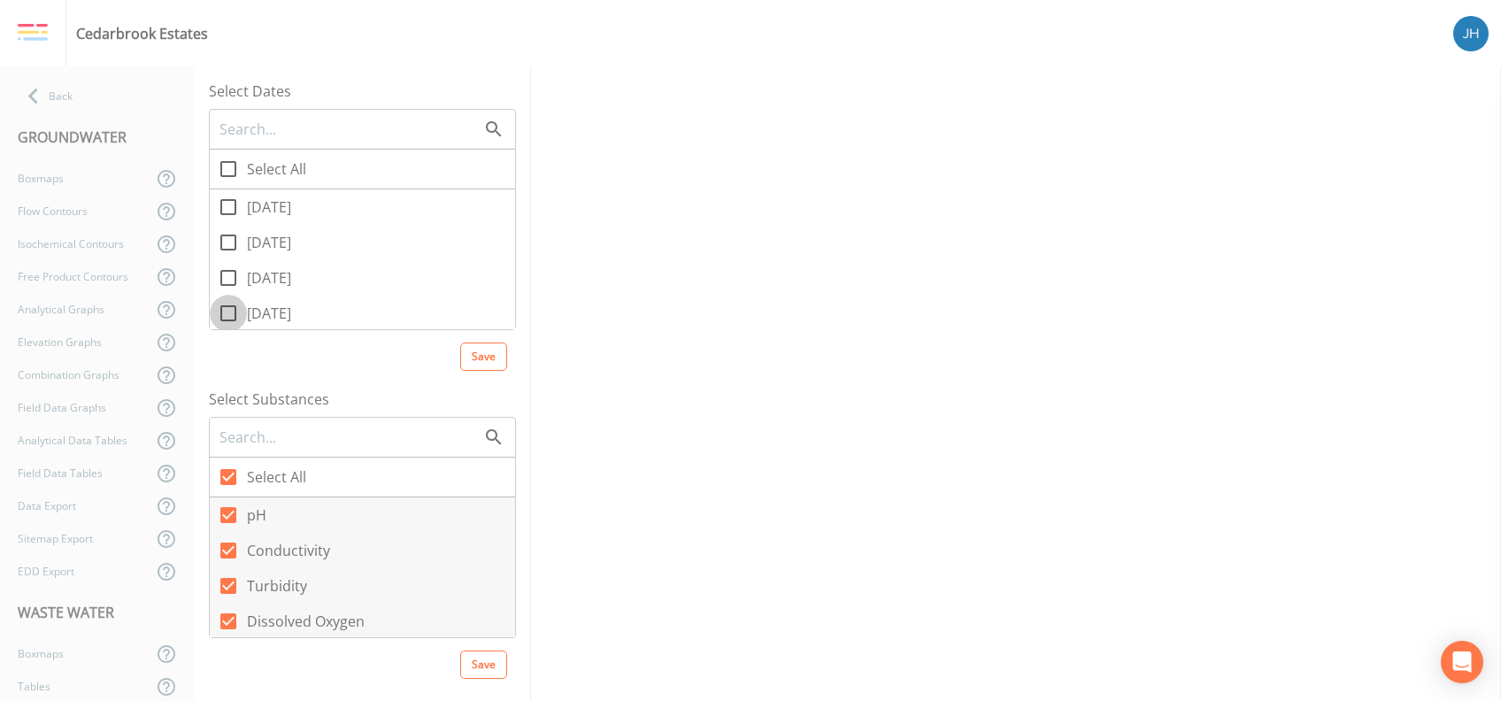
click at [220, 309] on input "[DATE]" at bounding box center [219, 304] width 18 height 18
checkbox input "true"
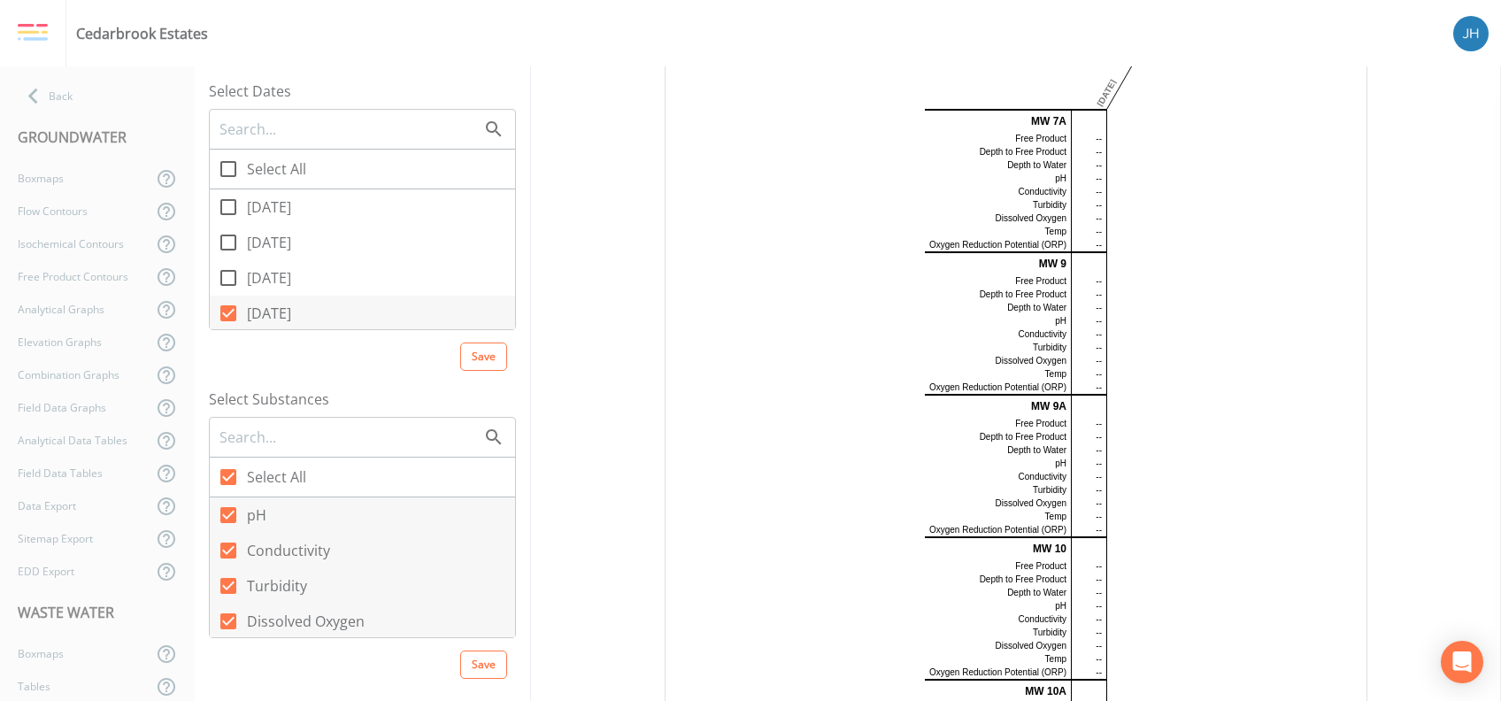
scroll to position [380, 0]
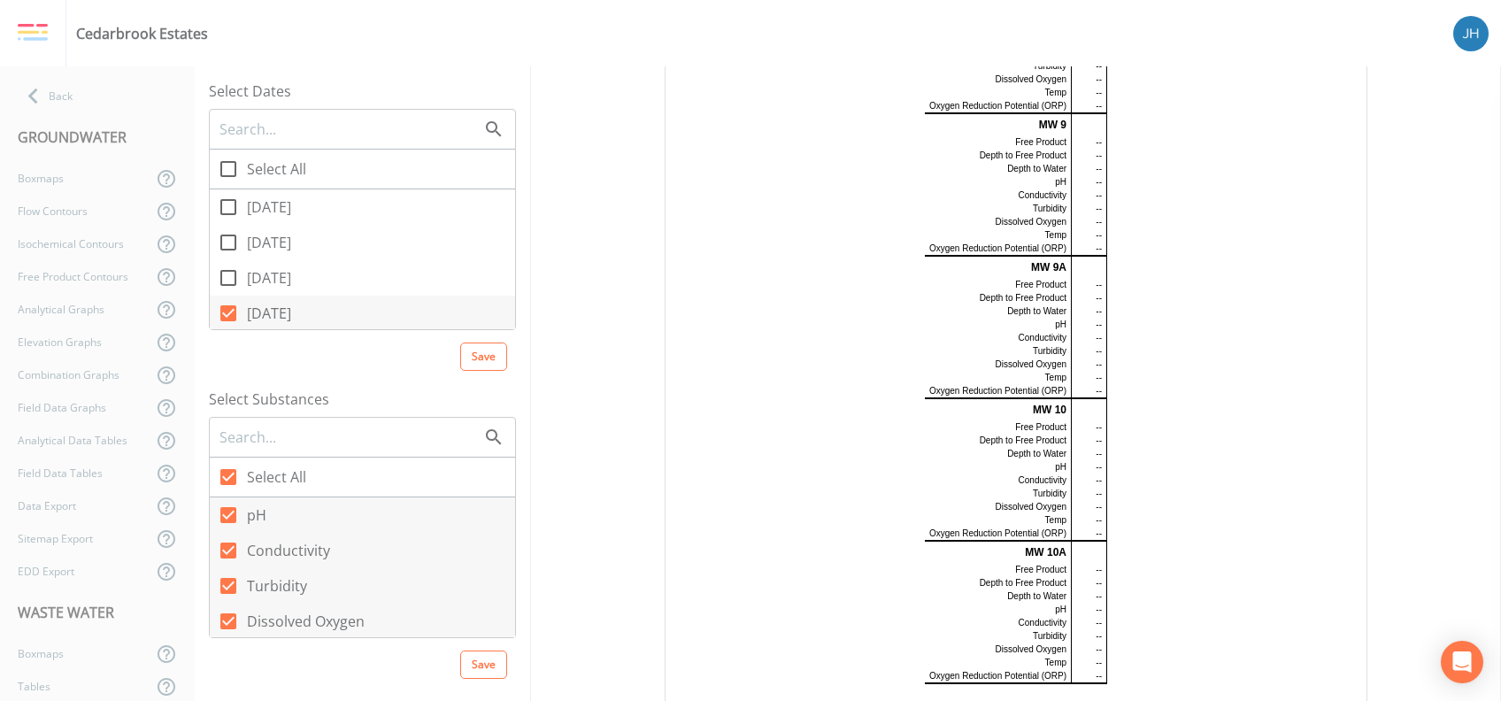
click at [827, 328] on td "--" at bounding box center [1088, 324] width 35 height 13
click at [827, 326] on td "--" at bounding box center [1088, 324] width 35 height 13
click at [827, 334] on td "--" at bounding box center [1088, 337] width 35 height 13
drag, startPoint x: 1097, startPoint y: 334, endPoint x: 1102, endPoint y: 358, distance: 24.5
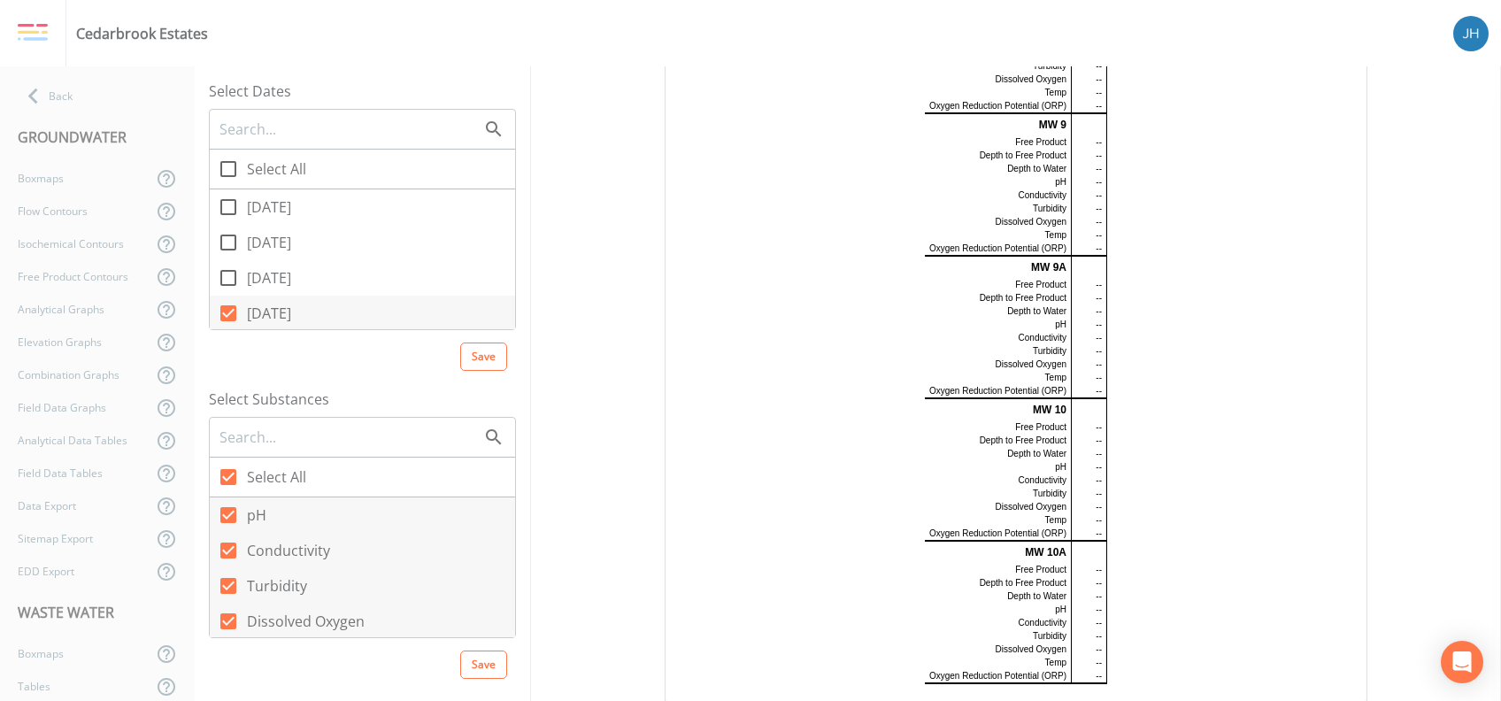
click at [827, 354] on td "--" at bounding box center [1088, 350] width 35 height 13
drag, startPoint x: 1114, startPoint y: 372, endPoint x: 1153, endPoint y: 380, distance: 39.7
click at [827, 378] on div "[DATE] MW 7A Free Product -- Depth to Free Product -- Depth to Water -- pH -- C…" at bounding box center [1015, 265] width 665 height 837
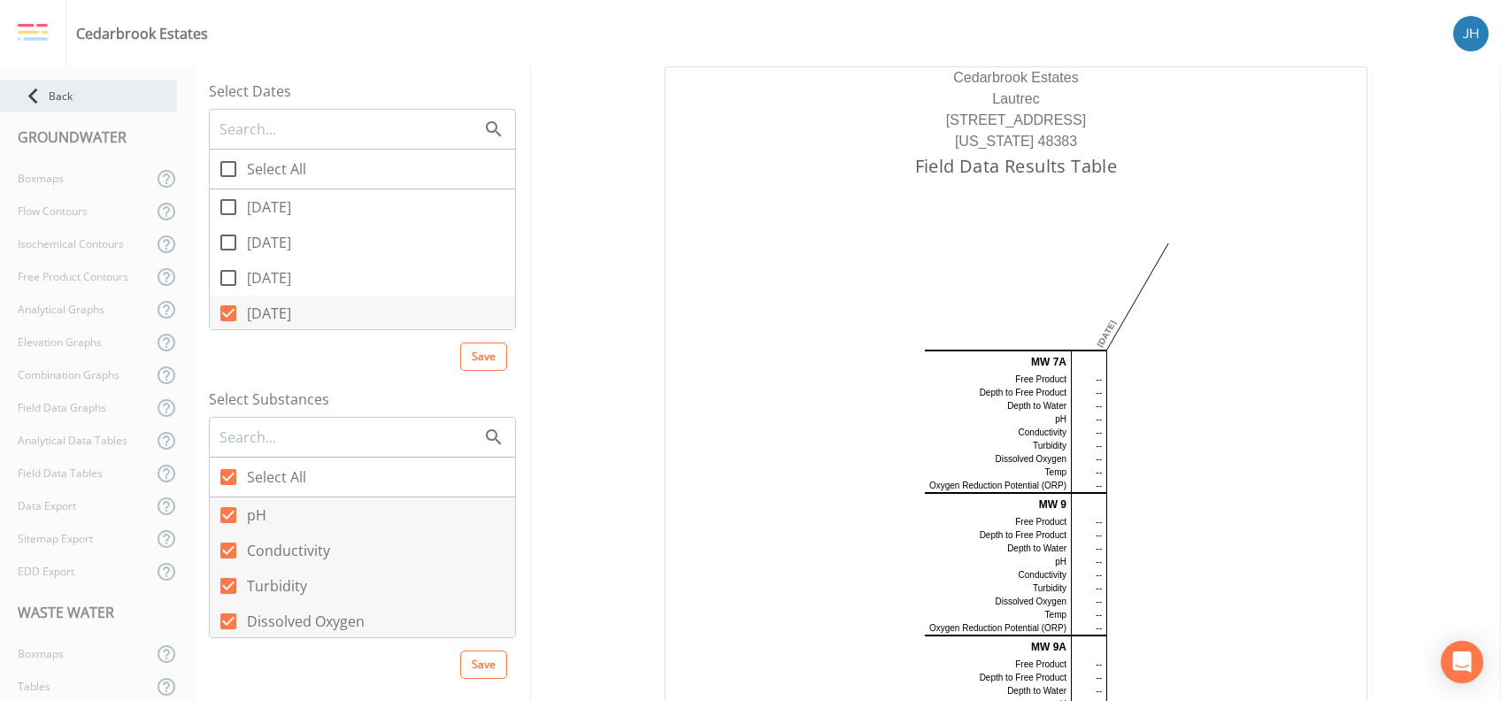
click at [64, 94] on div "Back" at bounding box center [88, 96] width 177 height 33
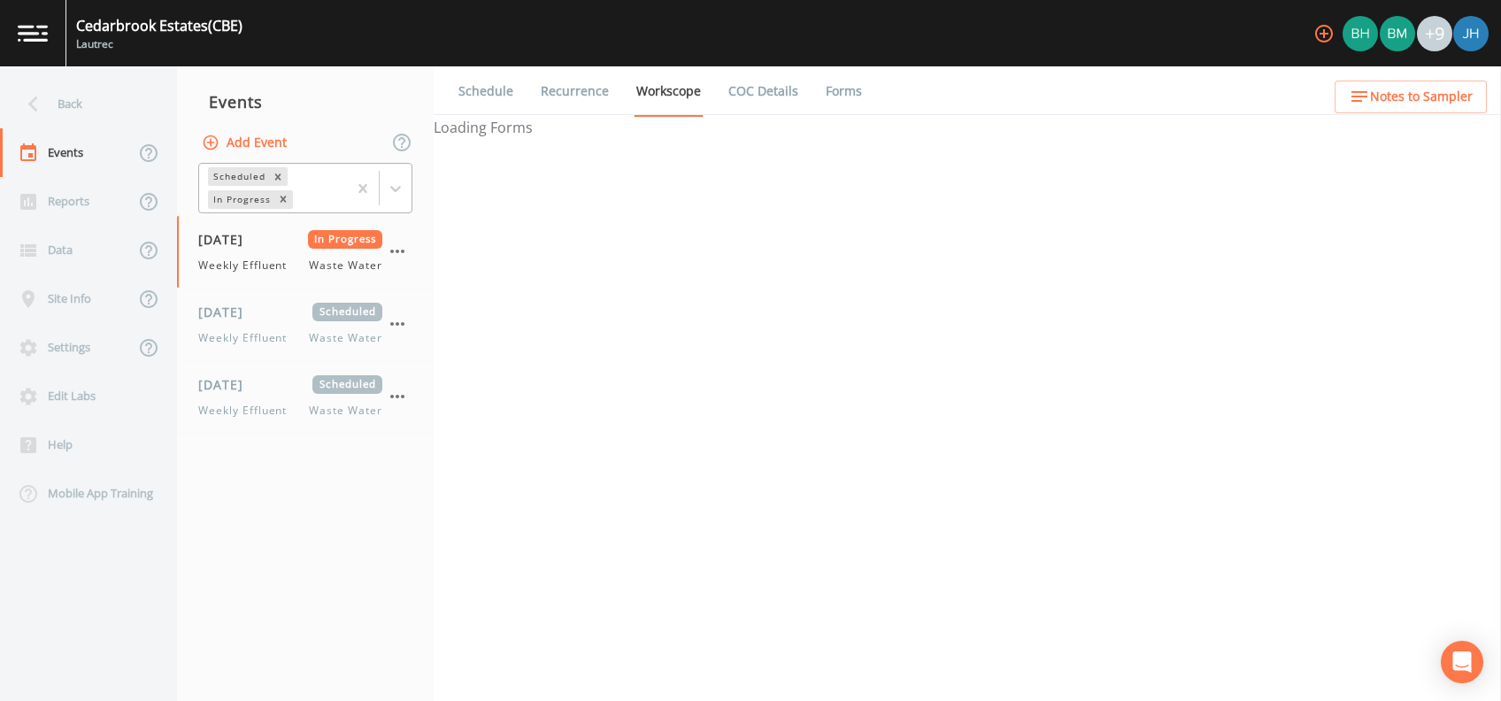
select select "092b3f94-5697-4c94-9891-da161916fdbb"
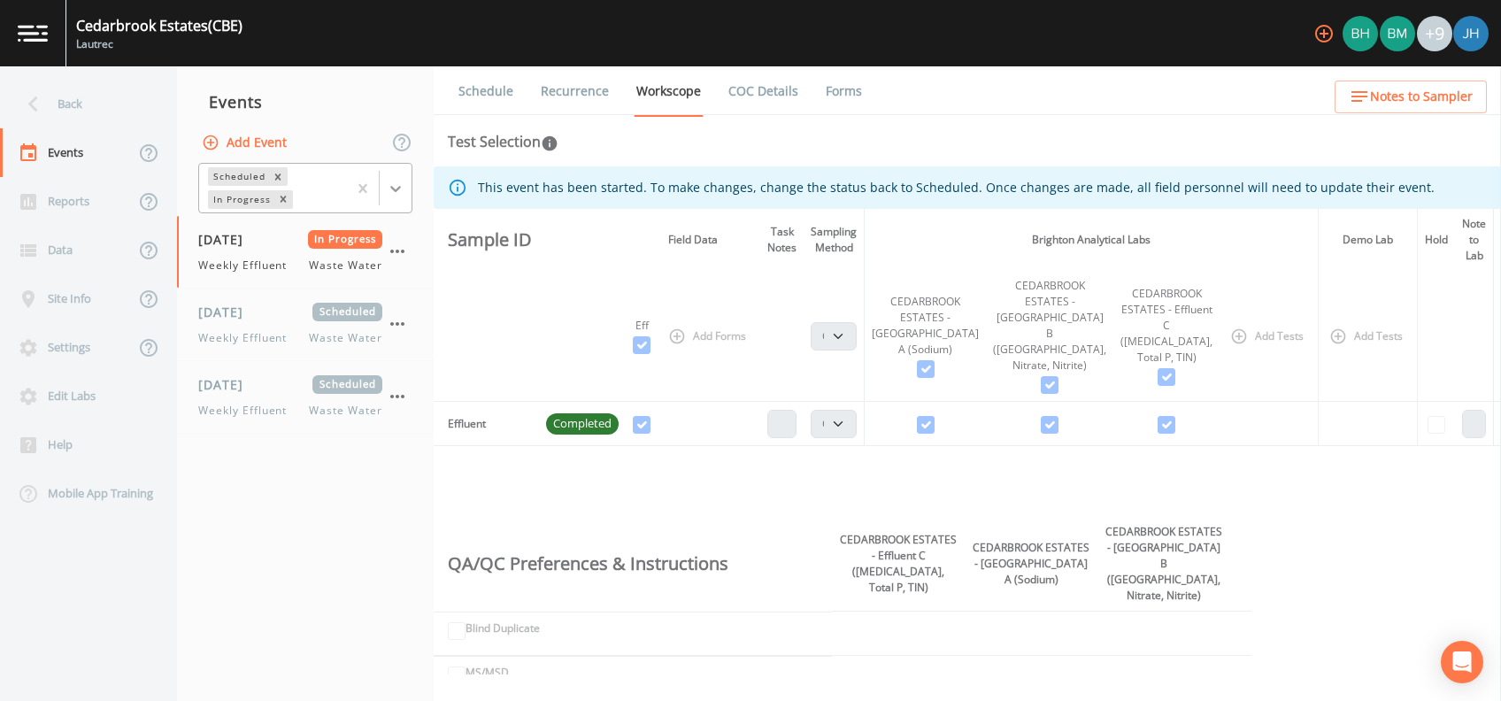
click at [396, 191] on icon at bounding box center [395, 189] width 11 height 6
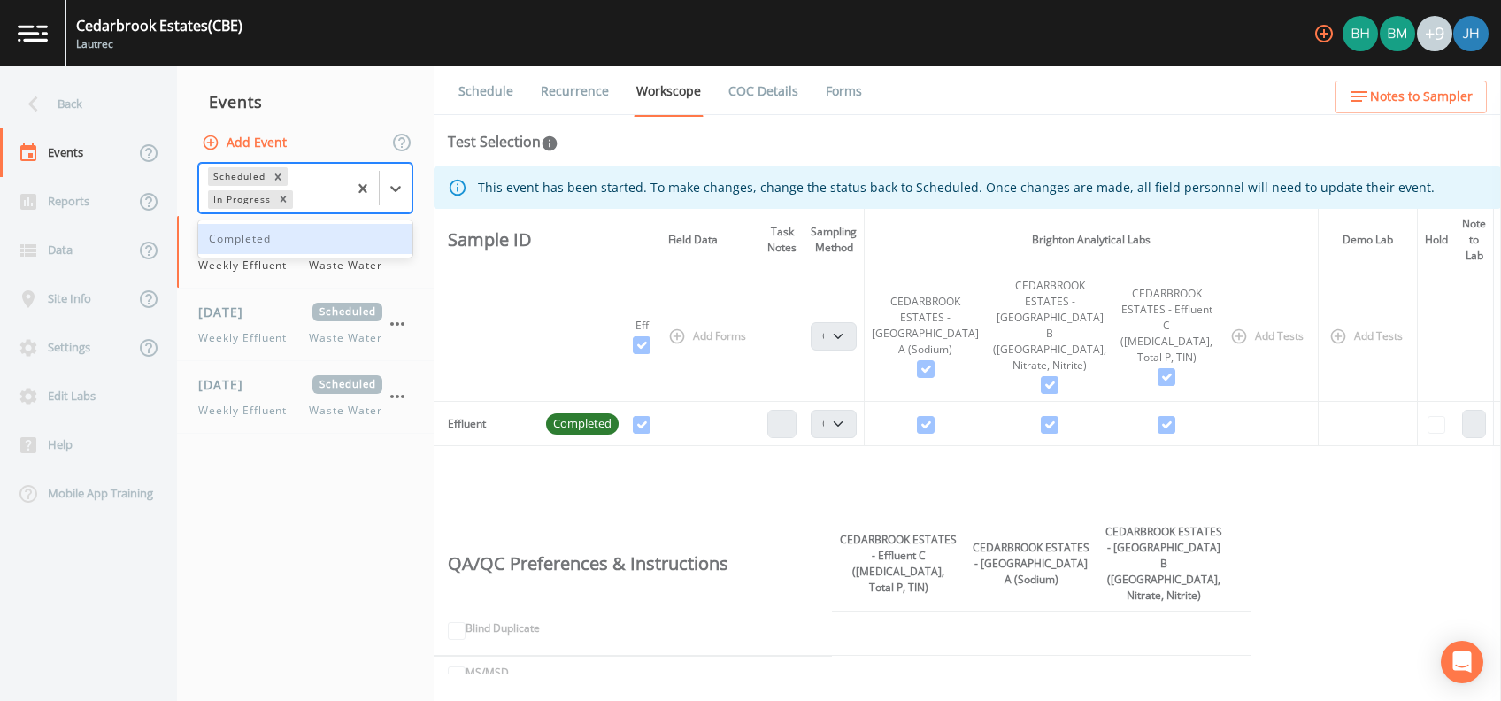
click at [255, 233] on div "Completed" at bounding box center [305, 239] width 214 height 30
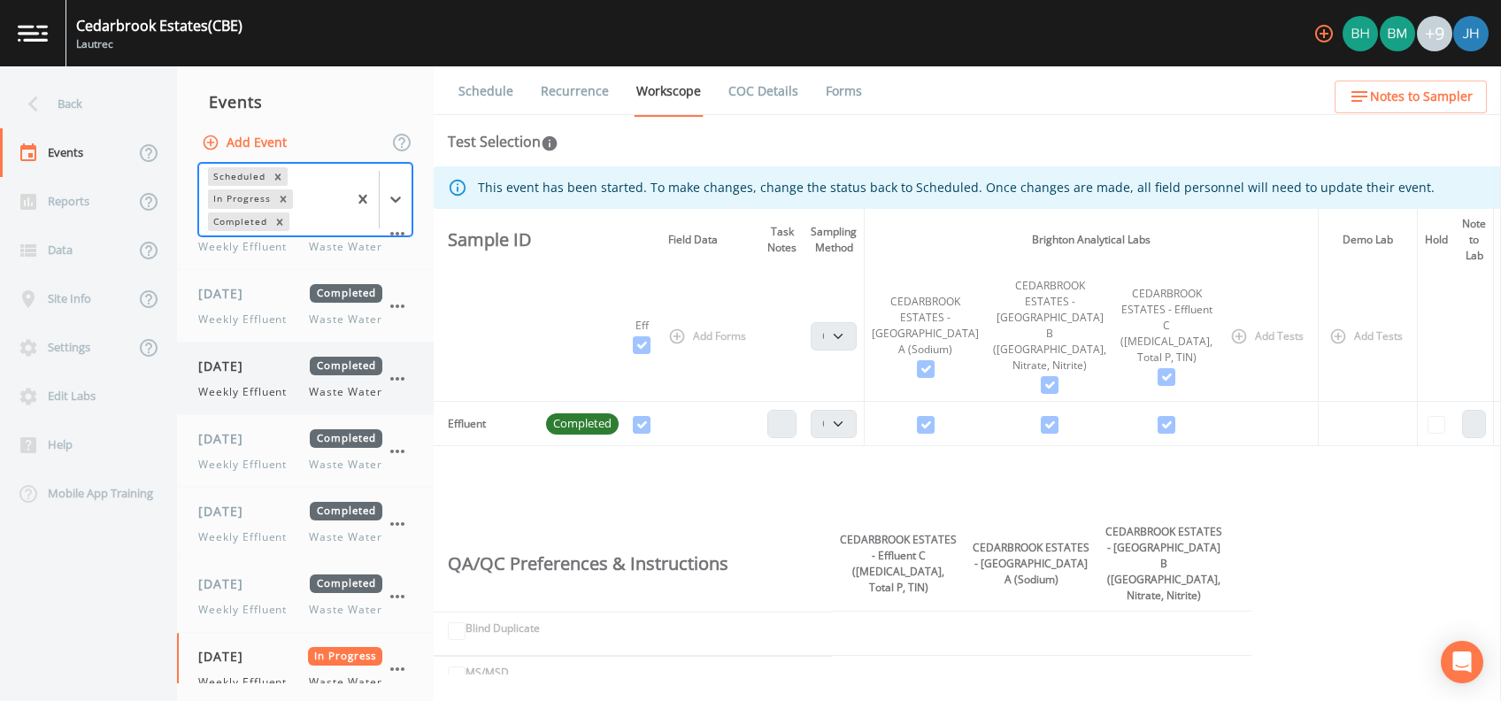
scroll to position [2005, 0]
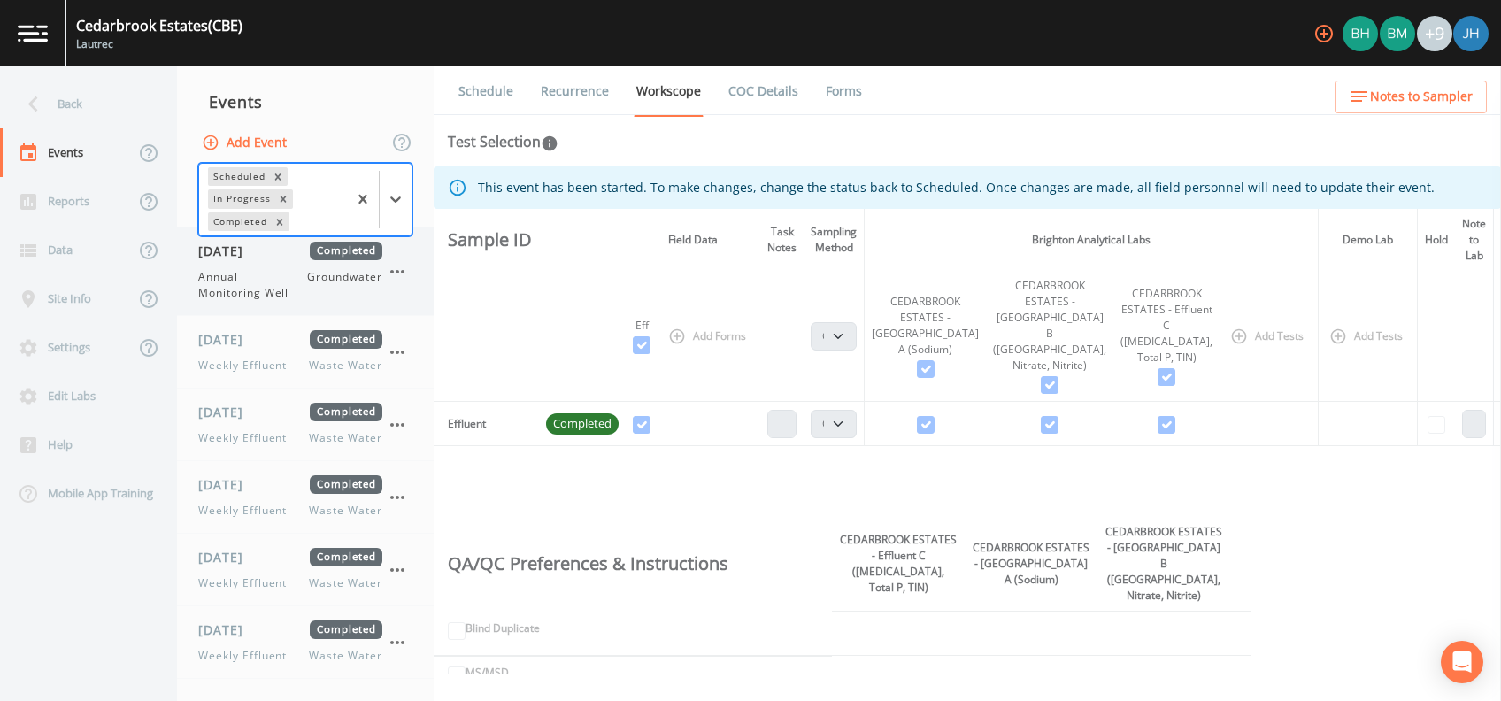
click at [265, 263] on div "[DATE] Completed Annual Monitoring Well Groundwater" at bounding box center [290, 271] width 184 height 59
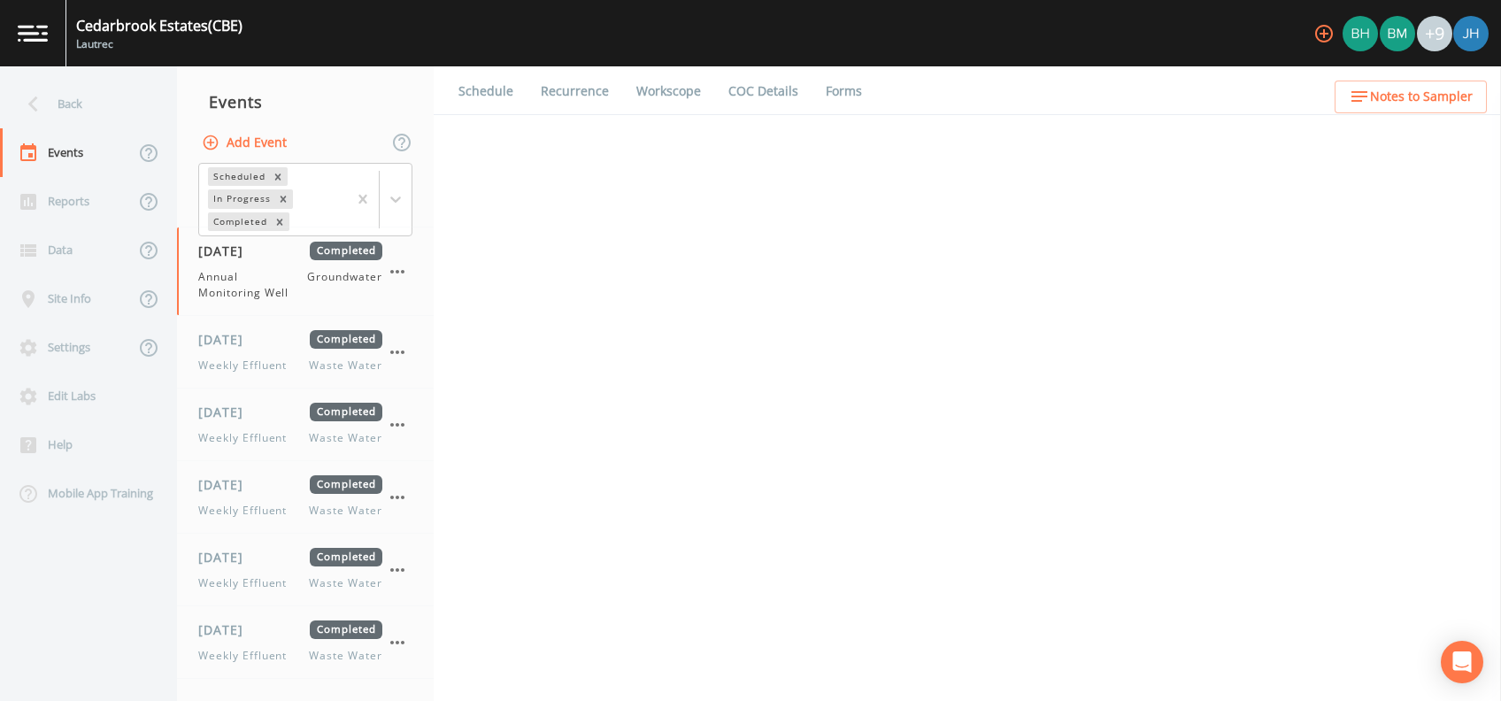
select select "0b1af911-289b-4d7b-9fdf-156f6d27a2cf"
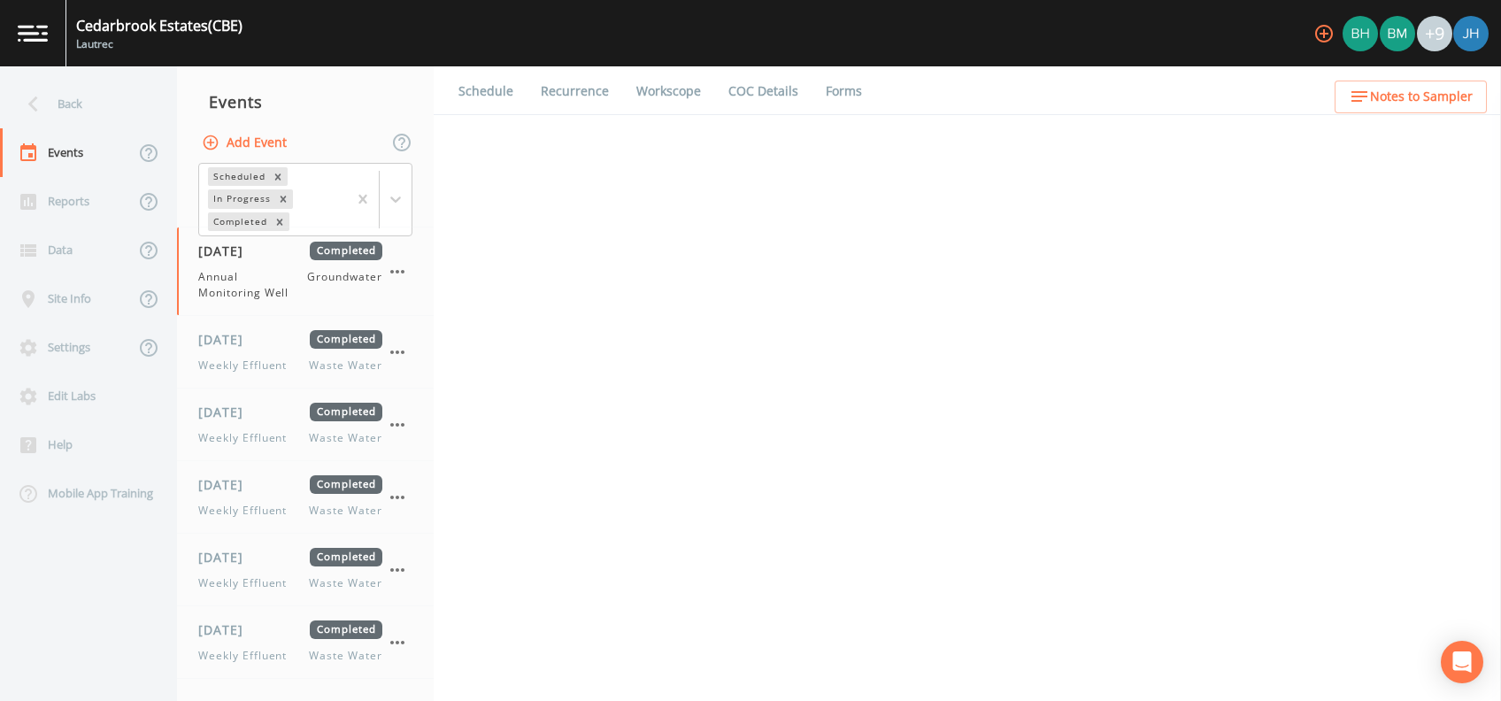
select select "0b1af911-289b-4d7b-9fdf-156f6d27a2cf"
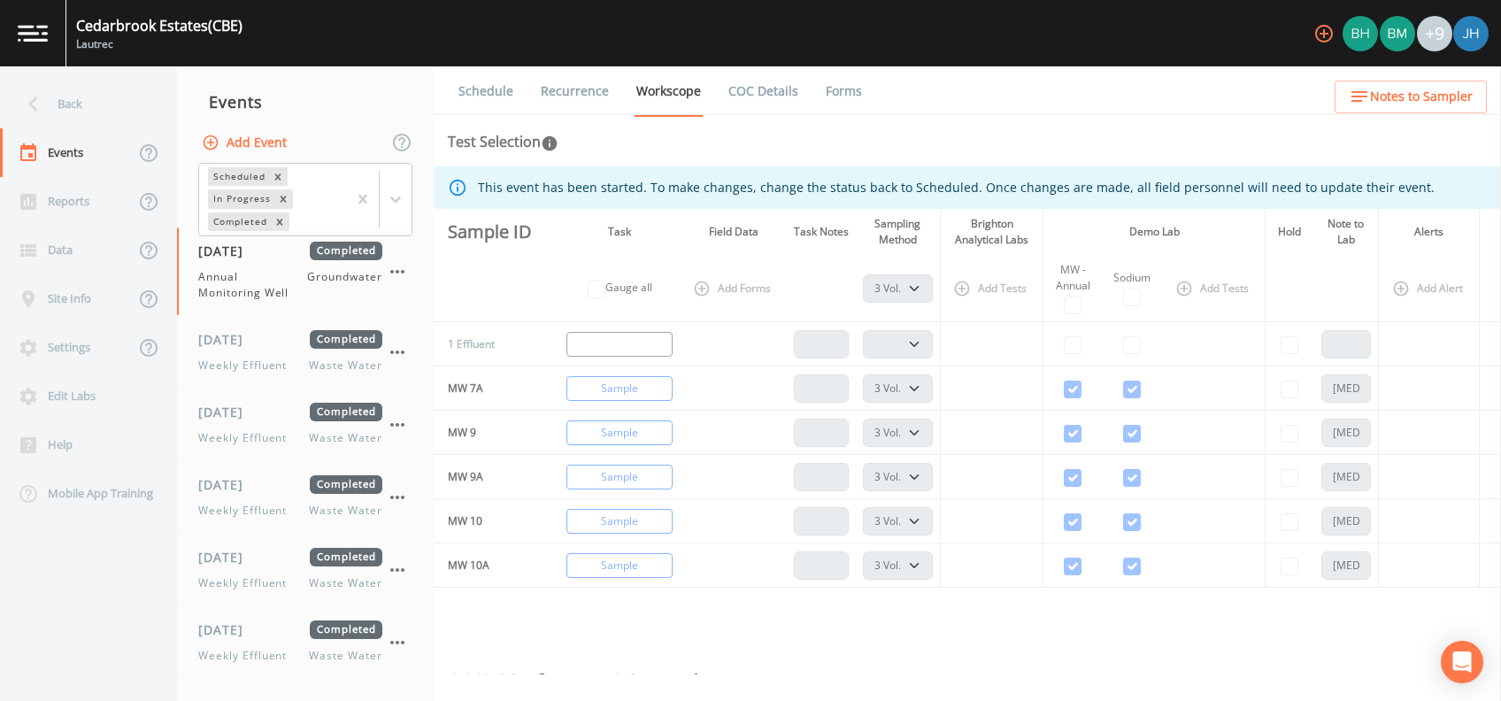
click at [827, 92] on link "Forms" at bounding box center [844, 91] width 42 height 50
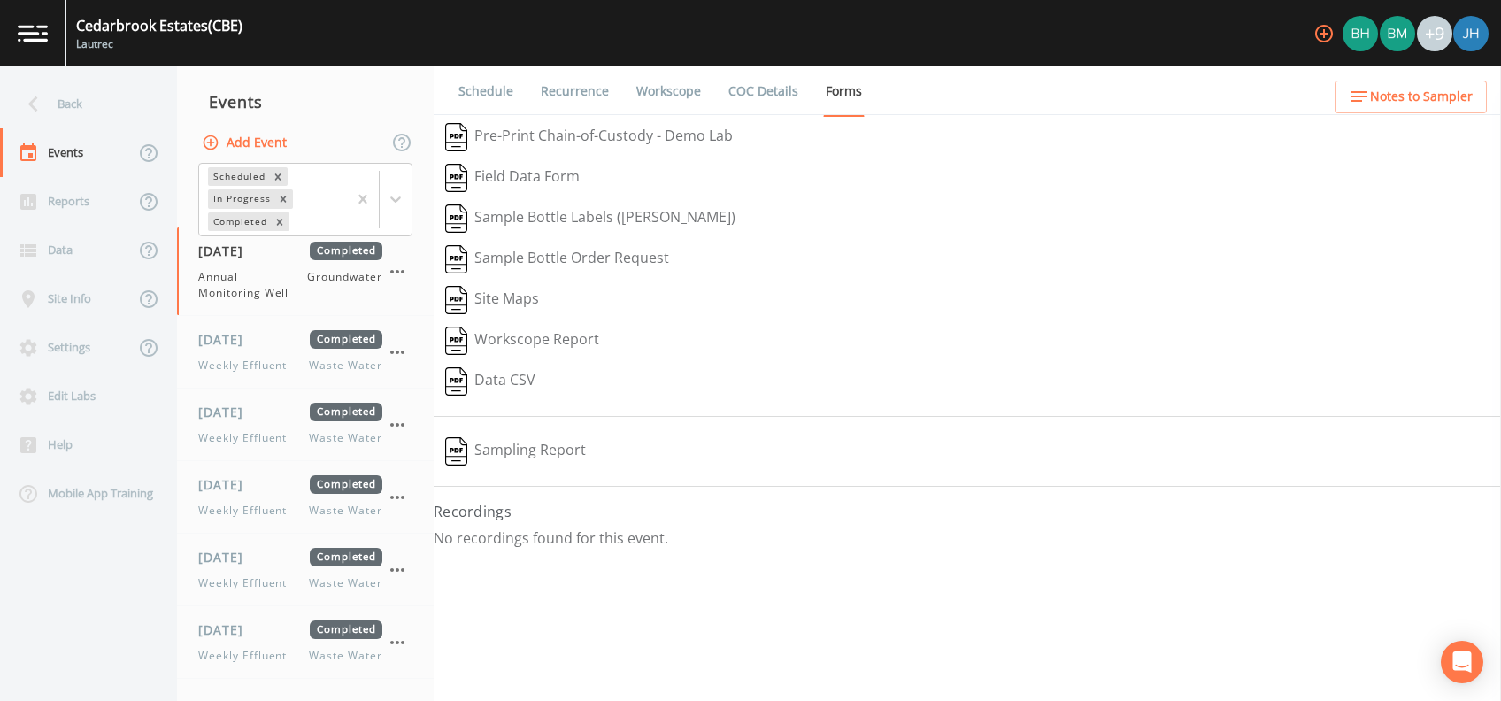
click at [523, 449] on button "Sampling Report" at bounding box center [516, 451] width 164 height 41
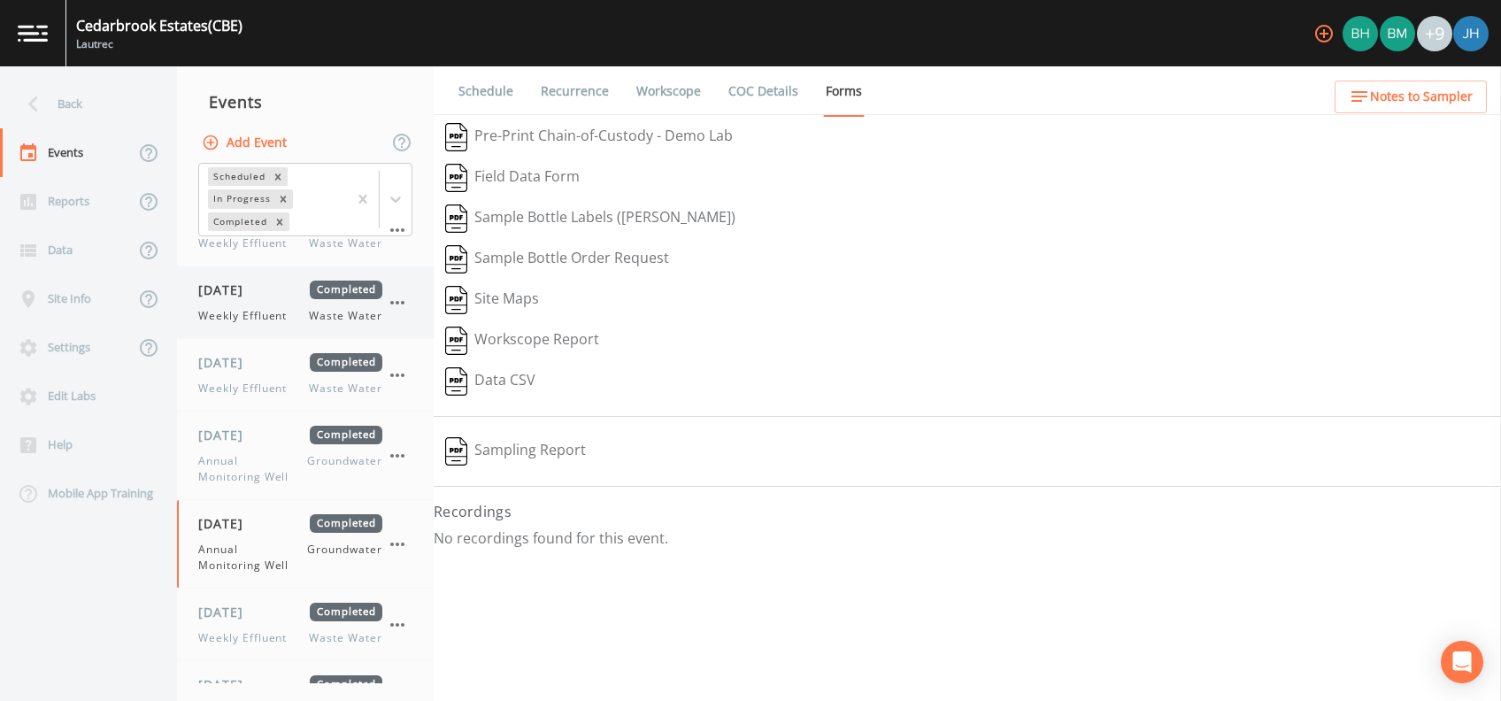
scroll to position [1770, 0]
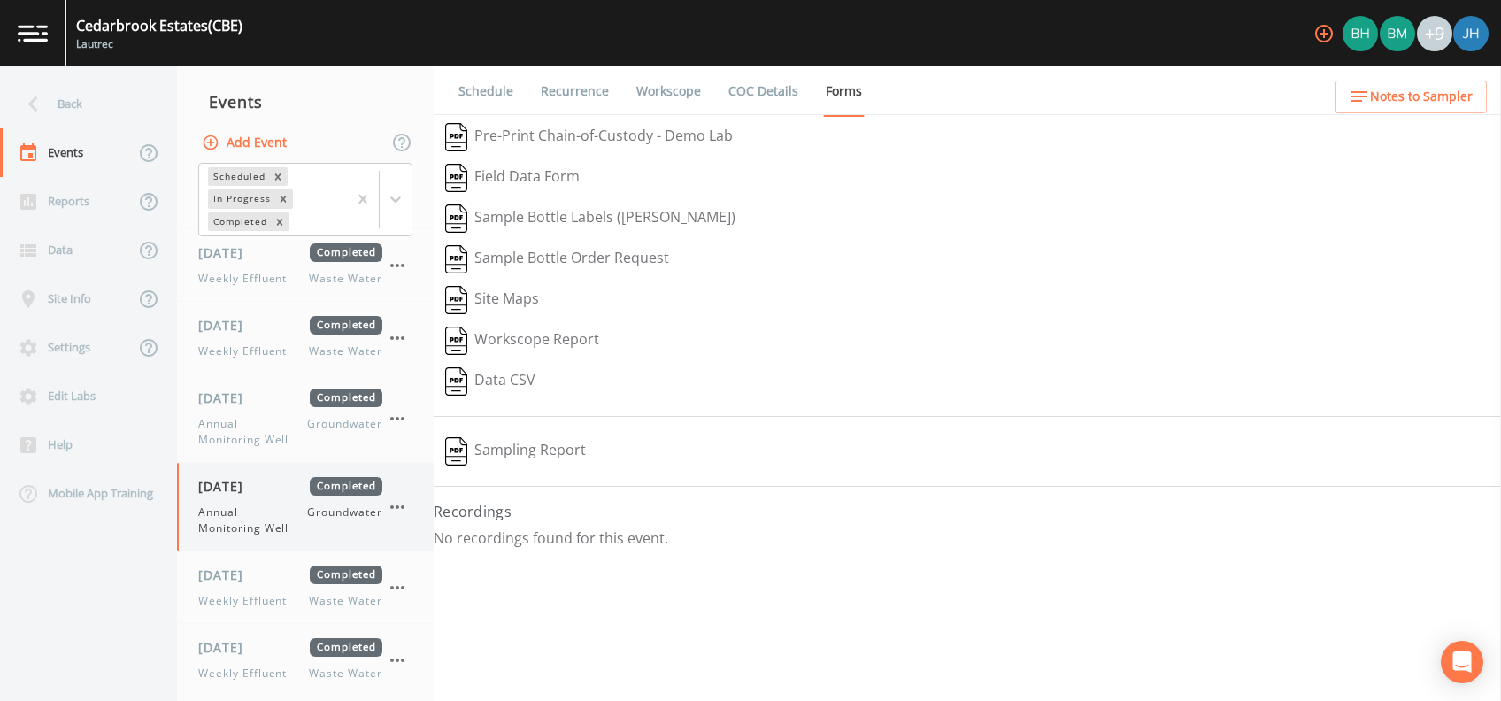
click at [238, 496] on div "[DATE] Completed Annual Monitoring Well Groundwater" at bounding box center [290, 506] width 184 height 59
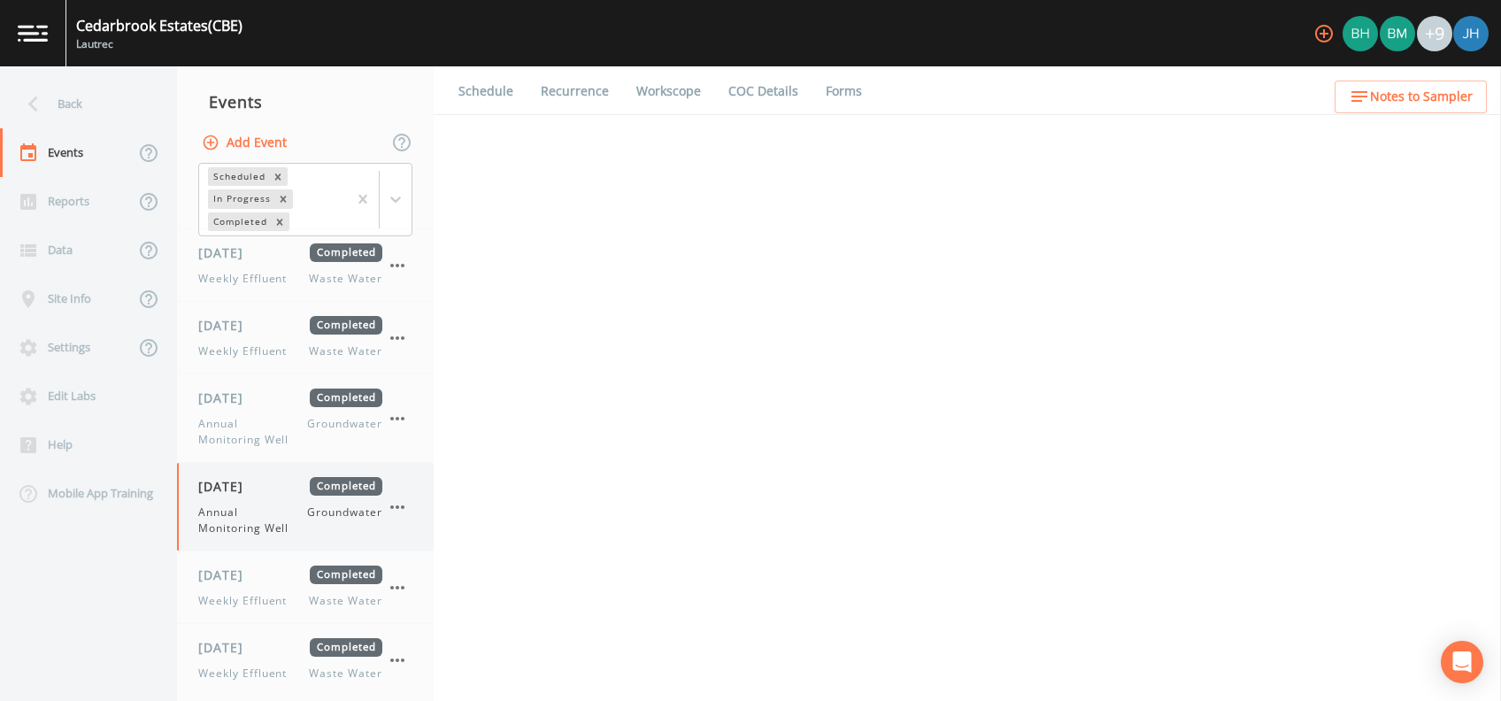
select select "0b1af911-289b-4d7b-9fdf-156f6d27a2cf"
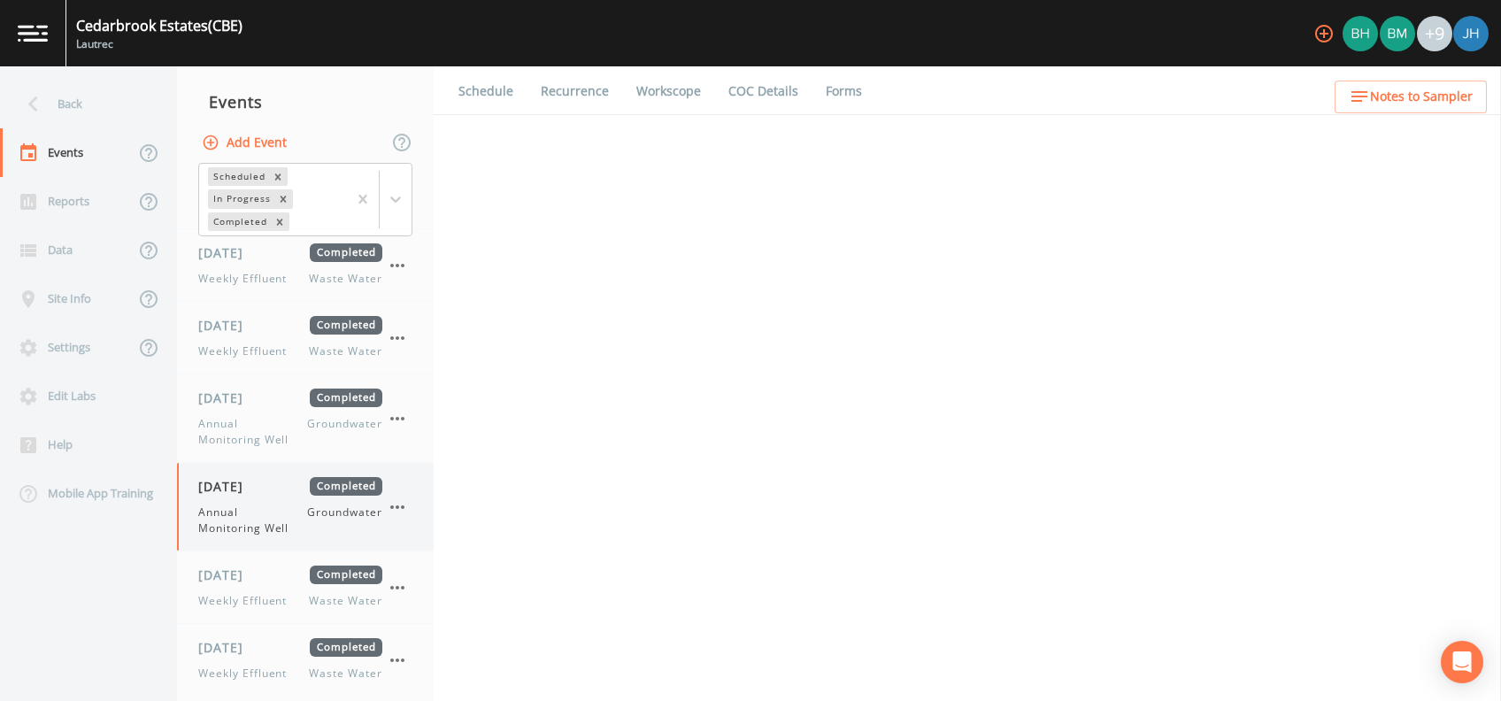
select select "0b1af911-289b-4d7b-9fdf-156f6d27a2cf"
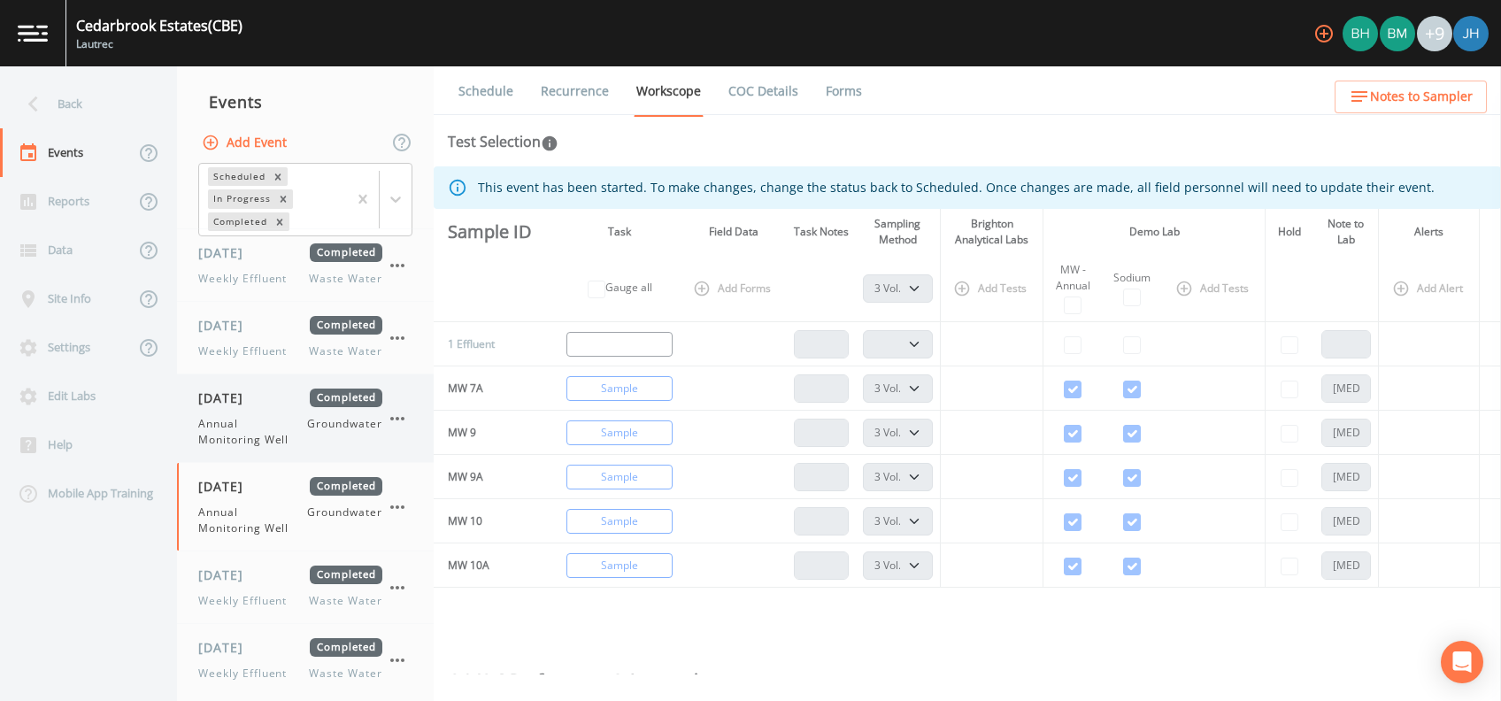
click at [265, 418] on span "Annual Monitoring Well" at bounding box center [252, 432] width 109 height 32
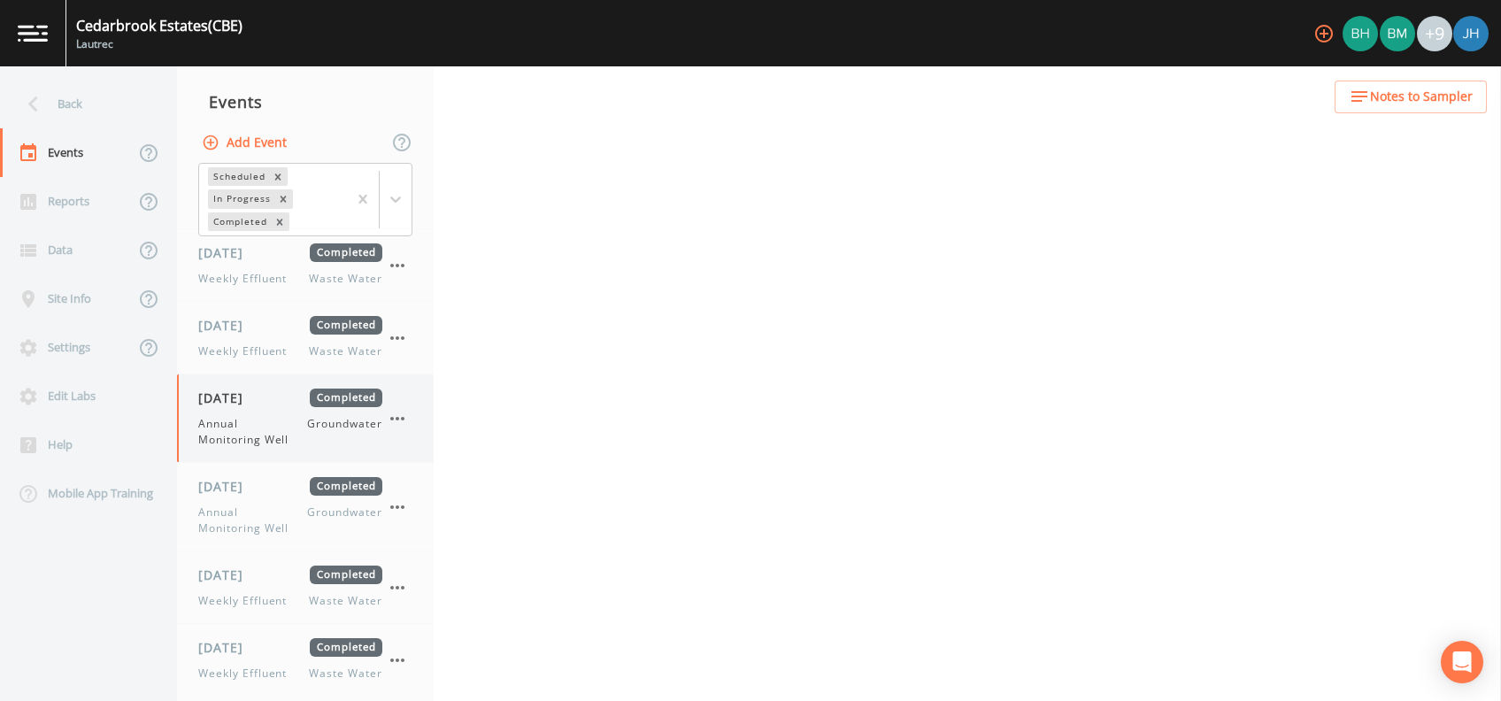
select select "0b1af911-289b-4d7b-9fdf-156f6d27a2cf"
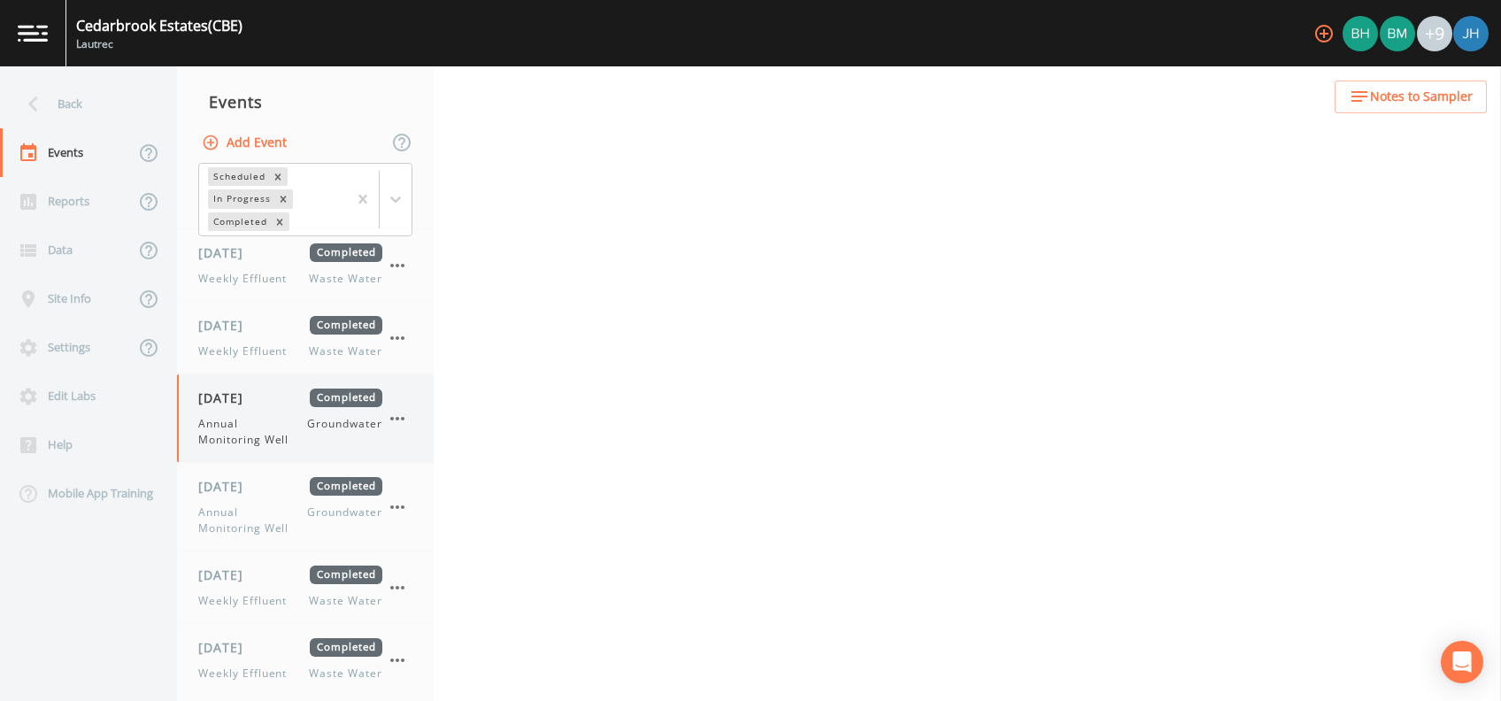
select select "0b1af911-289b-4d7b-9fdf-156f6d27a2cf"
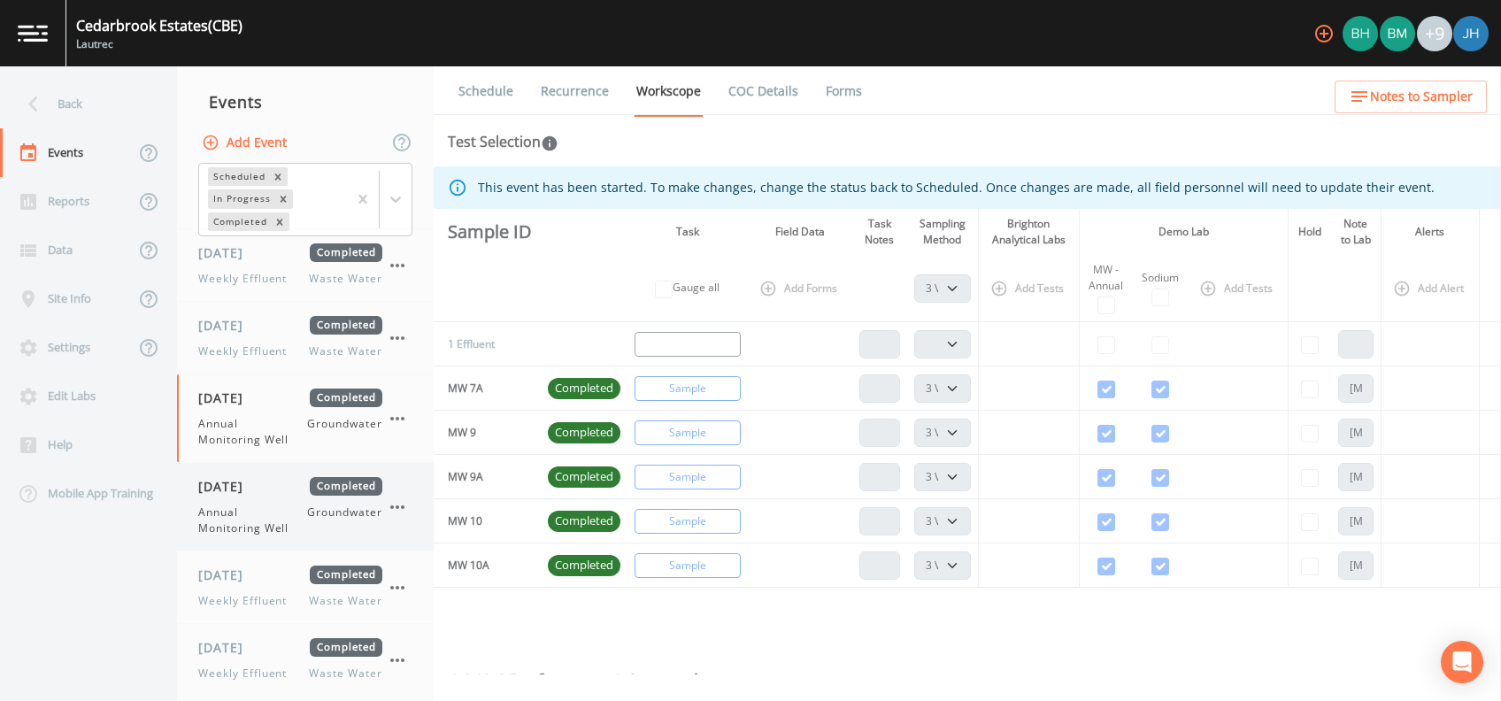
click at [274, 465] on div "[DATE] Completed Annual Monitoring Well Groundwater" at bounding box center [305, 507] width 257 height 88
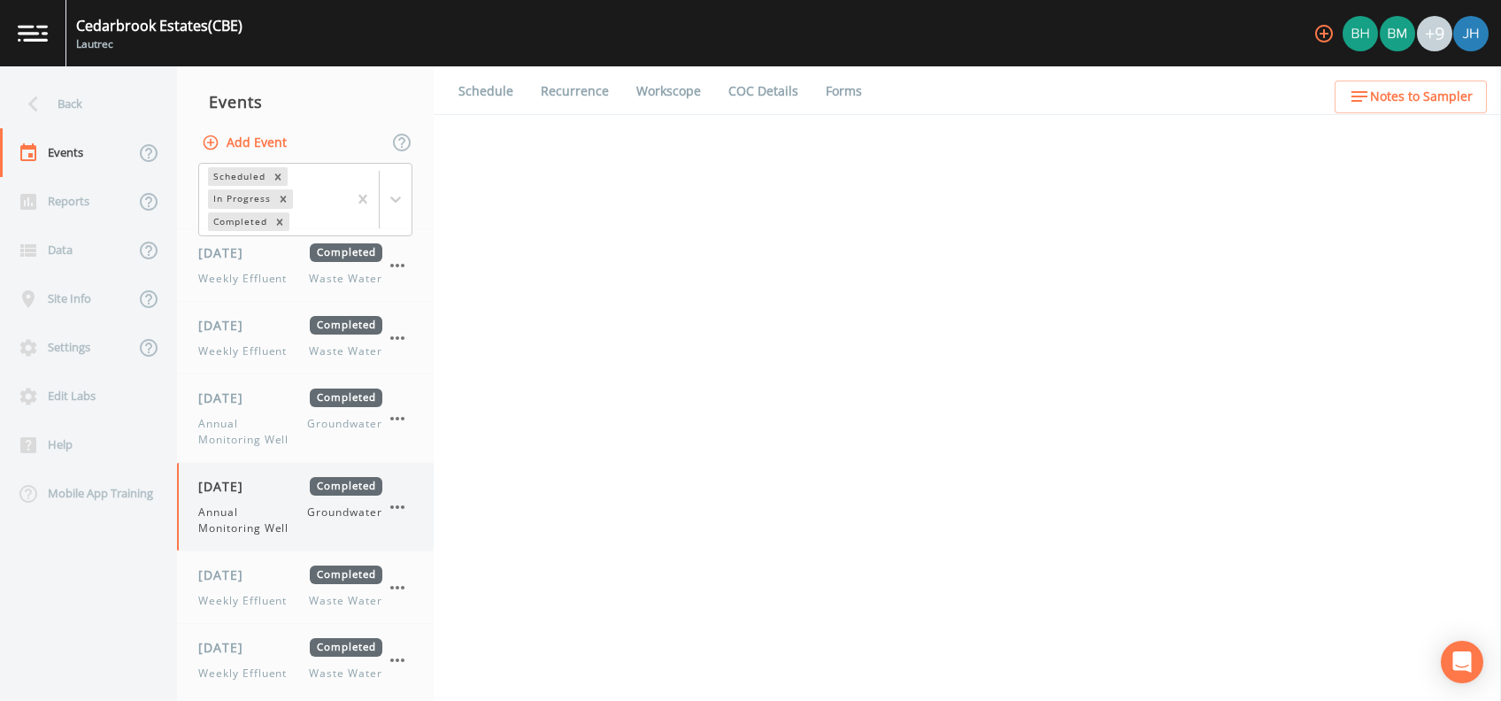
select select "0b1af911-289b-4d7b-9fdf-156f6d27a2cf"
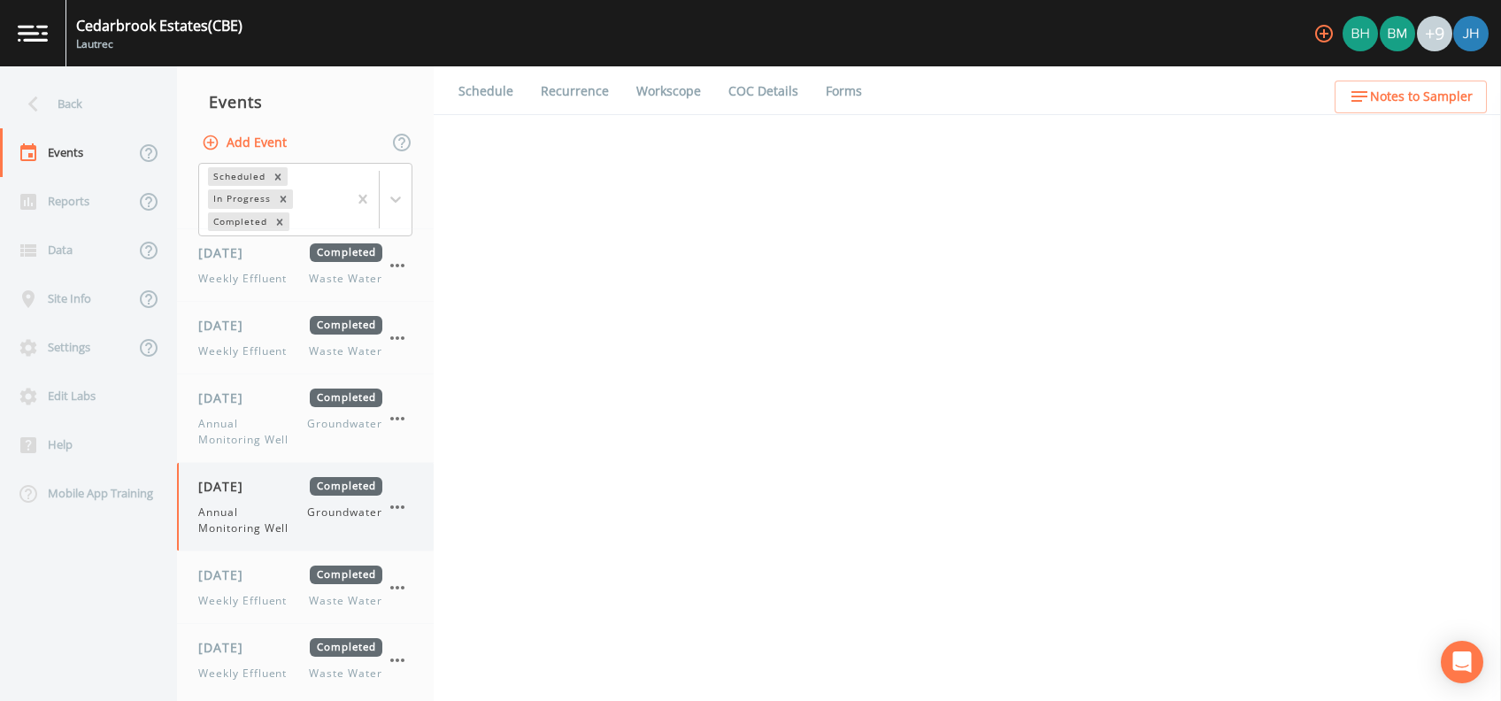
select select "0b1af911-289b-4d7b-9fdf-156f6d27a2cf"
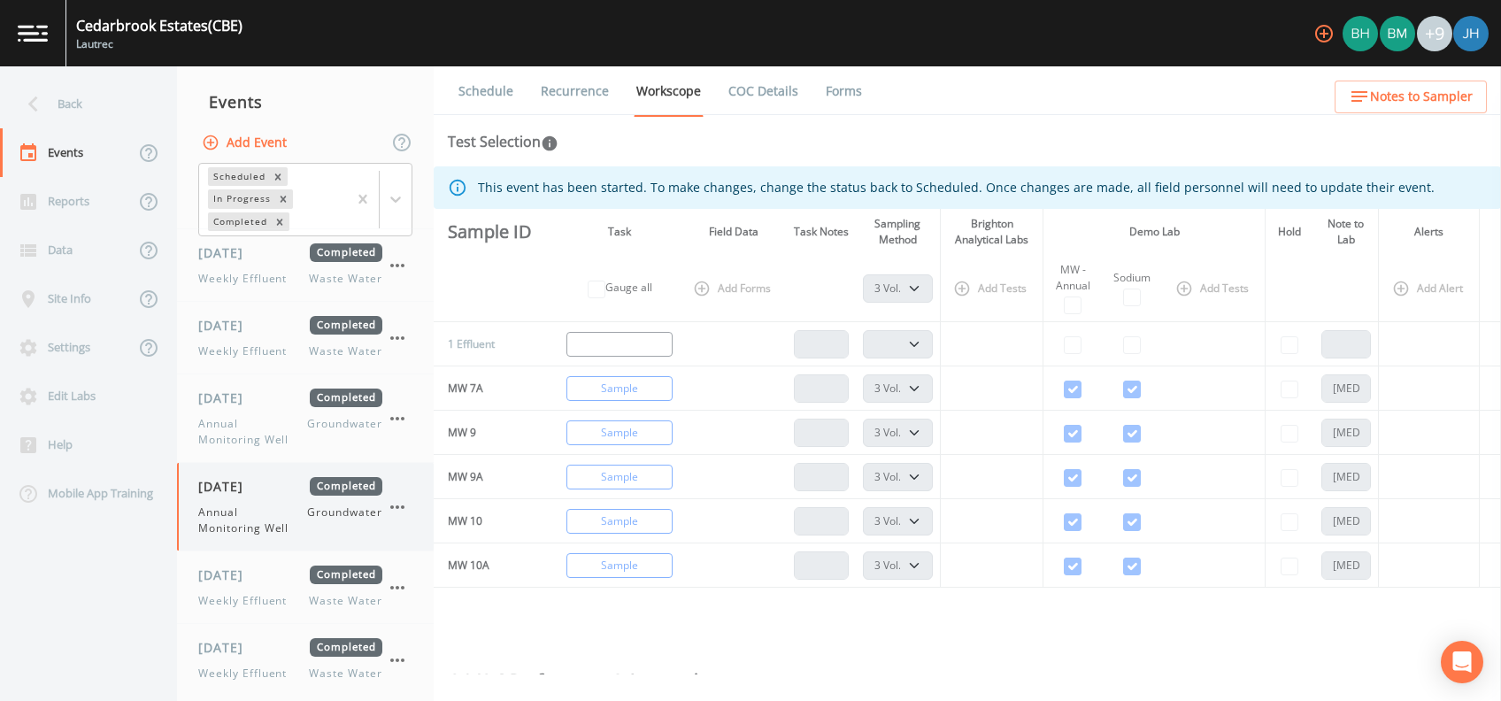
click at [287, 500] on div "[DATE] Completed Annual Monitoring Well Groundwater" at bounding box center [290, 506] width 184 height 59
select select "0b1af911-289b-4d7b-9fdf-156f6d27a2cf"
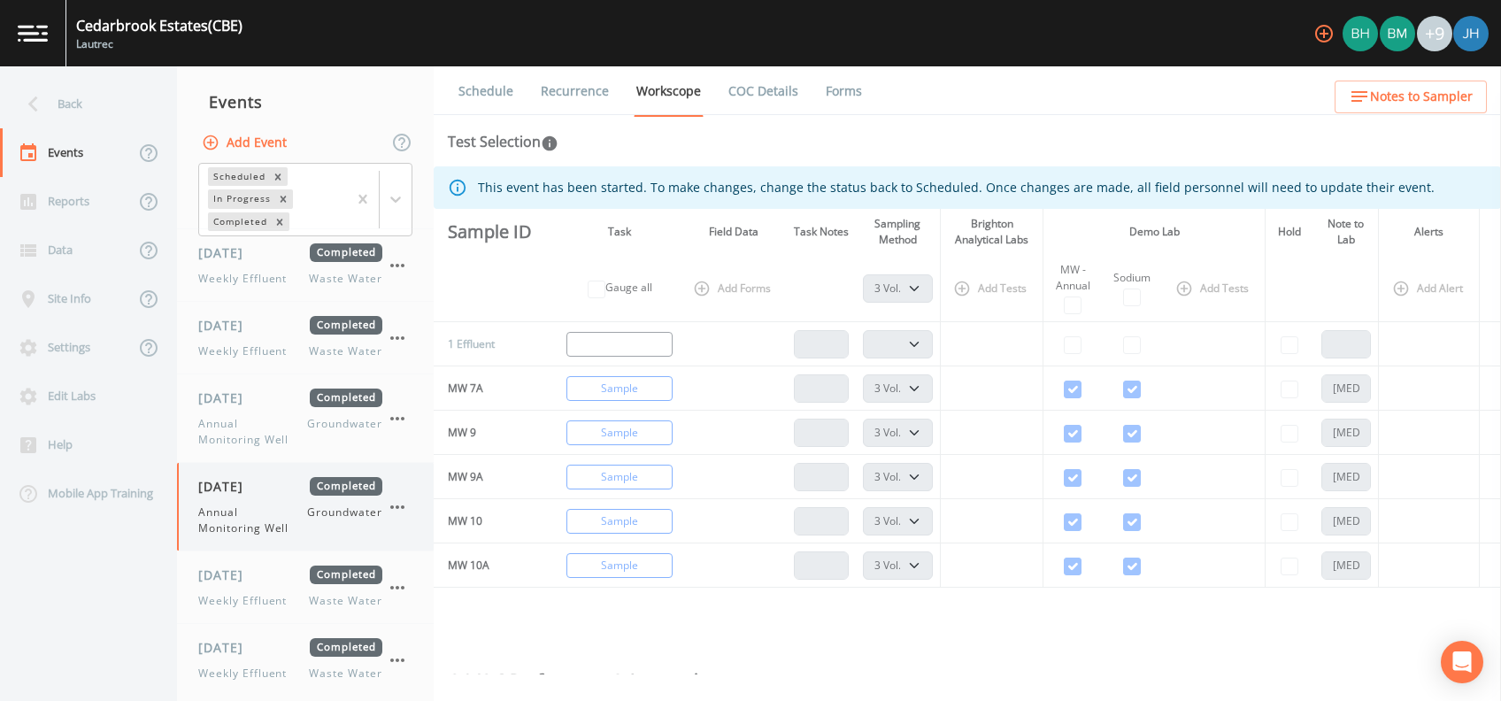
select select "0b1af911-289b-4d7b-9fdf-156f6d27a2cf"
click at [276, 419] on span "Annual Monitoring Well" at bounding box center [252, 432] width 109 height 32
select select "0b1af911-289b-4d7b-9fdf-156f6d27a2cf"
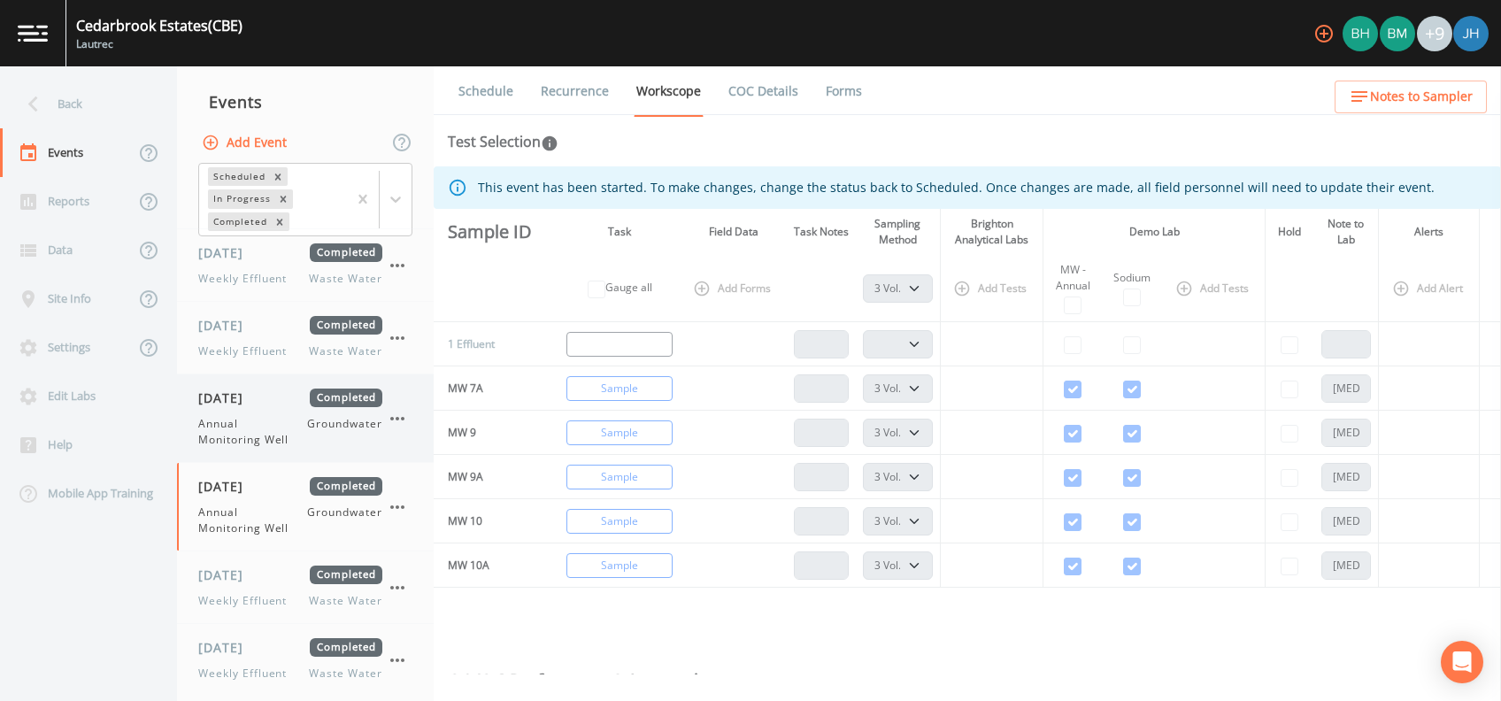
select select "0b1af911-289b-4d7b-9fdf-156f6d27a2cf"
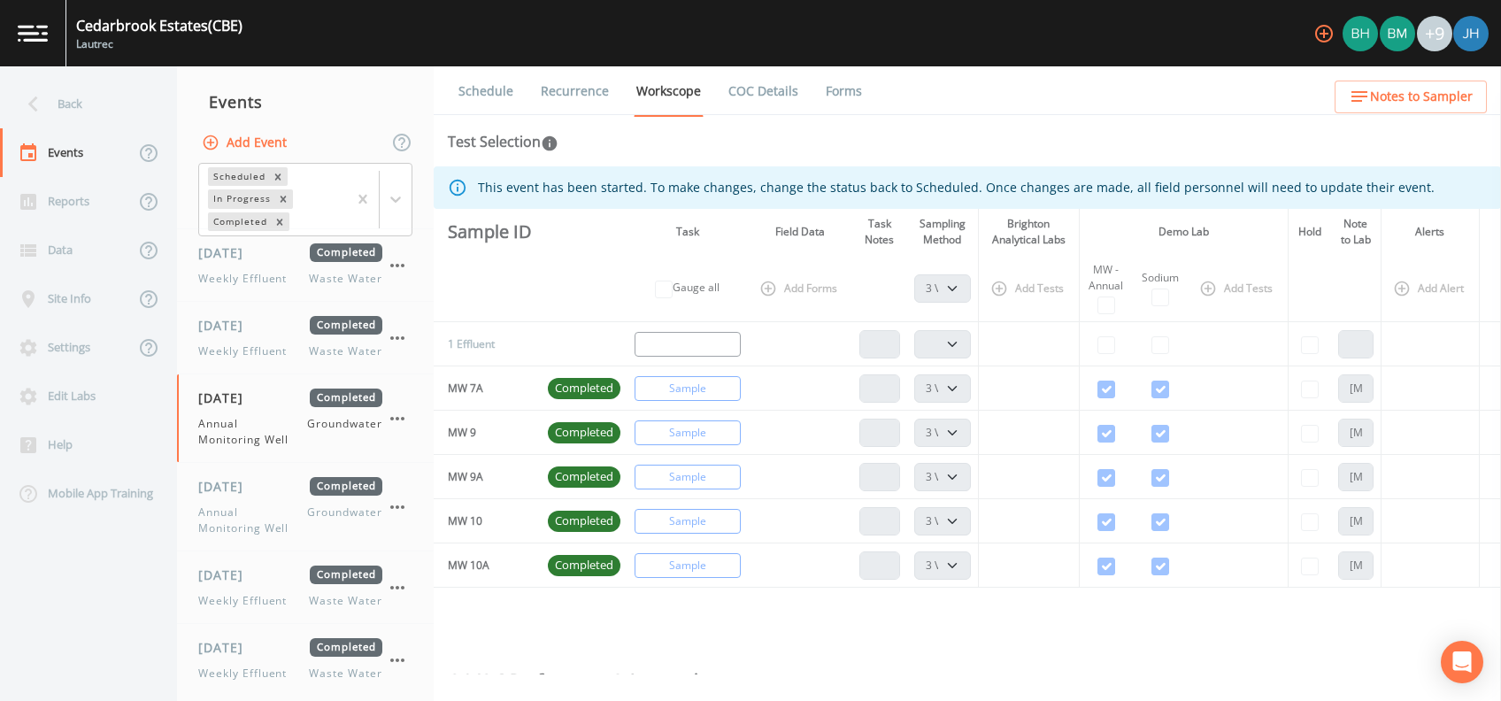
click at [827, 89] on link "Forms" at bounding box center [844, 91] width 42 height 50
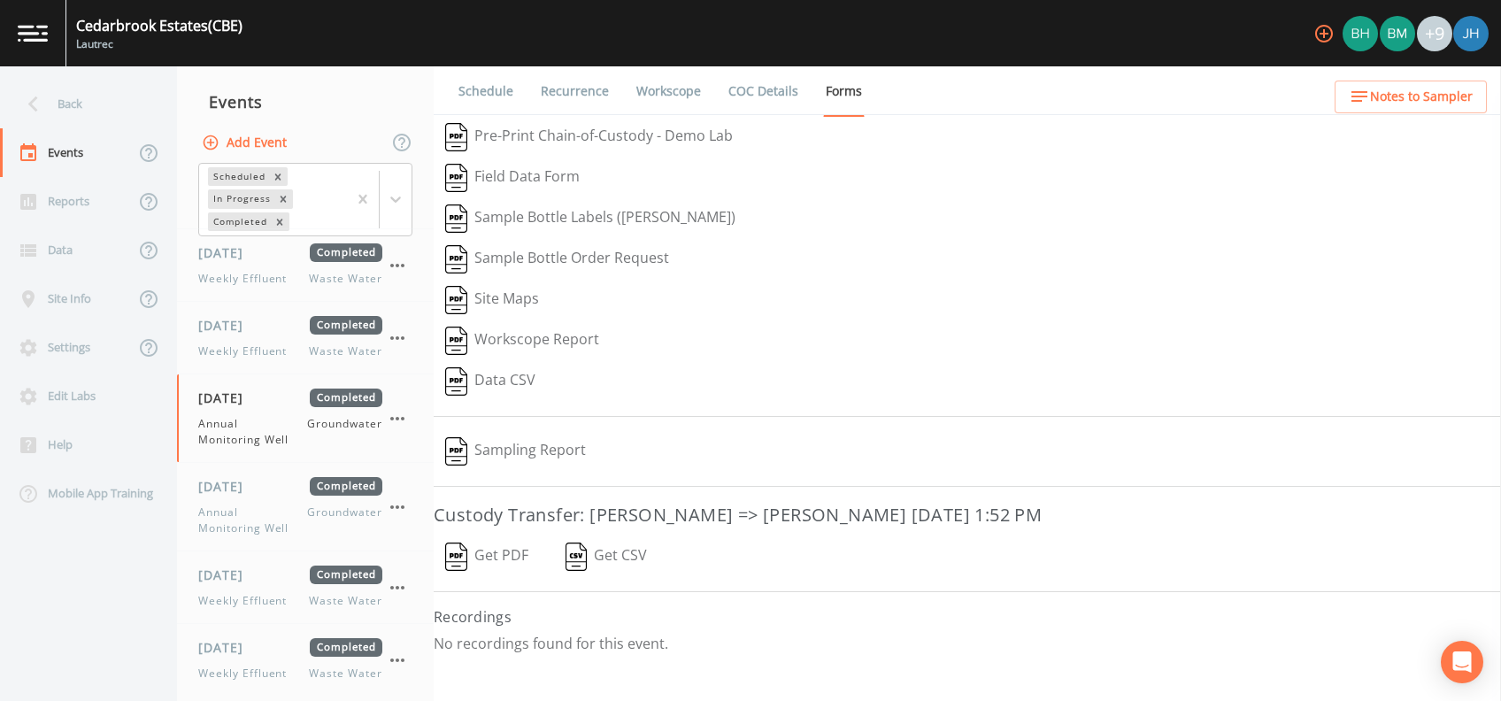
click at [541, 446] on button "Sampling Report" at bounding box center [516, 451] width 164 height 41
click at [65, 193] on div "Reports" at bounding box center [67, 201] width 134 height 49
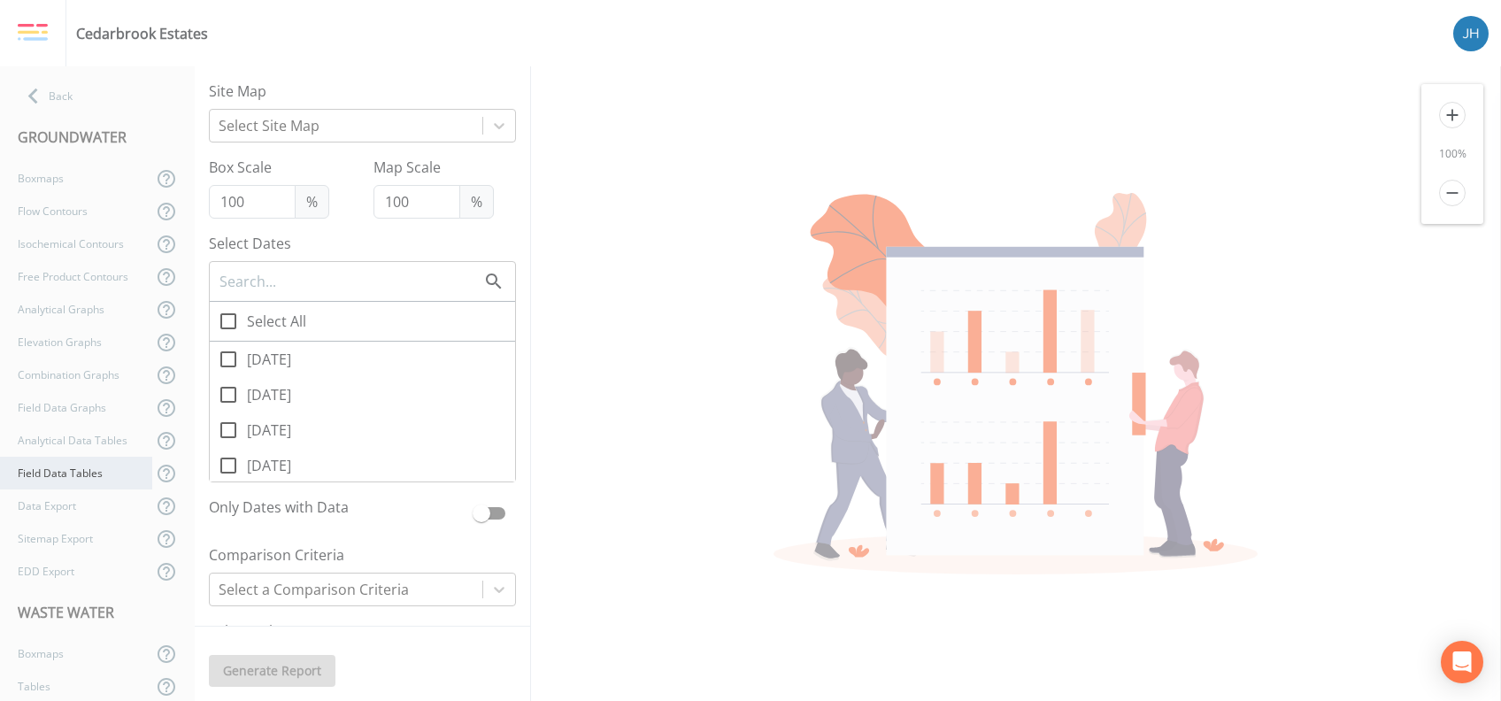
click at [64, 479] on div "Field Data Tables" at bounding box center [76, 473] width 152 height 33
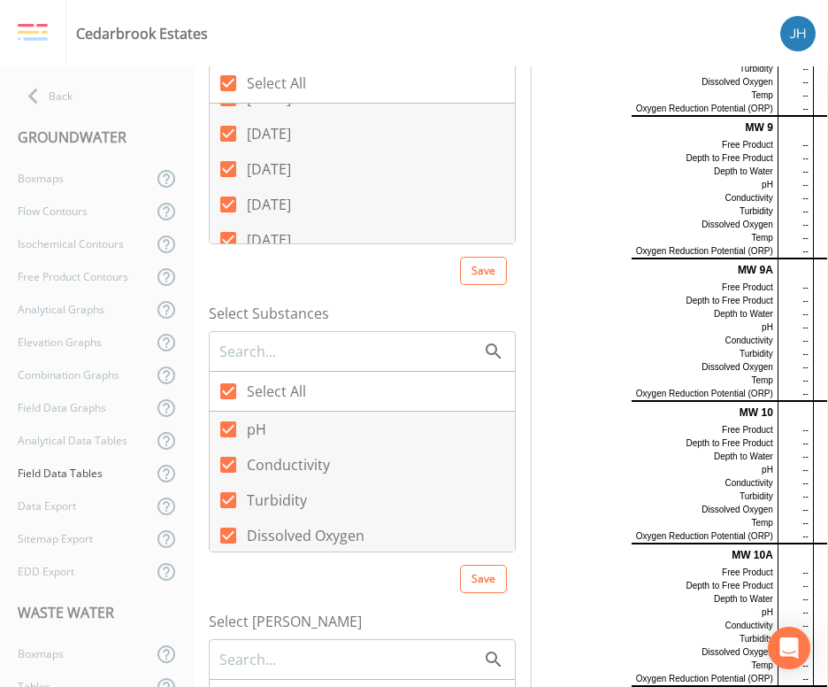
scroll to position [118, 0]
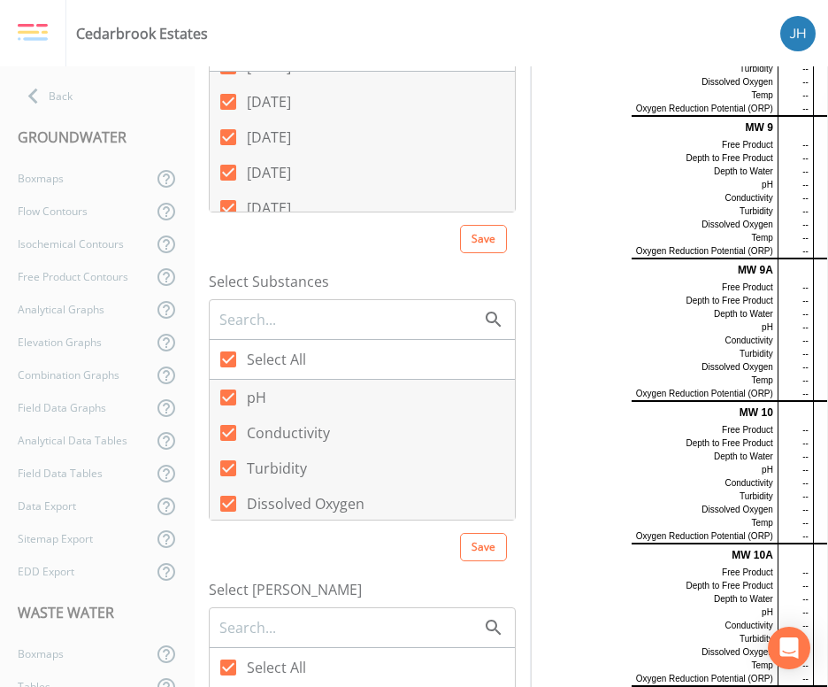
drag, startPoint x: 538, startPoint y: 686, endPoint x: 555, endPoint y: 690, distance: 17.4
click at [555, 686] on html "Cedarbrook Estates Back GROUNDWATER Boxmaps Flow Contours Isochemical Contours …" at bounding box center [414, 343] width 828 height 687
drag, startPoint x: 548, startPoint y: 684, endPoint x: 594, endPoint y: 682, distance: 46.0
click at [587, 686] on html "Cedarbrook Estates Back GROUNDWATER Boxmaps Flow Contours Isochemical Contours …" at bounding box center [414, 343] width 828 height 687
drag, startPoint x: 640, startPoint y: 679, endPoint x: 818, endPoint y: 576, distance: 205.3
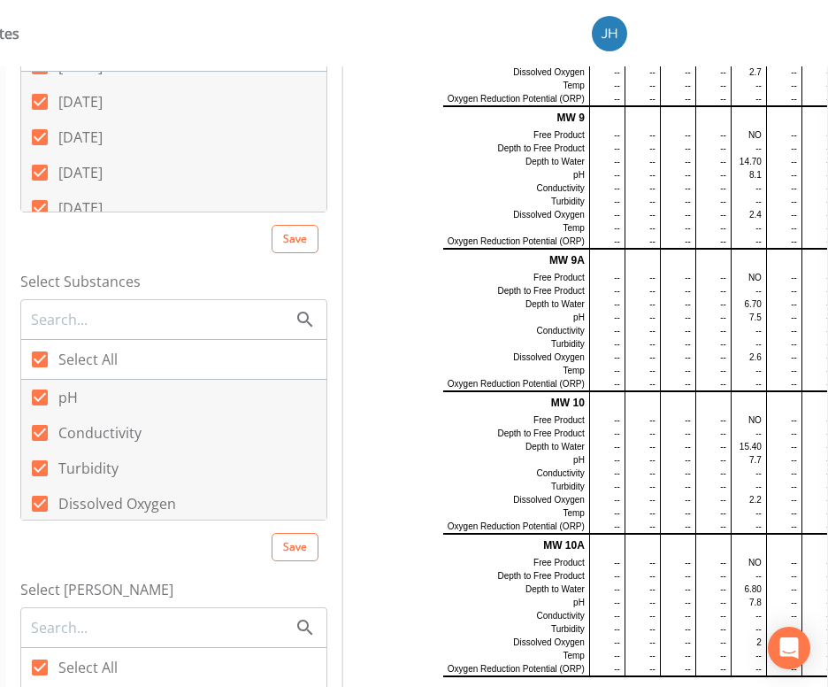
scroll to position [2083, 0]
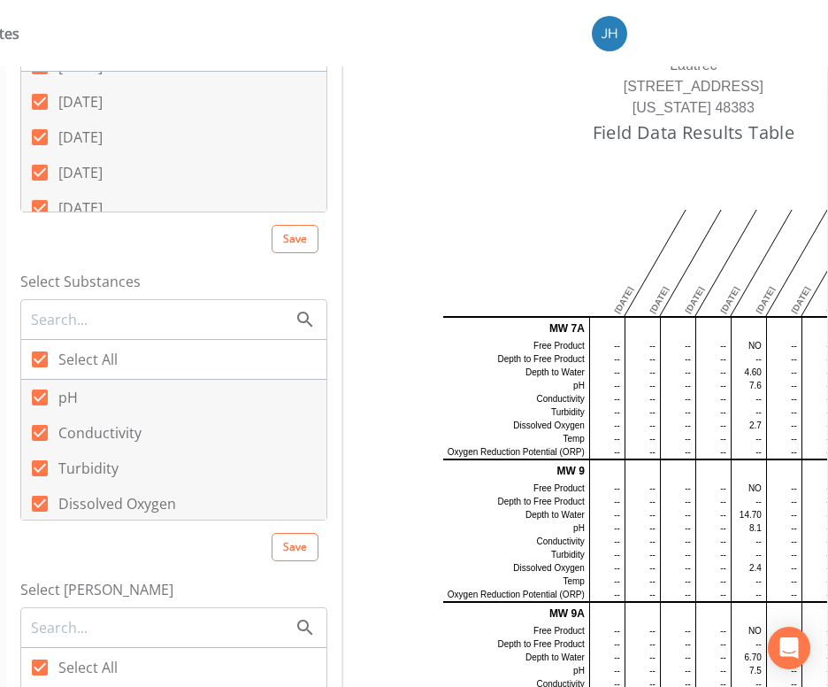
click at [642, 449] on td "--" at bounding box center [642, 452] width 35 height 14
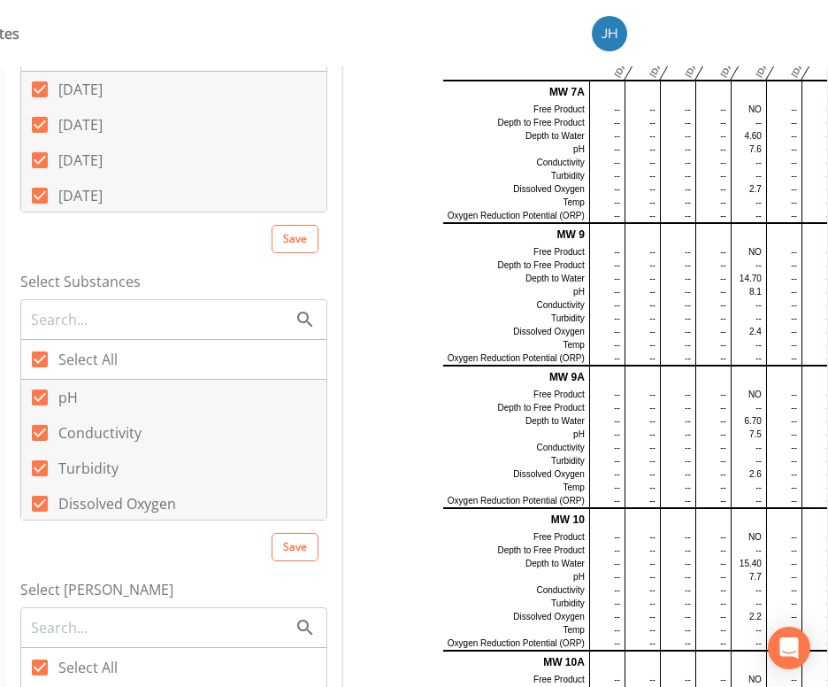
scroll to position [4, 0]
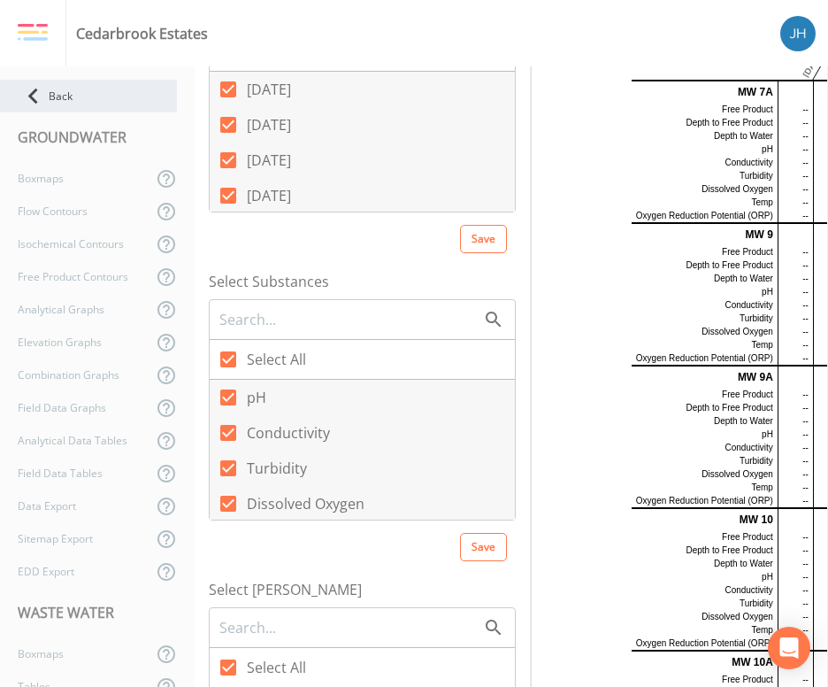
click at [39, 90] on icon at bounding box center [33, 96] width 31 height 31
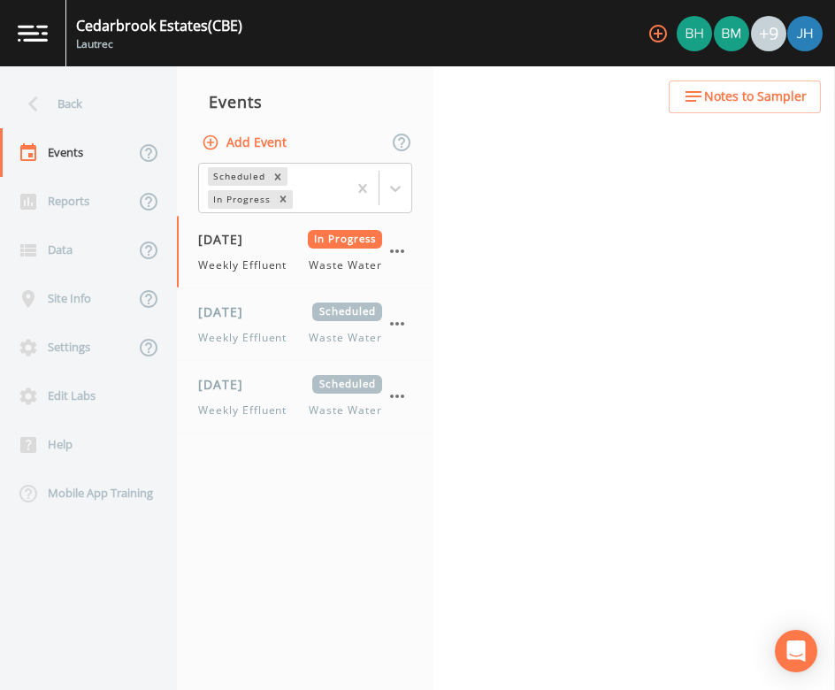
click at [60, 104] on div "Back" at bounding box center [79, 104] width 159 height 49
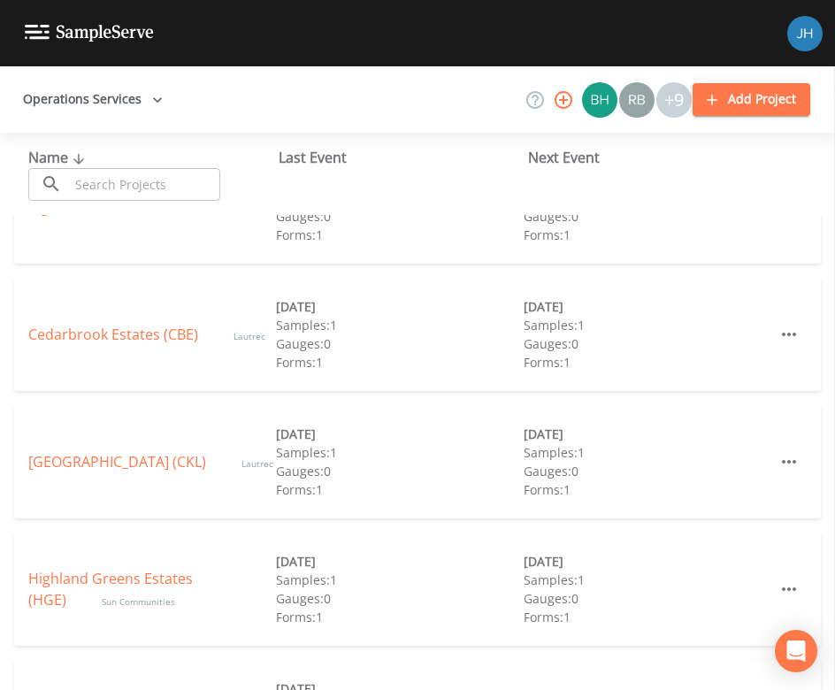
scroll to position [118, 0]
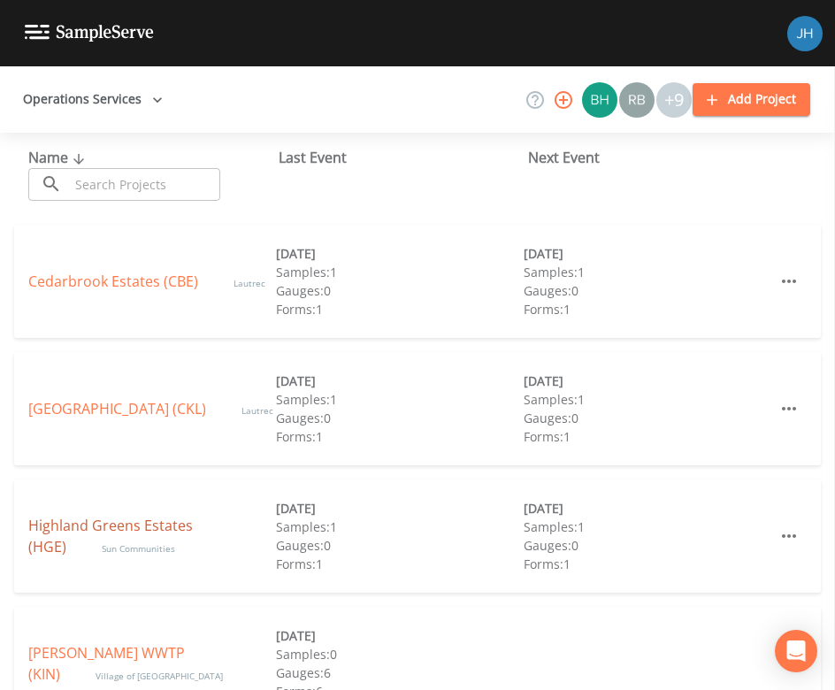
click at [124, 532] on link "Highland Greens Estates (HGE)" at bounding box center [110, 536] width 165 height 41
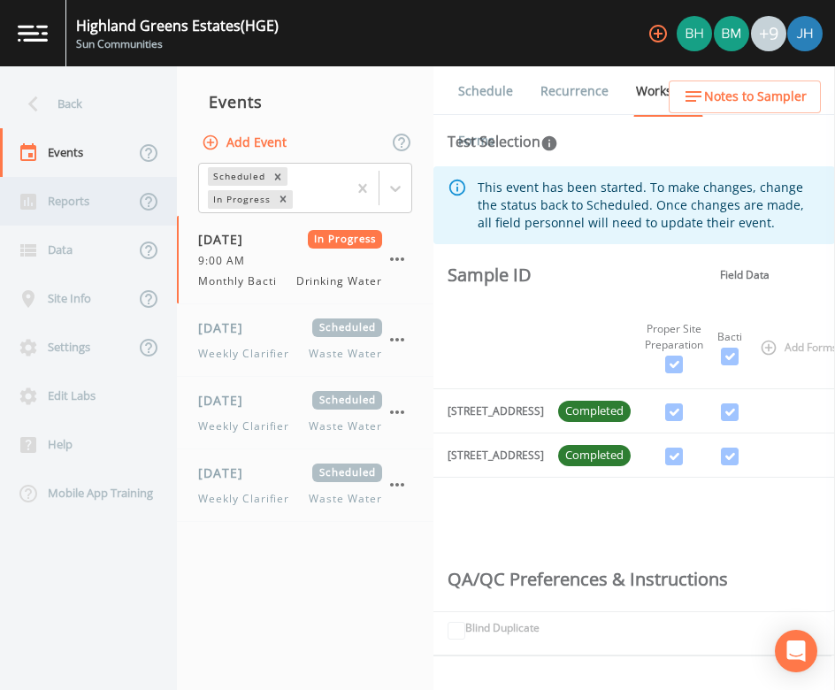
click at [62, 199] on div "Reports" at bounding box center [67, 201] width 134 height 49
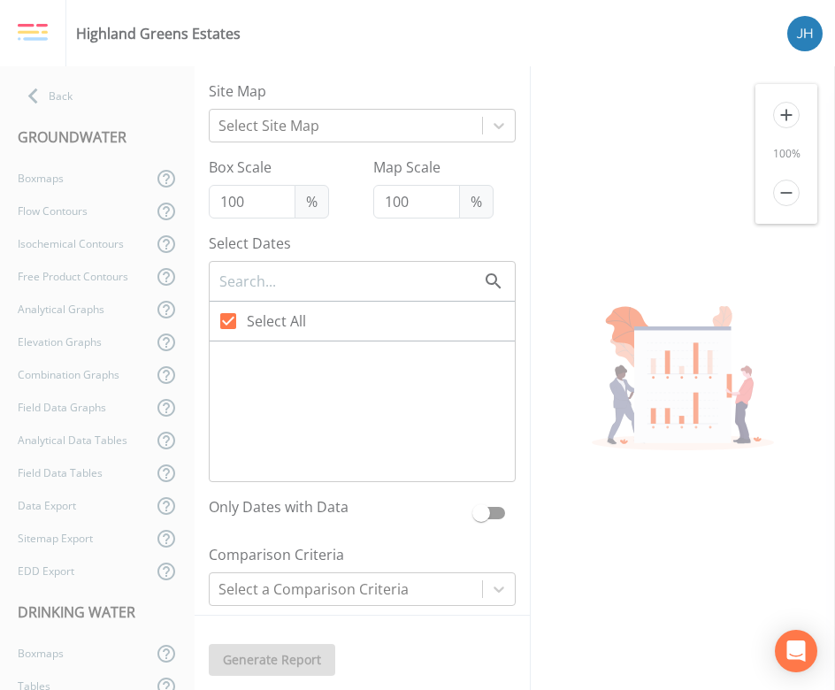
checkbox input "false"
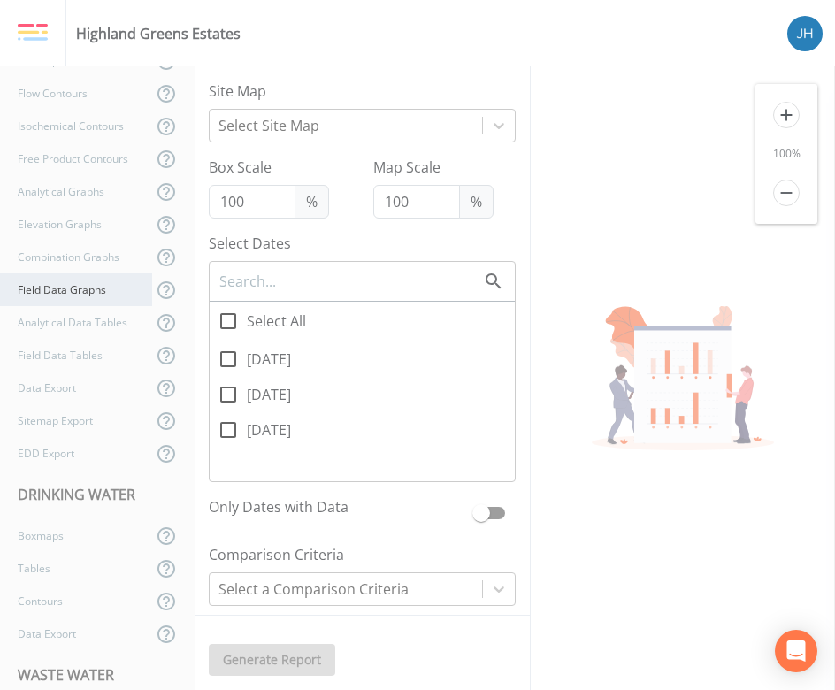
scroll to position [275, 0]
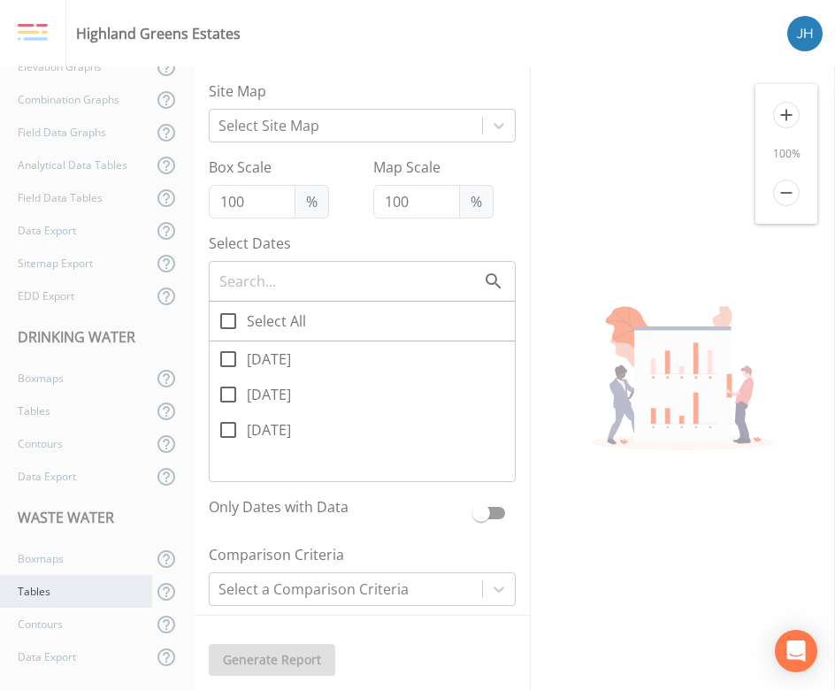
click at [42, 597] on div "Tables" at bounding box center [76, 591] width 152 height 33
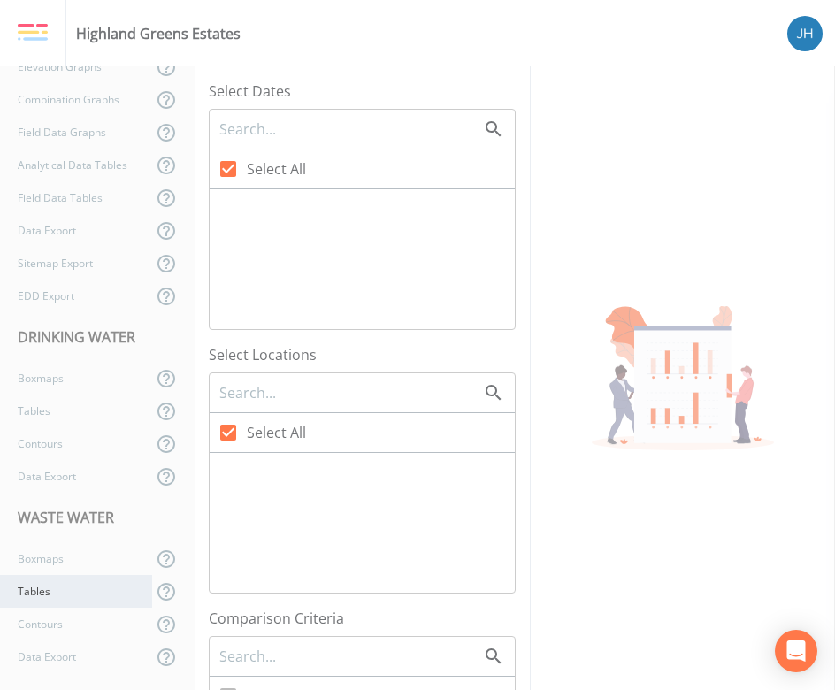
checkbox input "false"
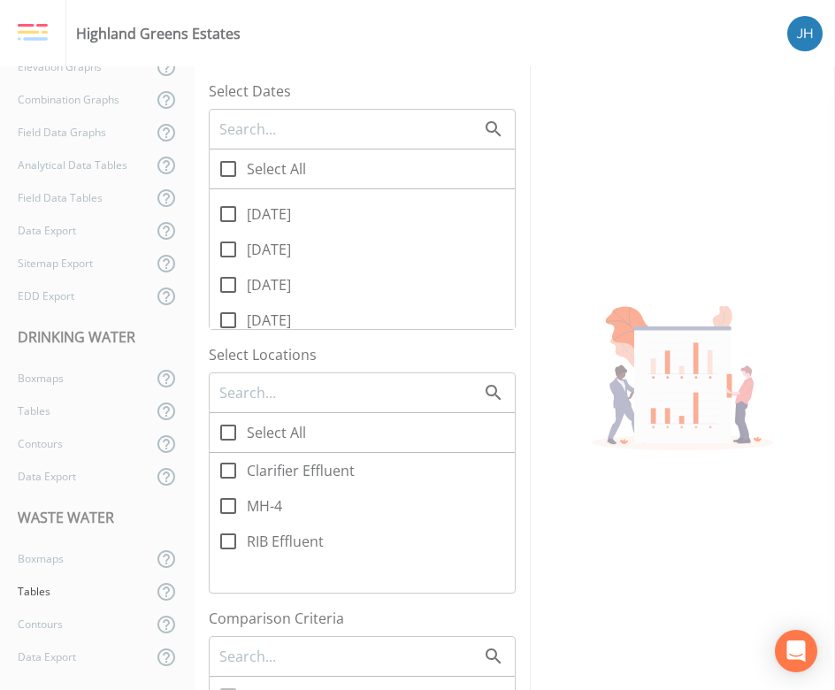
scroll to position [118, 0]
click at [227, 265] on icon at bounding box center [228, 266] width 21 height 21
click at [227, 265] on input "[DATE]" at bounding box center [219, 257] width 18 height 18
checkbox input "true"
click at [232, 541] on icon at bounding box center [228, 541] width 21 height 21
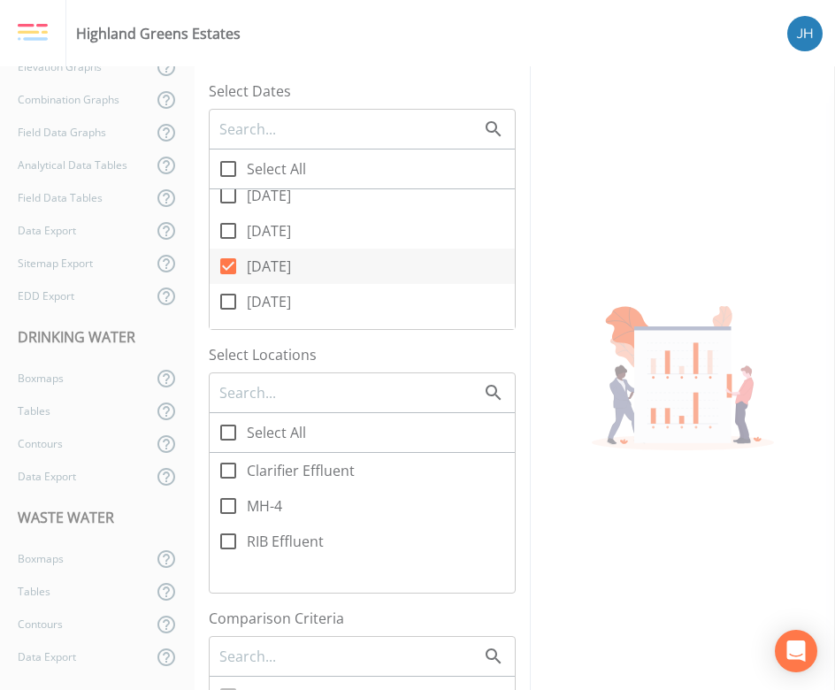
click at [227, 541] on input "RIB Effluent" at bounding box center [219, 532] width 18 height 18
checkbox input "true"
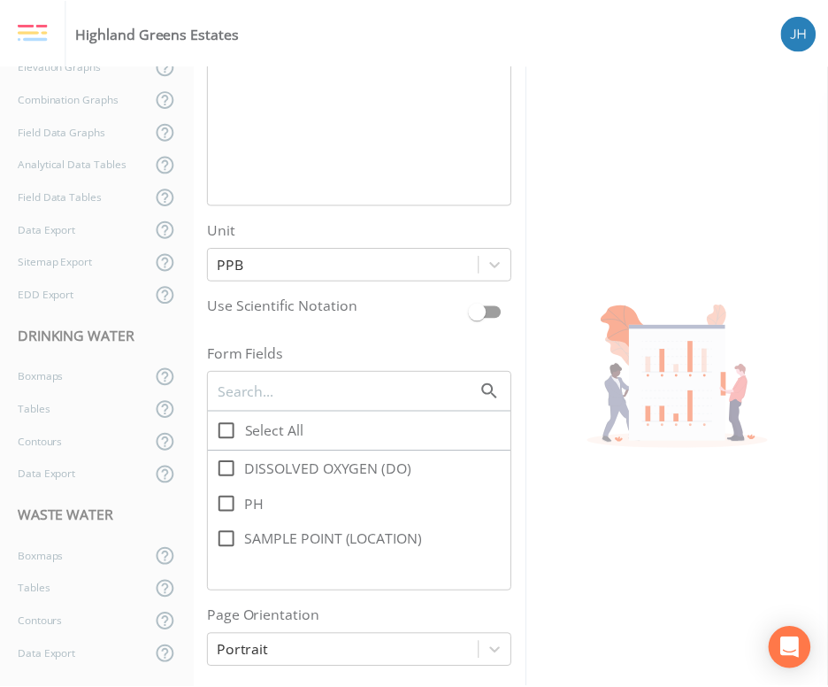
scroll to position [1062, 0]
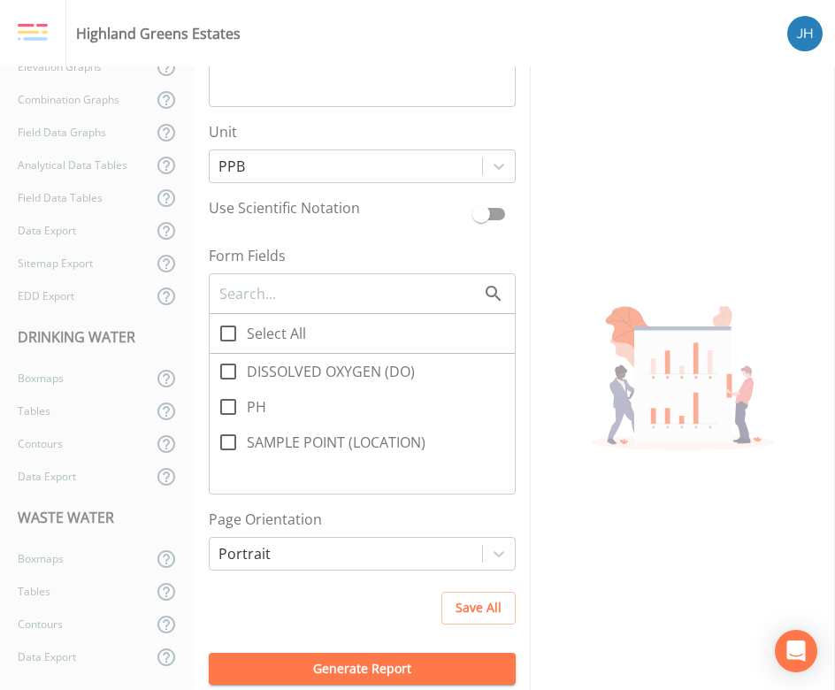
click at [222, 333] on icon at bounding box center [228, 333] width 21 height 21
click at [222, 333] on input "Select All" at bounding box center [219, 324] width 18 height 18
checkbox input "true"
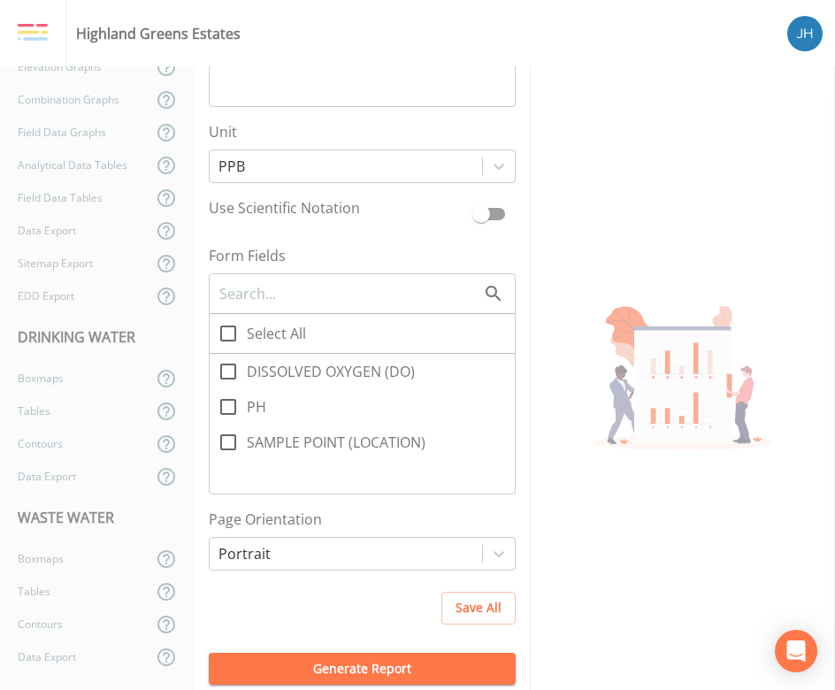
checkbox input "true"
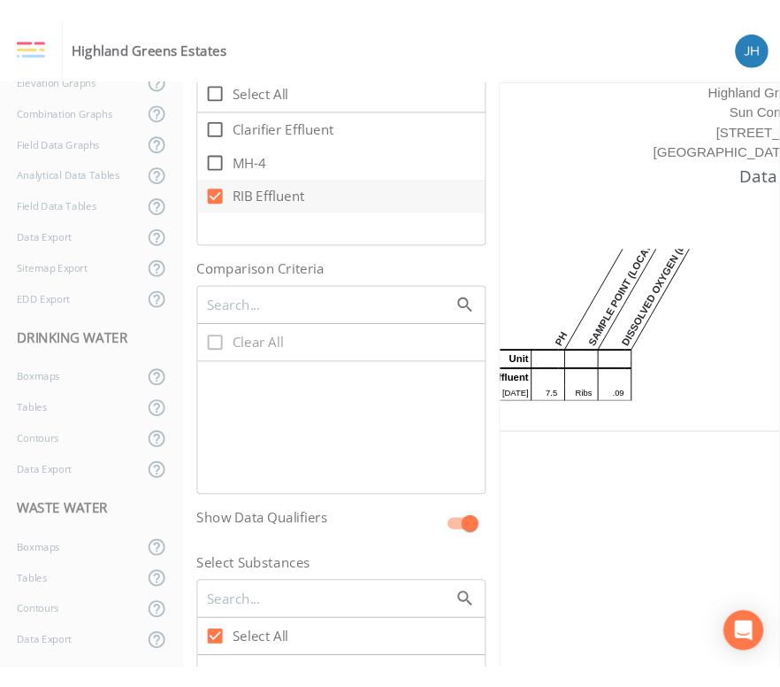
scroll to position [235, 0]
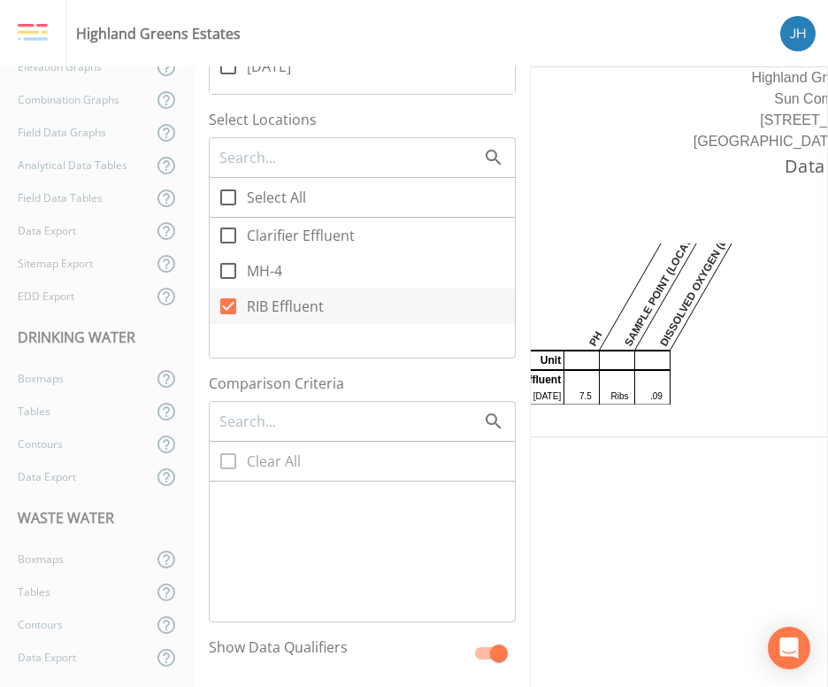
click at [230, 304] on icon at bounding box center [228, 306] width 21 height 21
click at [227, 304] on input "RIB Effluent" at bounding box center [219, 297] width 18 height 18
checkbox input "false"
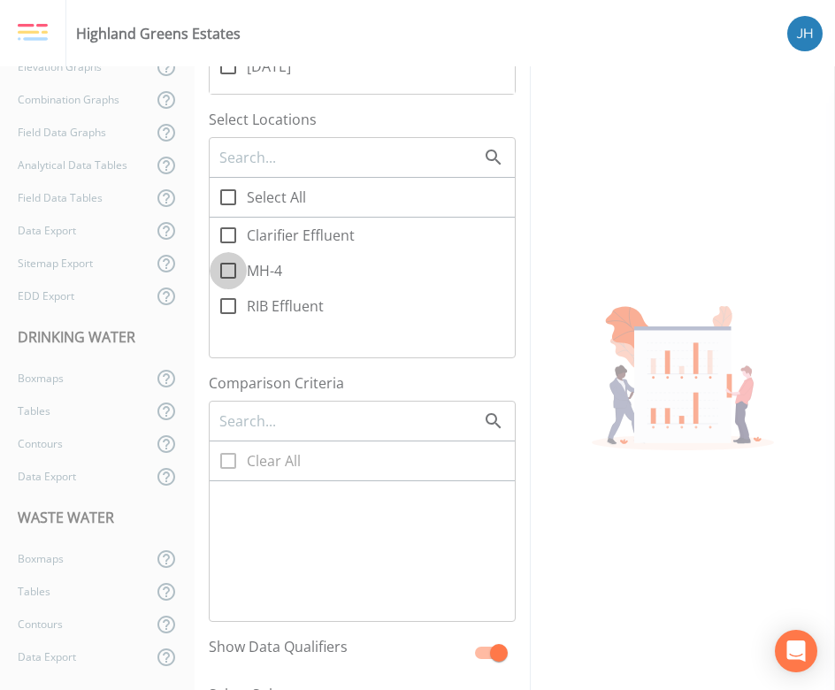
click at [227, 273] on icon at bounding box center [228, 270] width 21 height 21
click at [227, 270] on input "MH-4" at bounding box center [219, 261] width 18 height 18
checkbox input "true"
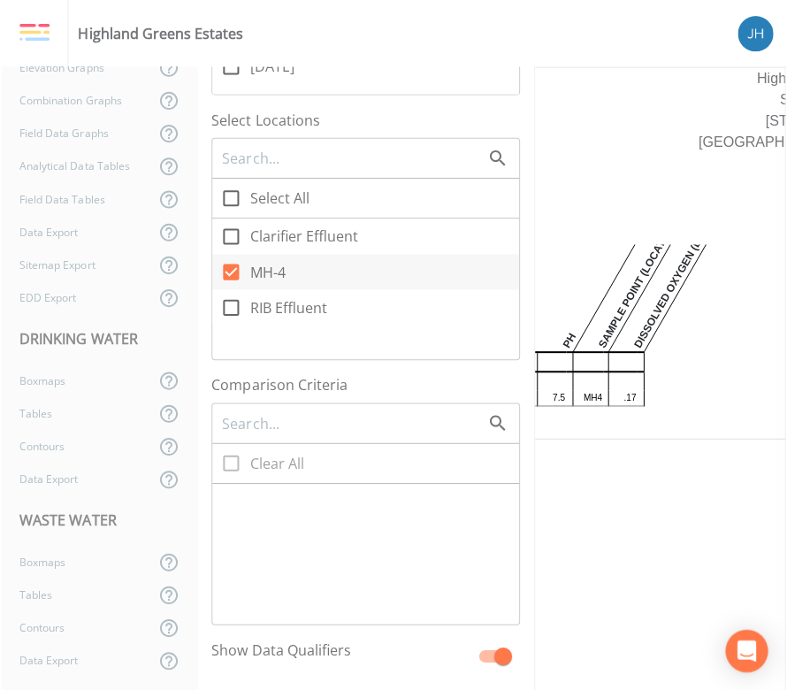
scroll to position [0, 0]
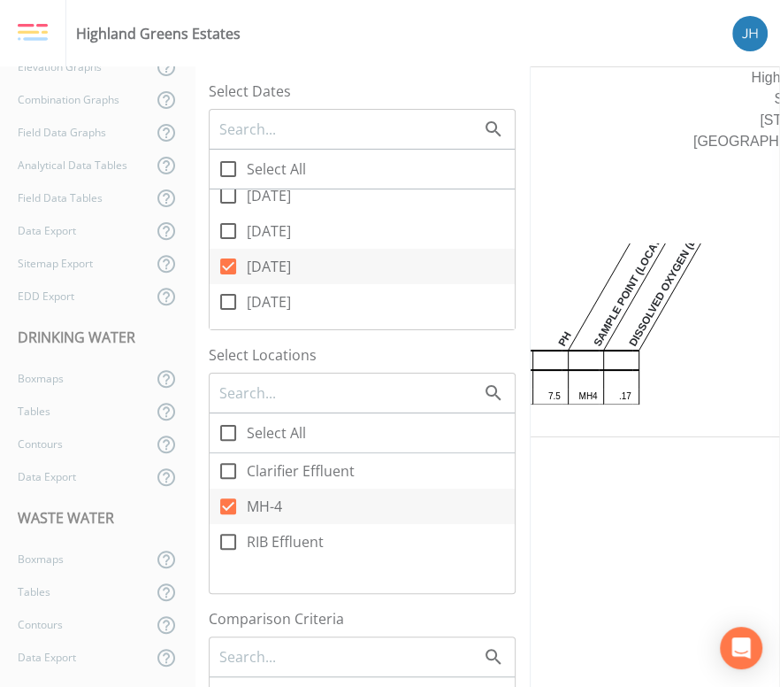
click at [227, 265] on icon at bounding box center [228, 266] width 16 height 16
click at [227, 265] on input "[DATE]" at bounding box center [219, 257] width 18 height 18
checkbox input "false"
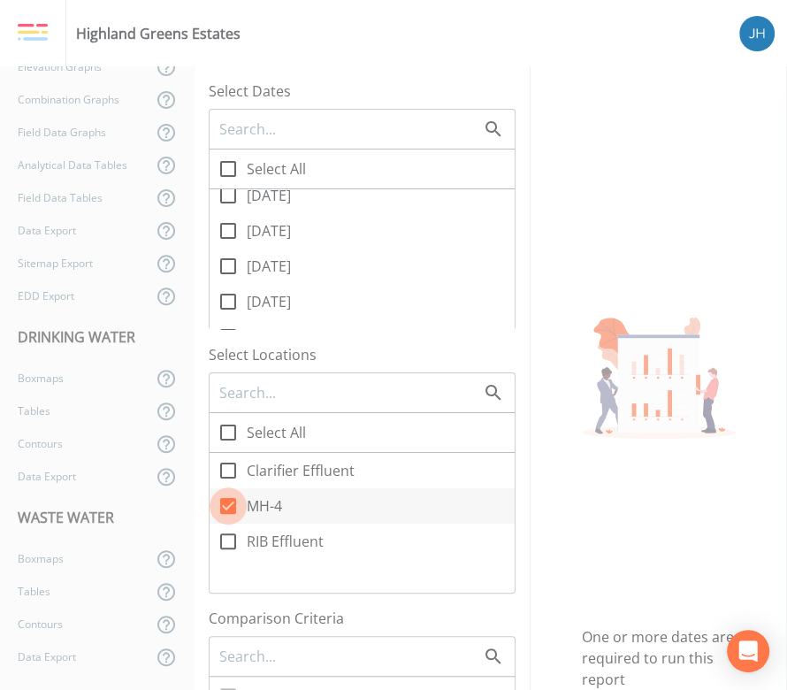
click at [231, 509] on icon at bounding box center [228, 506] width 16 height 16
click at [227, 505] on input "MH-4" at bounding box center [219, 497] width 18 height 18
checkbox input "false"
click at [228, 466] on icon at bounding box center [228, 470] width 21 height 21
click at [227, 466] on input "Clarifier Effluent" at bounding box center [219, 461] width 18 height 18
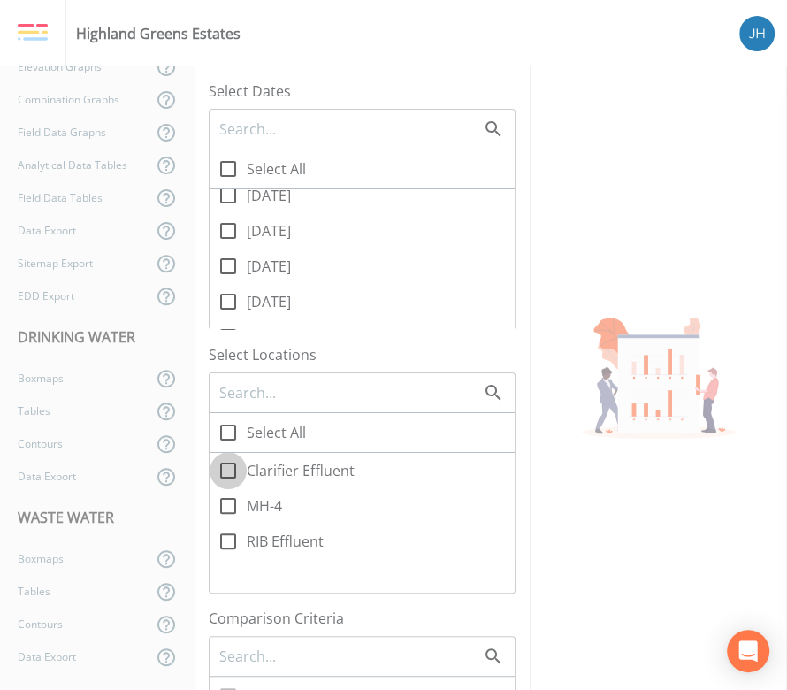
checkbox input "true"
click at [238, 166] on icon at bounding box center [228, 168] width 21 height 21
click at [227, 166] on input "Select All" at bounding box center [219, 159] width 18 height 18
checkbox input "true"
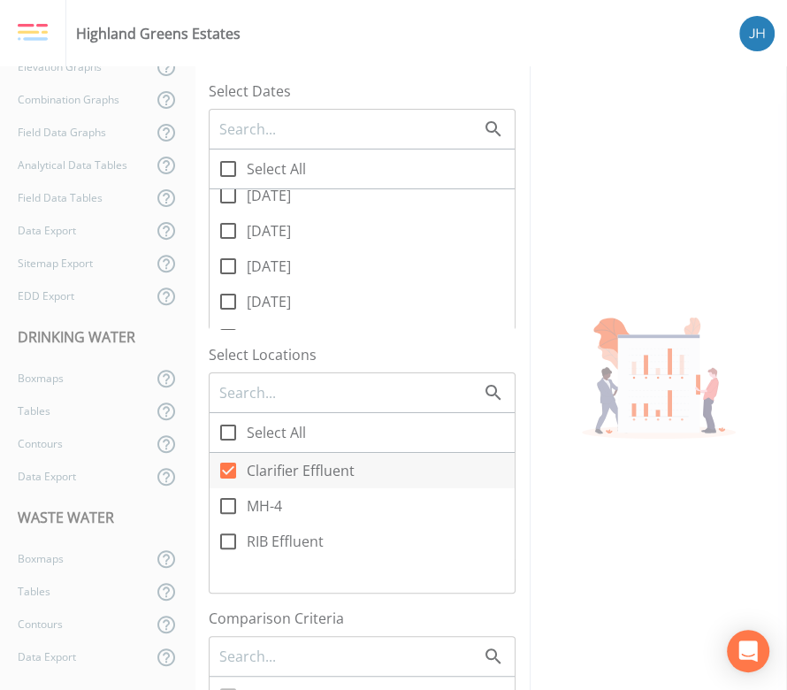
checkbox input "true"
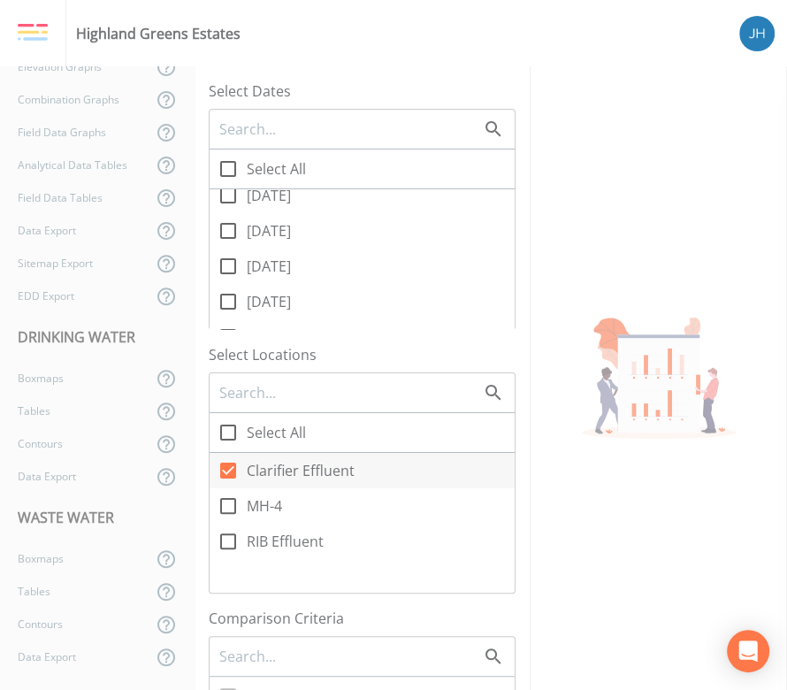
checkbox input "true"
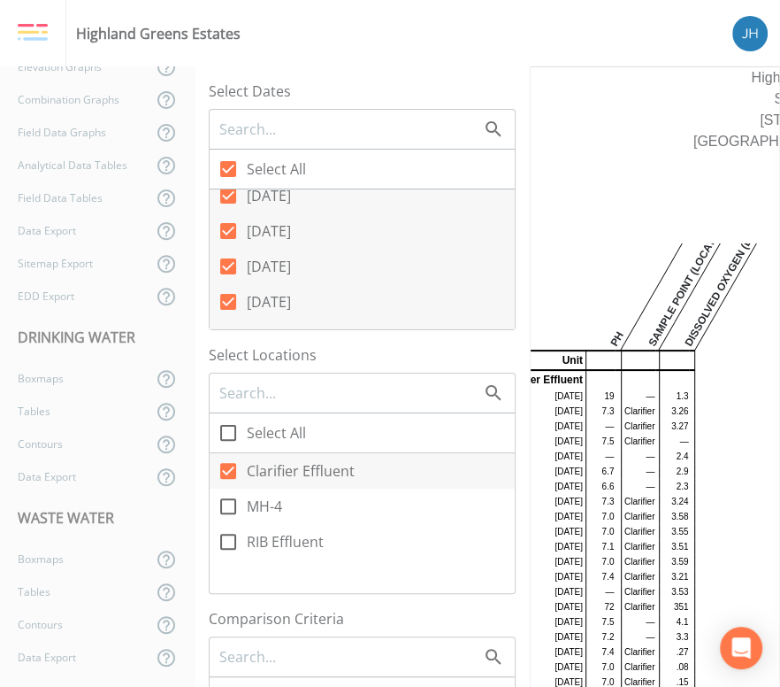
click at [226, 170] on icon at bounding box center [228, 168] width 21 height 21
click at [226, 168] on input "Select All" at bounding box center [219, 159] width 18 height 18
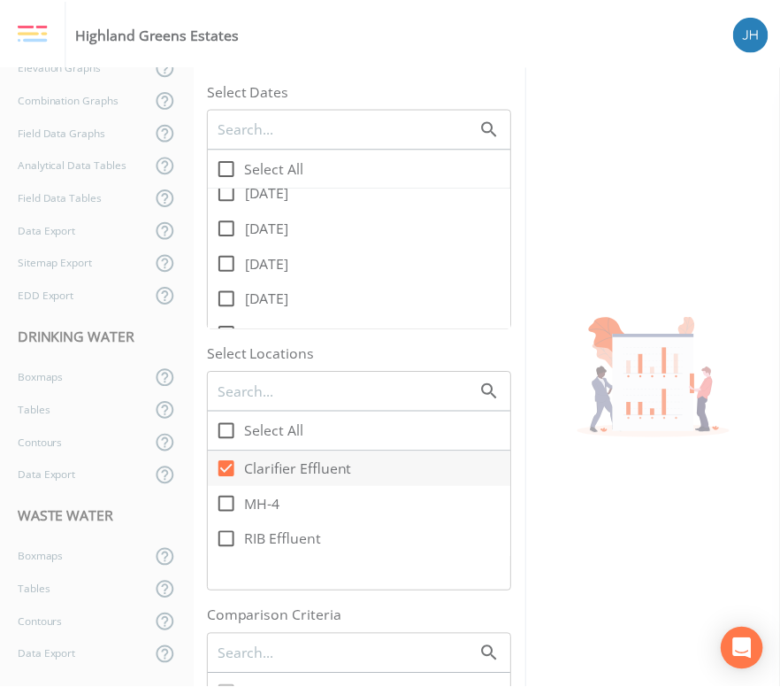
scroll to position [118, 0]
click at [233, 263] on icon at bounding box center [228, 266] width 21 height 21
click at [227, 263] on input "[DATE]" at bounding box center [219, 257] width 18 height 18
click at [234, 229] on icon at bounding box center [228, 230] width 21 height 21
click at [227, 229] on input "[DATE]" at bounding box center [219, 221] width 18 height 18
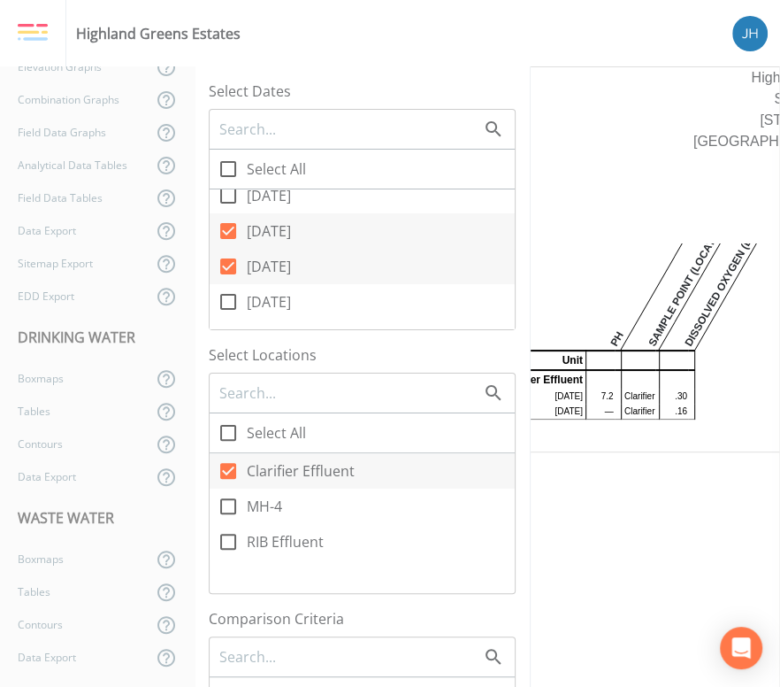
scroll to position [0, 0]
click at [226, 304] on input "[DATE]" at bounding box center [219, 304] width 18 height 18
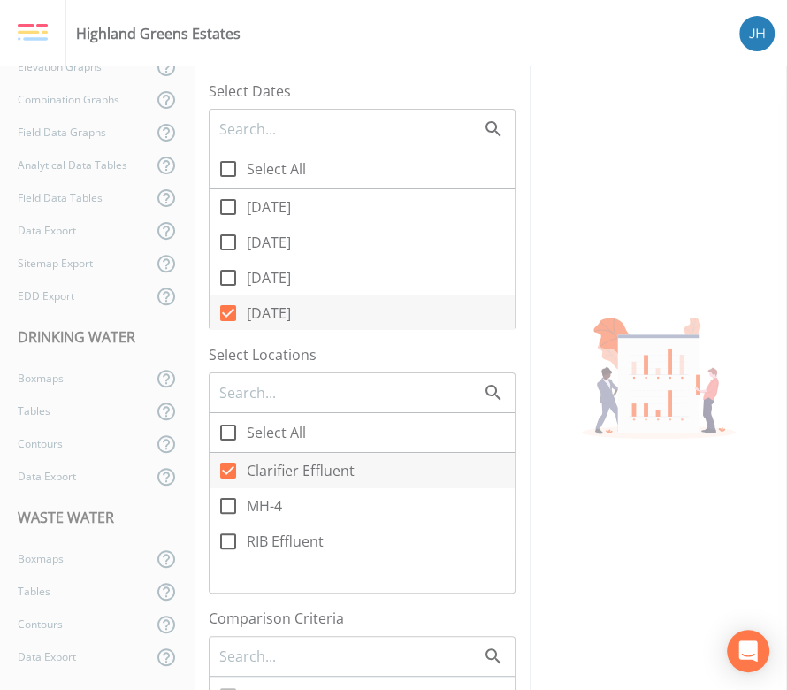
click at [231, 279] on icon at bounding box center [228, 277] width 21 height 21
click at [227, 277] on input "[DATE]" at bounding box center [219, 268] width 18 height 18
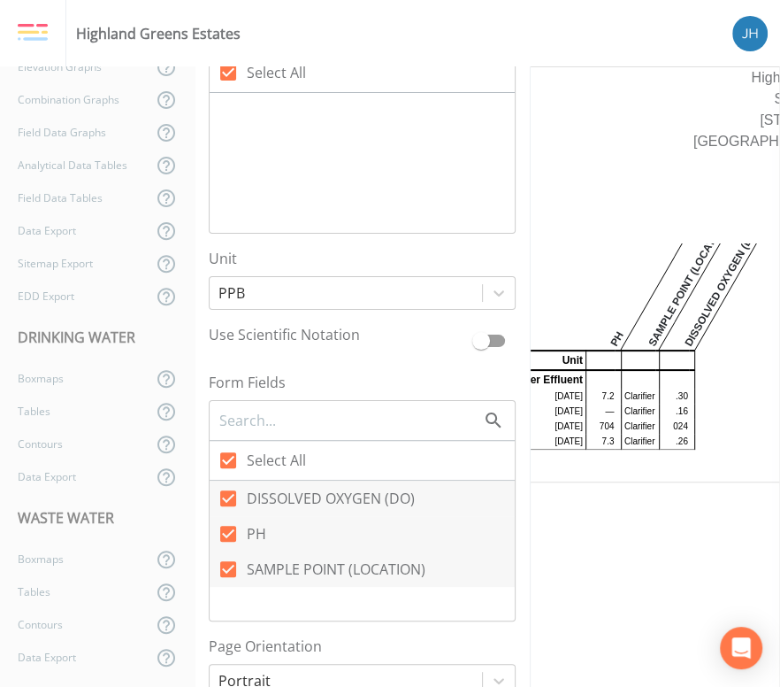
scroll to position [1062, 0]
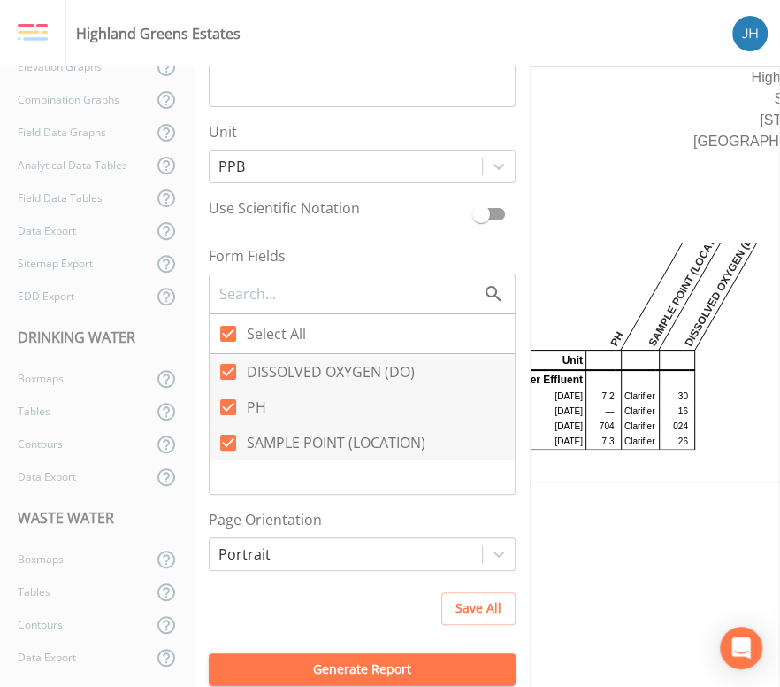
click at [226, 442] on icon at bounding box center [228, 442] width 16 height 16
click at [226, 442] on input "SAMPLE POINT (LOCATION)" at bounding box center [219, 433] width 18 height 18
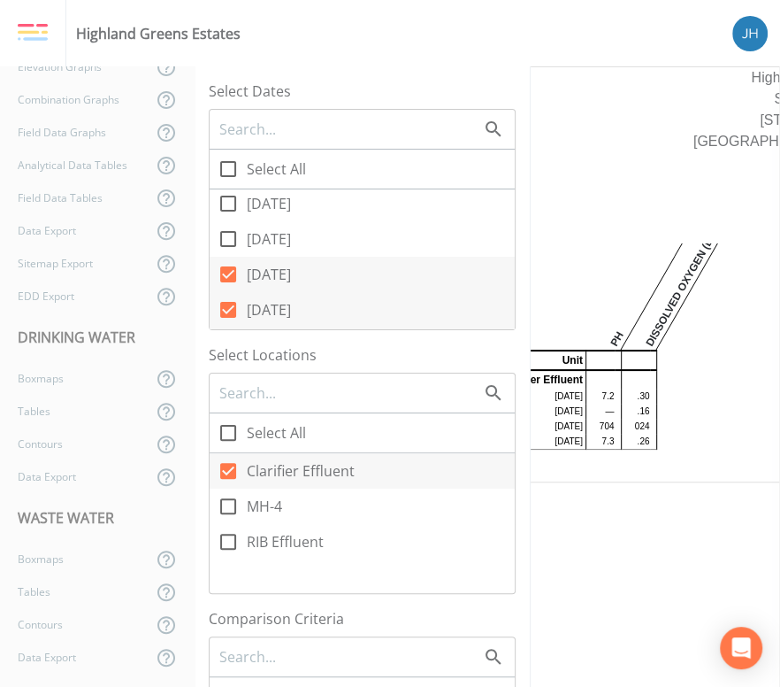
scroll to position [0, 0]
click at [230, 280] on icon at bounding box center [228, 278] width 16 height 16
click at [227, 277] on input "[DATE]" at bounding box center [219, 268] width 18 height 18
click at [230, 280] on icon at bounding box center [228, 277] width 21 height 21
click at [227, 277] on input "[DATE]" at bounding box center [219, 268] width 18 height 18
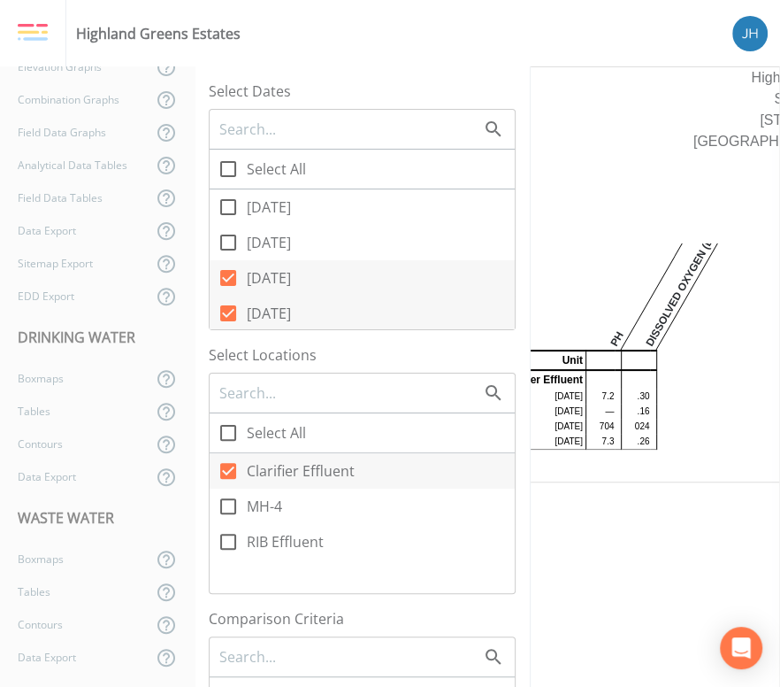
click at [234, 314] on icon at bounding box center [228, 313] width 16 height 16
click at [227, 312] on input "[DATE]" at bounding box center [219, 304] width 18 height 18
click at [233, 311] on icon at bounding box center [228, 313] width 21 height 21
click at [227, 311] on input "[DATE]" at bounding box center [219, 304] width 18 height 18
